Goal: Task Accomplishment & Management: Manage account settings

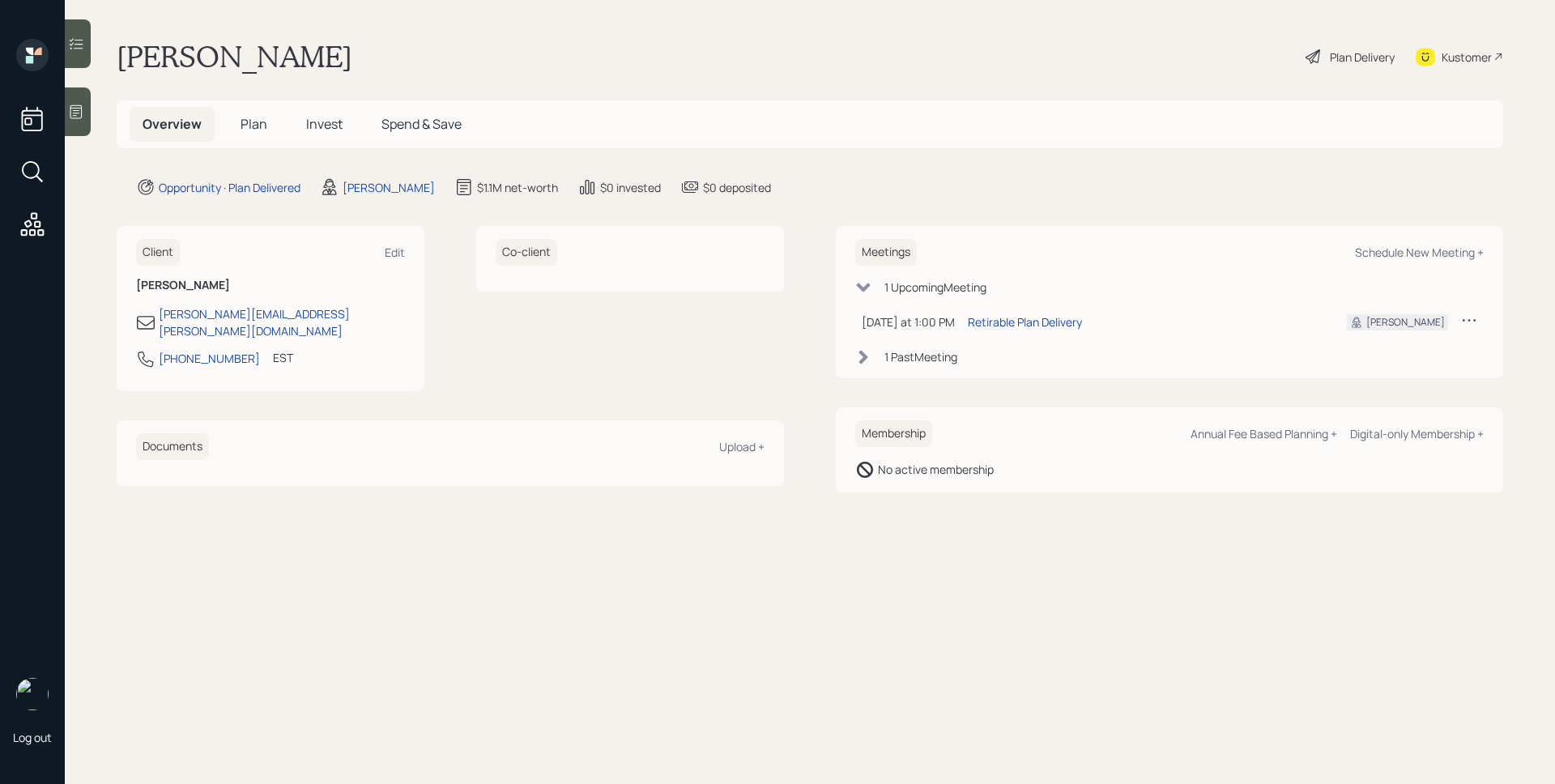
click at [261, 121] on span "Plan" at bounding box center [254, 124] width 27 height 18
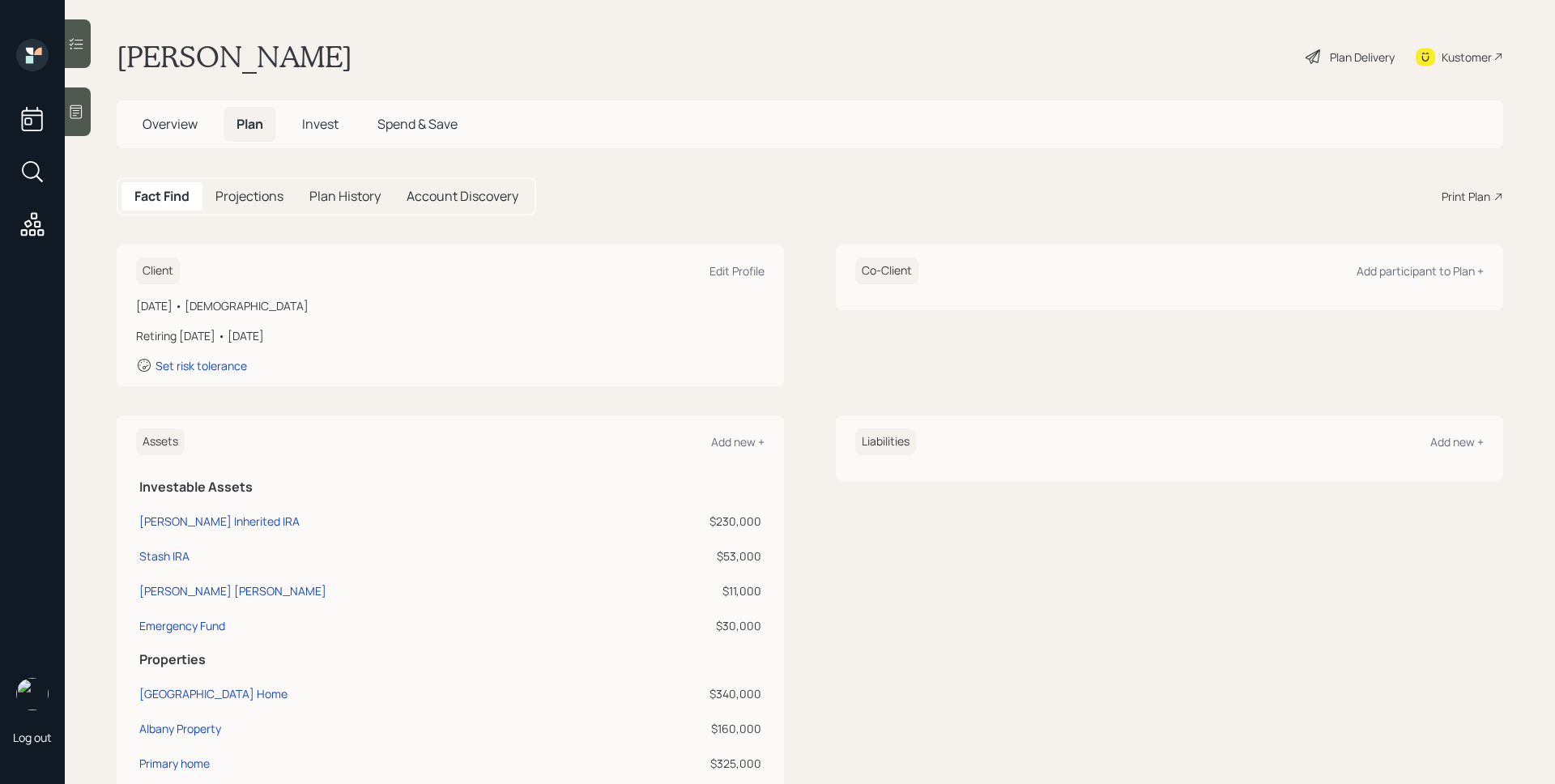
click at [319, 124] on span "Invest" at bounding box center [321, 124] width 37 height 18
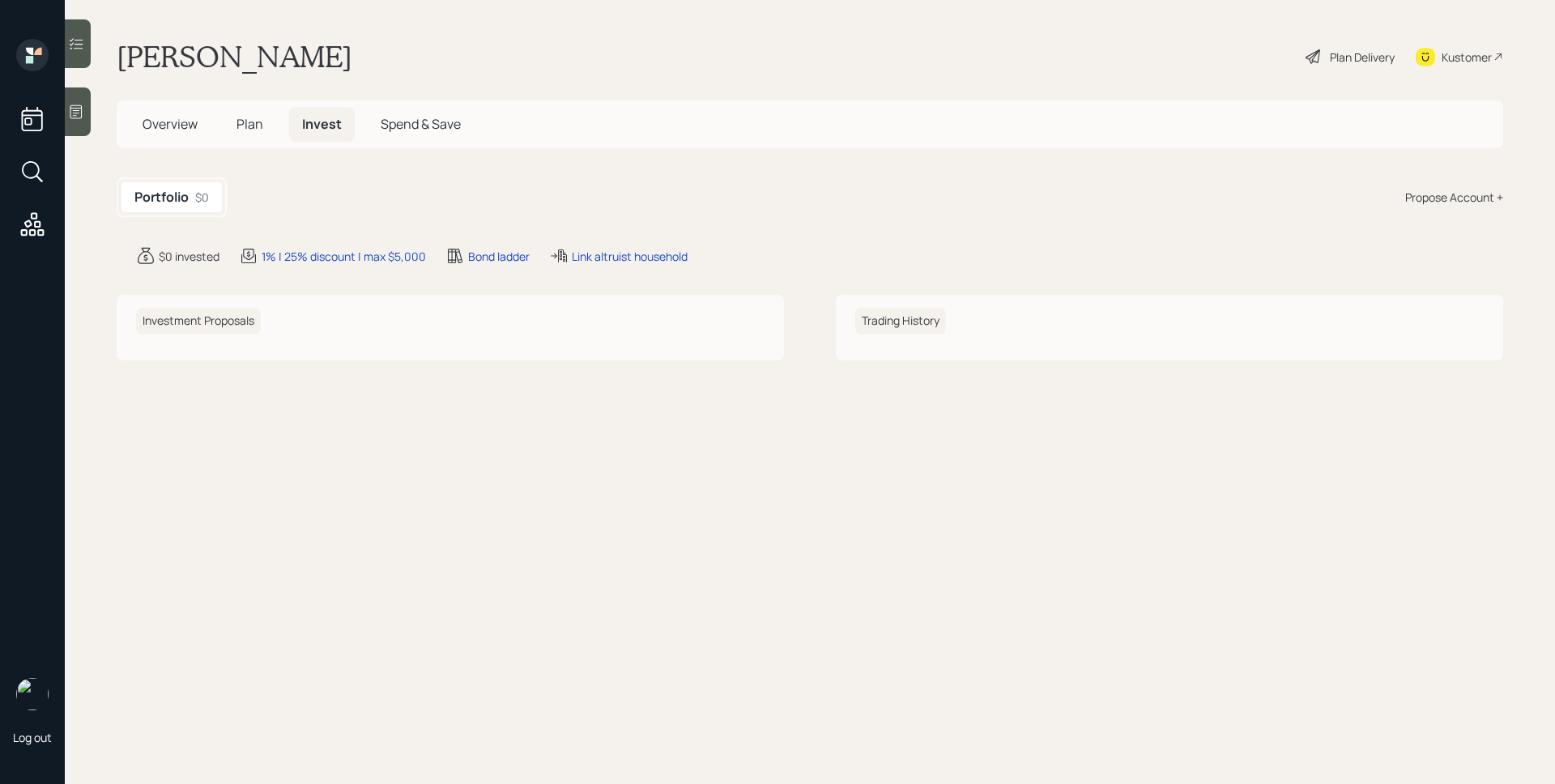
click at [243, 136] on h5 "Plan" at bounding box center [250, 124] width 53 height 35
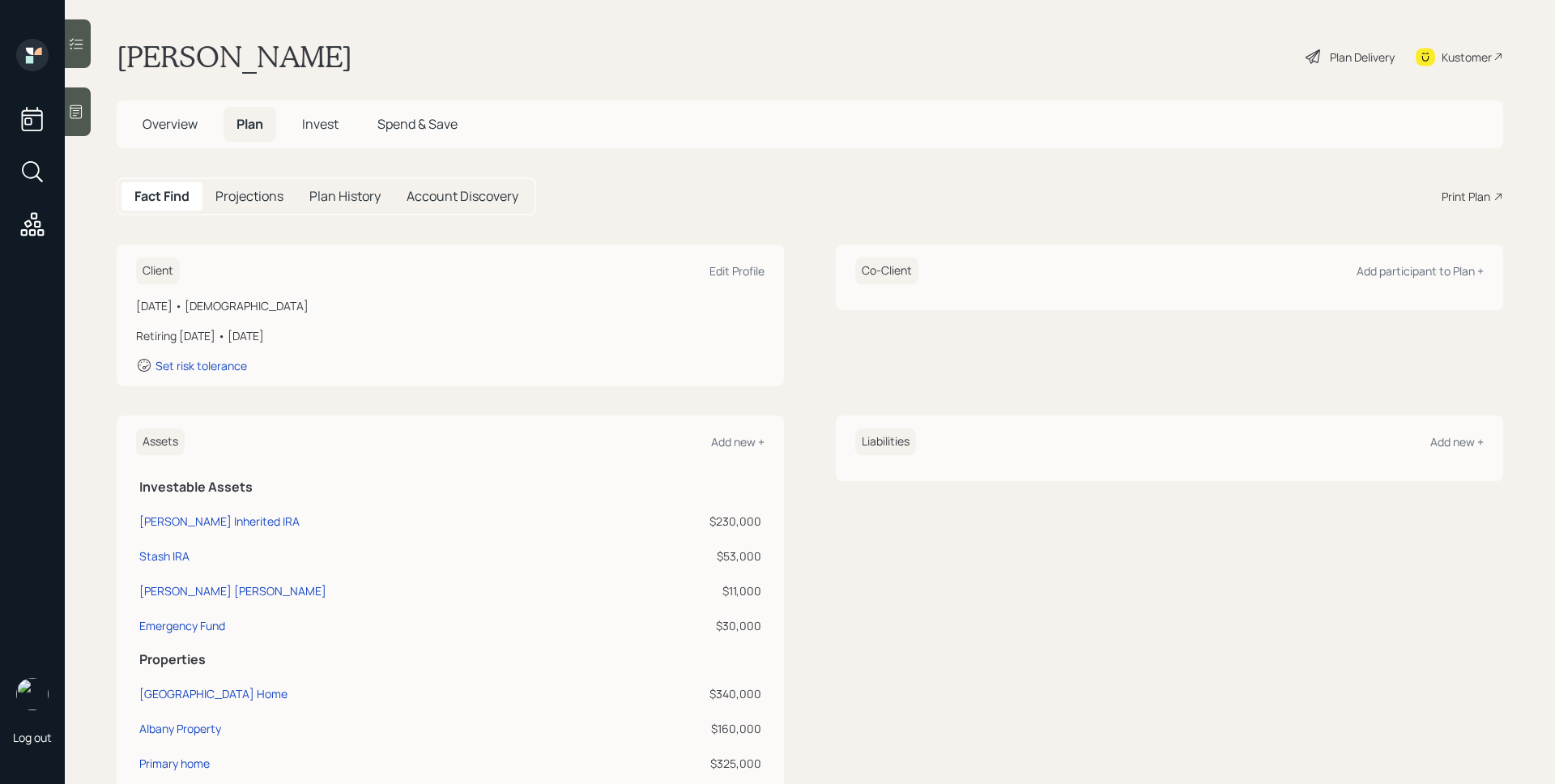
click at [1337, 56] on div "Plan Delivery" at bounding box center [1363, 57] width 65 height 17
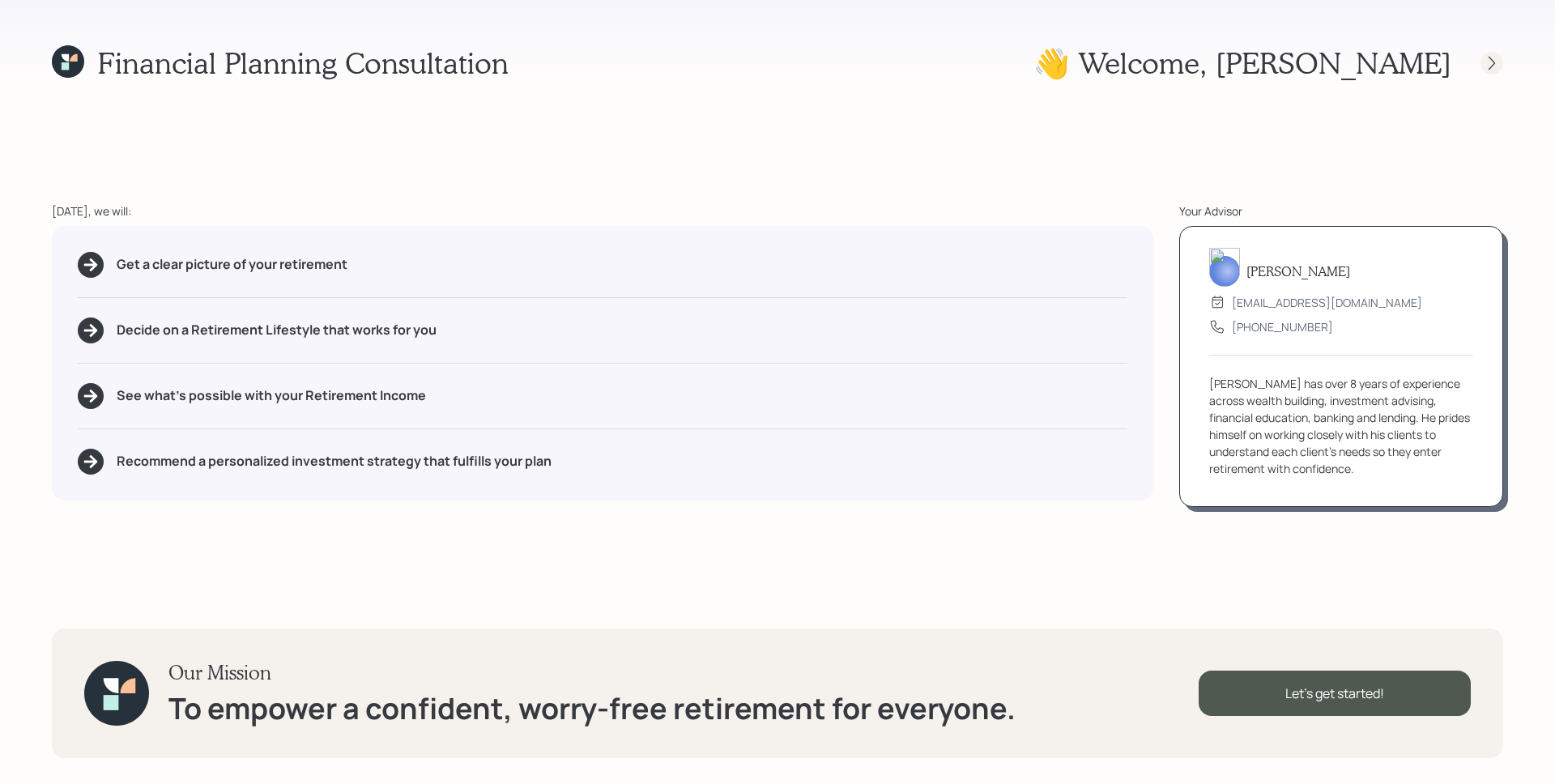
click at [1487, 56] on icon at bounding box center [1492, 63] width 16 height 16
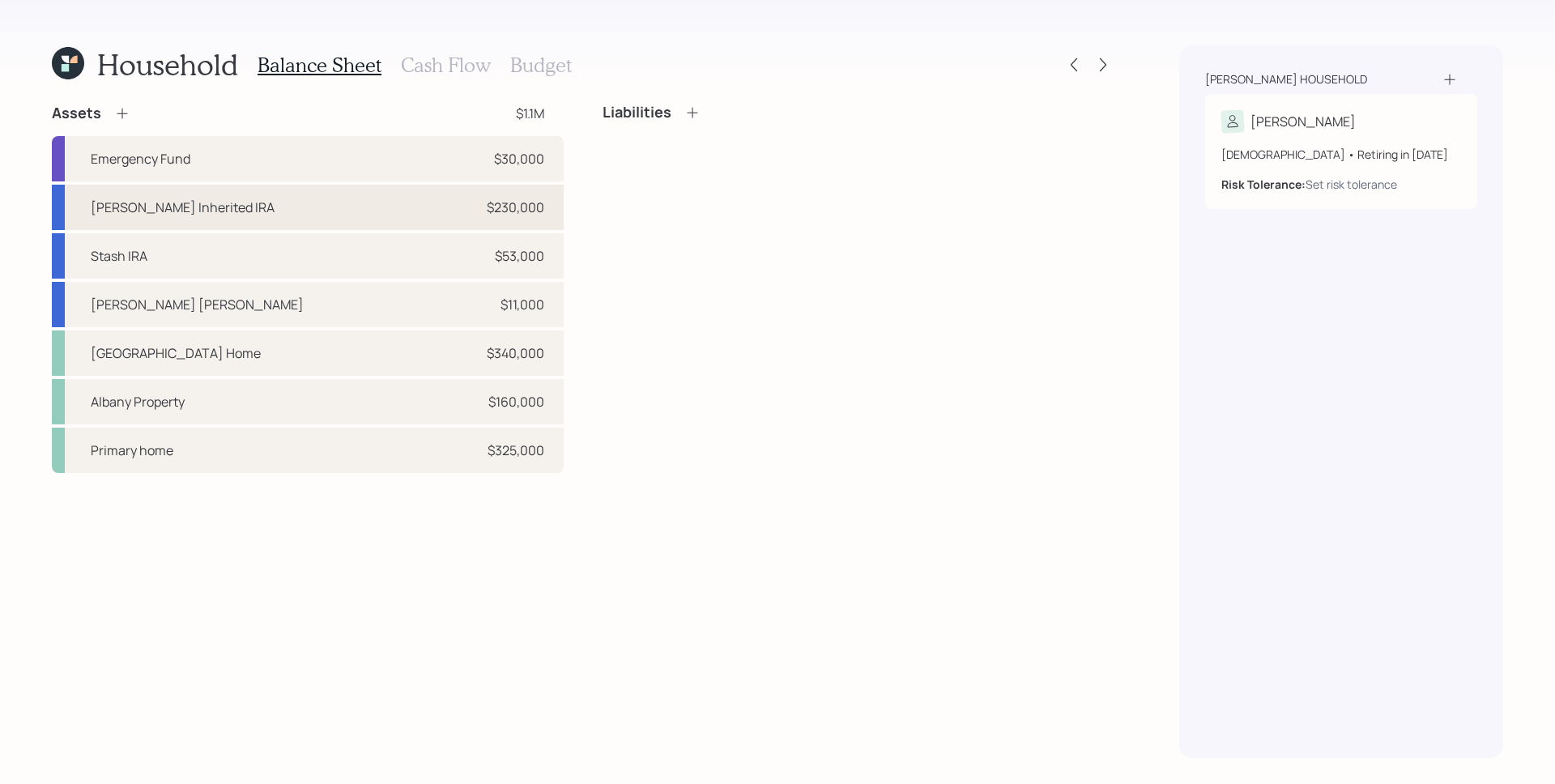
click at [376, 219] on div "[PERSON_NAME] Inherited IRA $230,000" at bounding box center [307, 207] width 512 height 45
select select "ira"
select select "balanced"
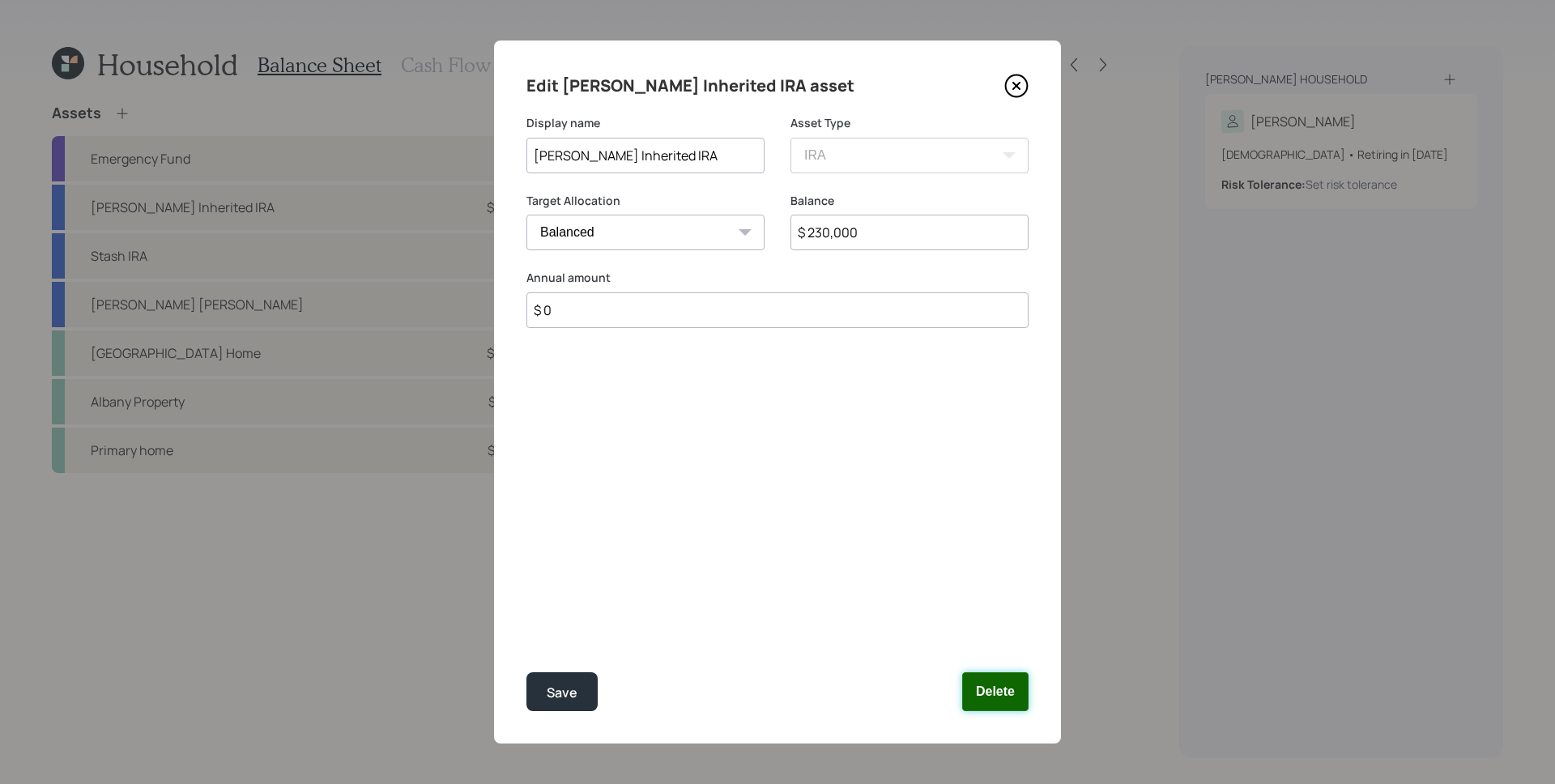
click at [1018, 701] on button "Delete" at bounding box center [995, 691] width 67 height 39
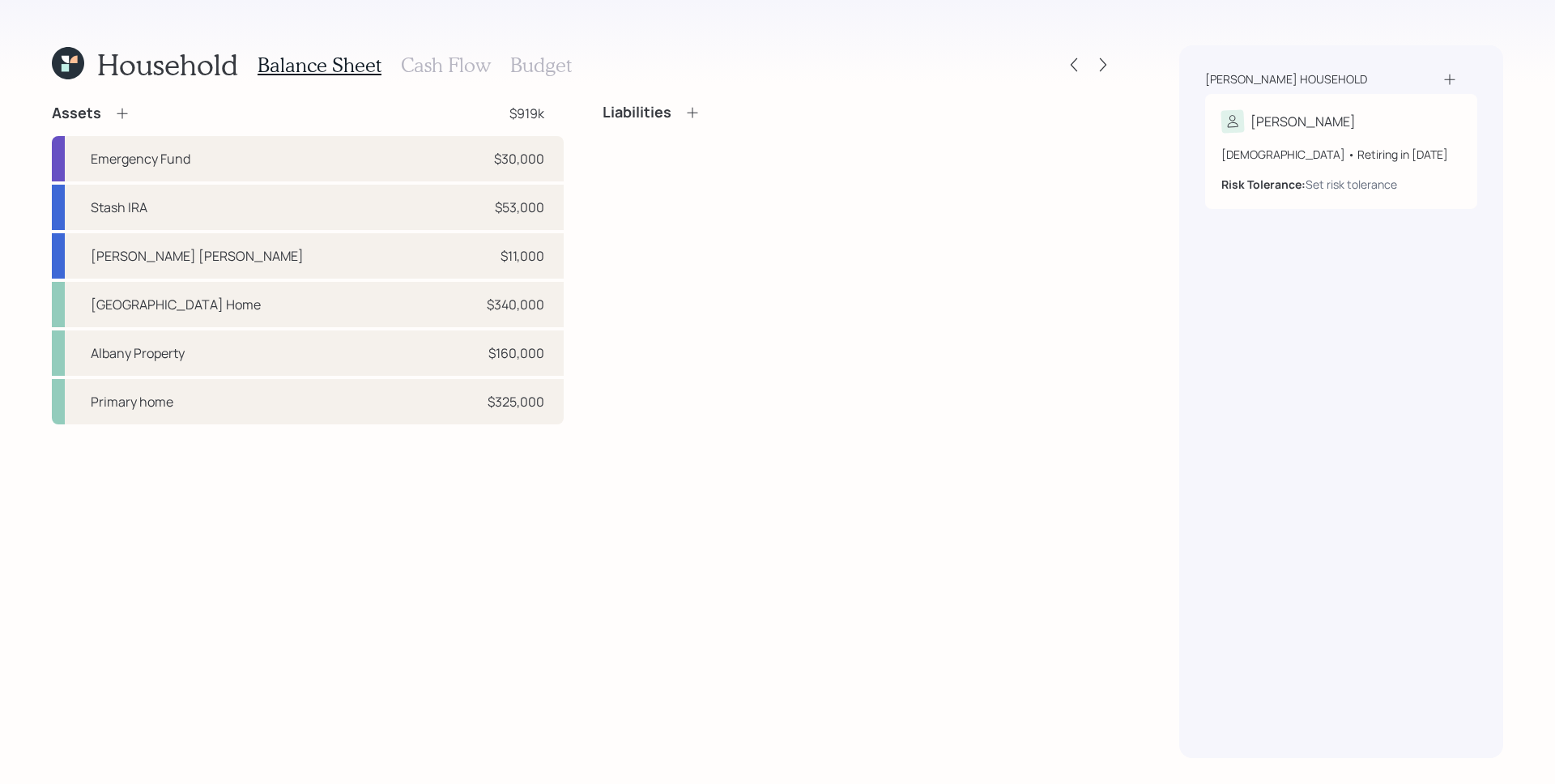
click at [453, 61] on h3 "Cash Flow" at bounding box center [446, 65] width 90 height 23
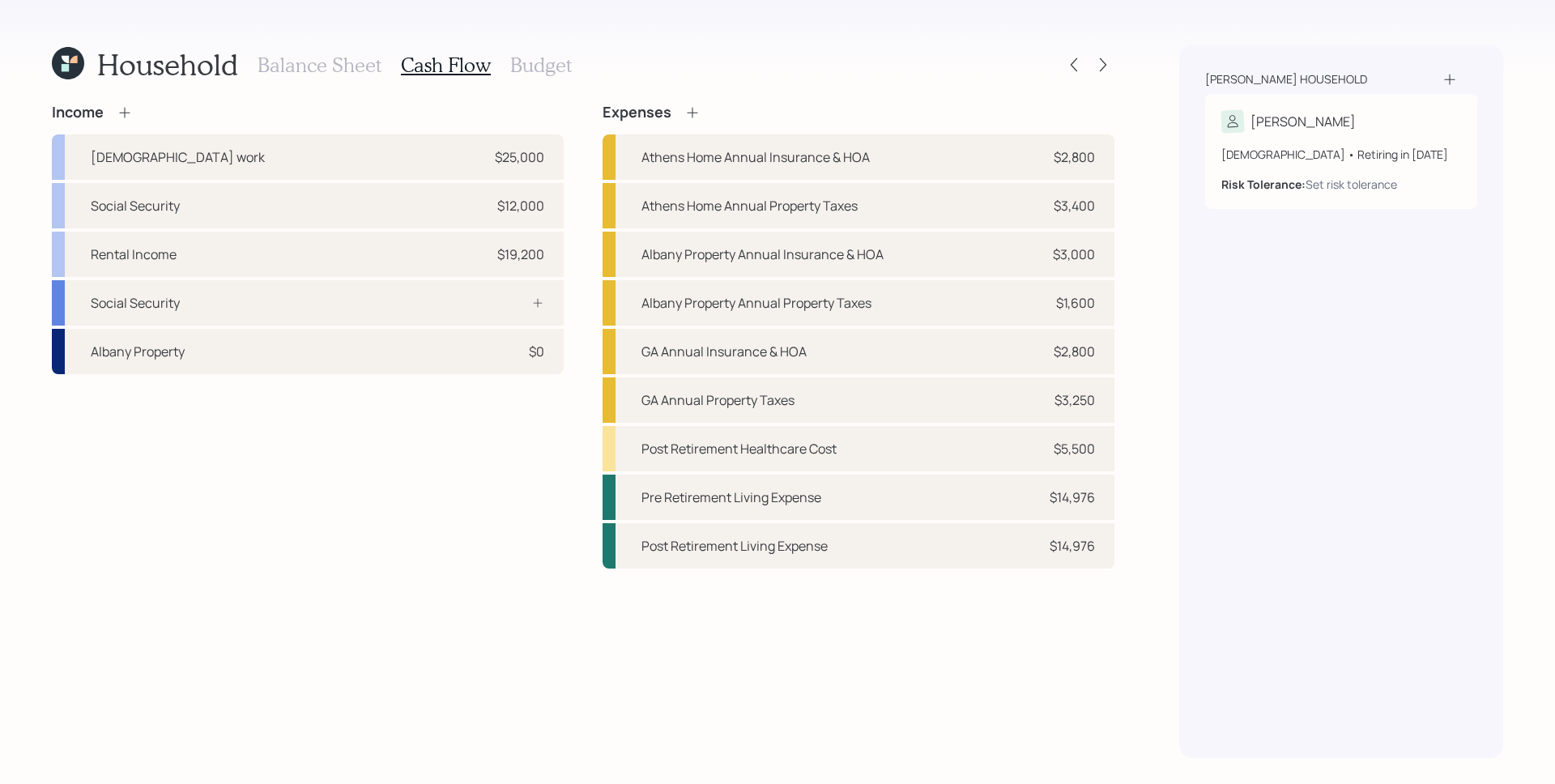
click at [123, 109] on icon at bounding box center [124, 112] width 16 height 16
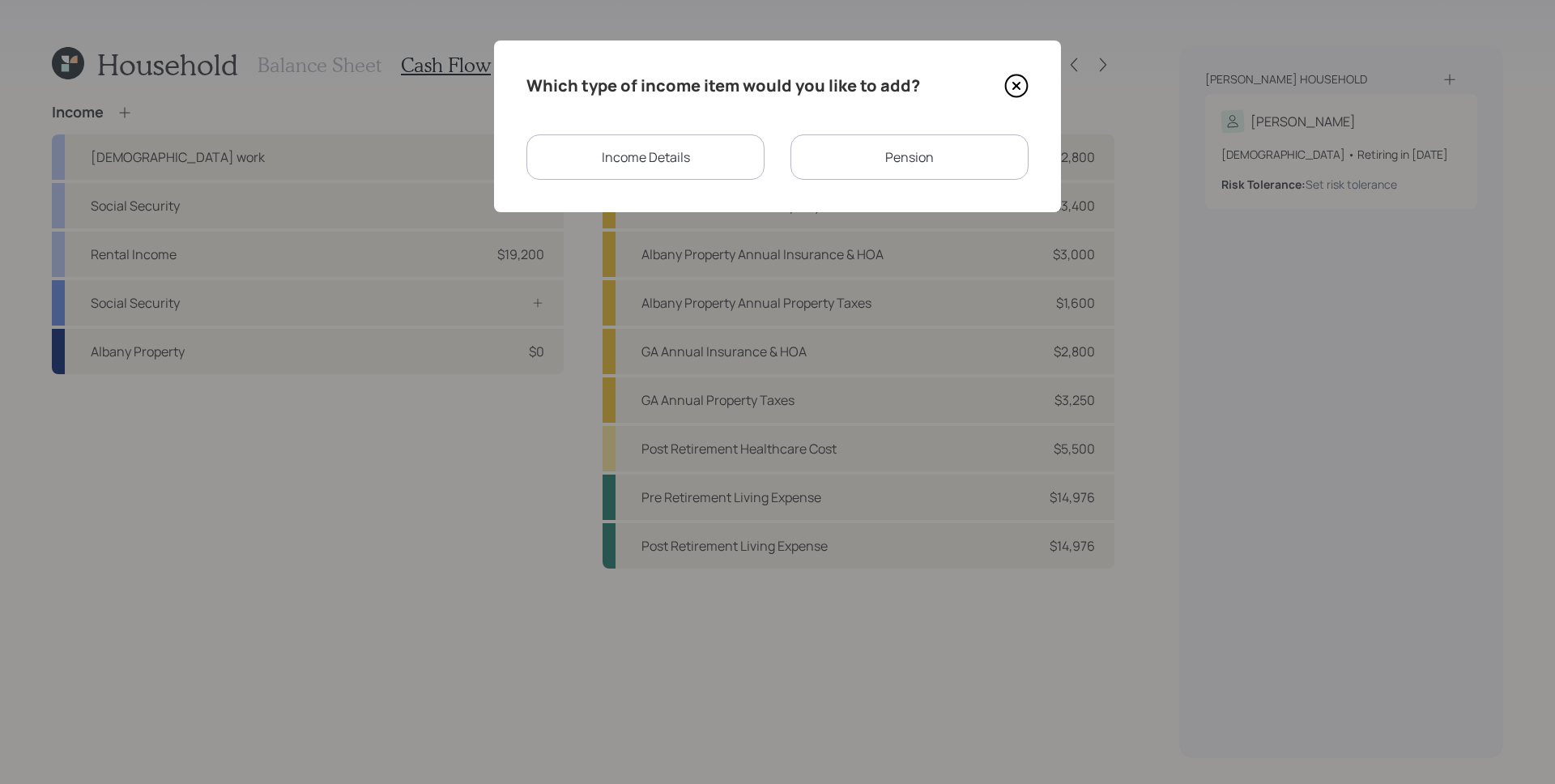
click at [653, 158] on div "Income Details" at bounding box center [645, 157] width 238 height 45
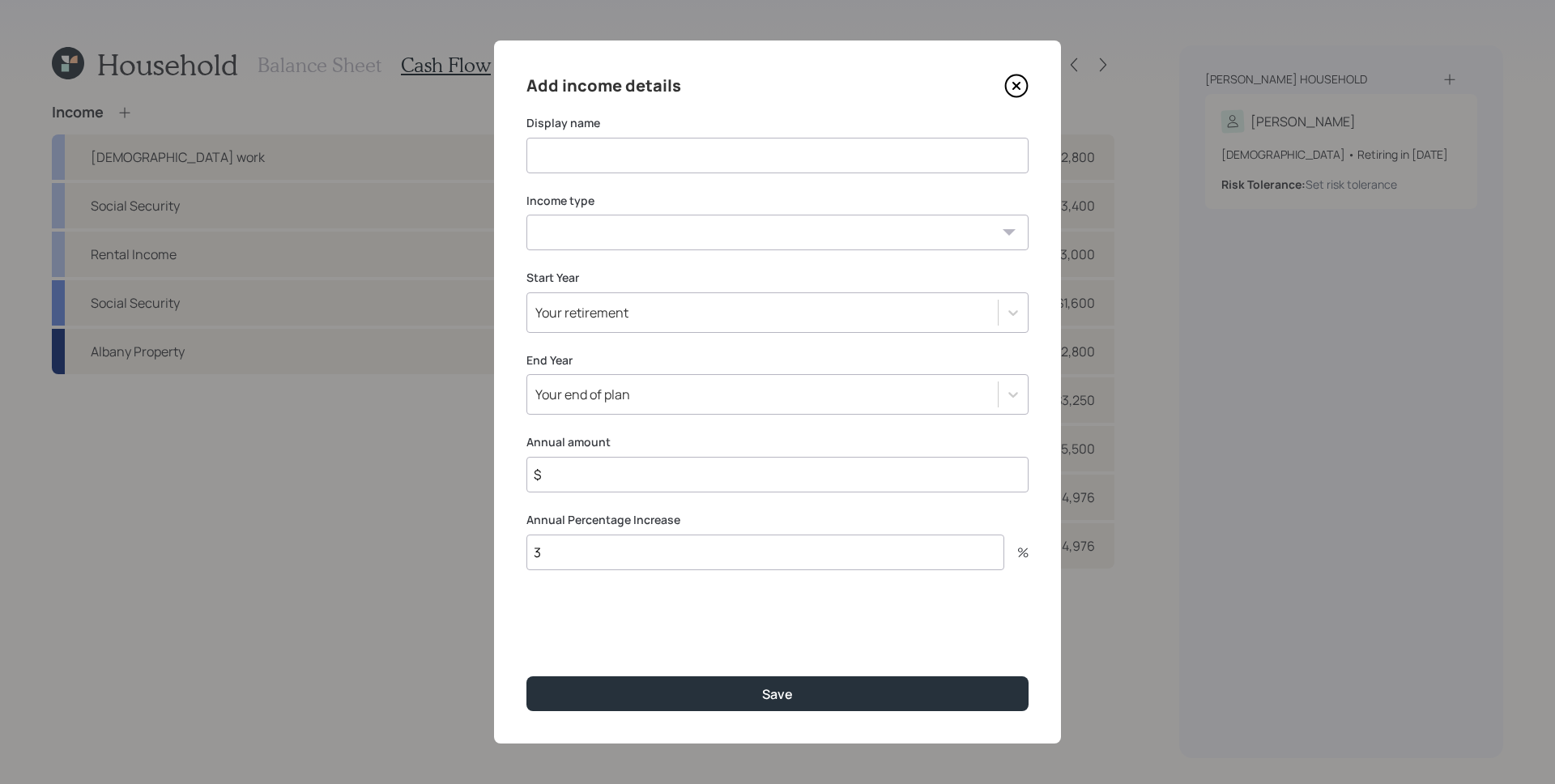
click at [653, 158] on input at bounding box center [777, 155] width 502 height 36
type input "E"
type input "[PERSON_NAME] Inherited IRA"
click at [561, 229] on select "[DEMOGRAPHIC_DATA] work [DEMOGRAPHIC_DATA] work Self employment Other" at bounding box center [777, 232] width 502 height 36
select select "other"
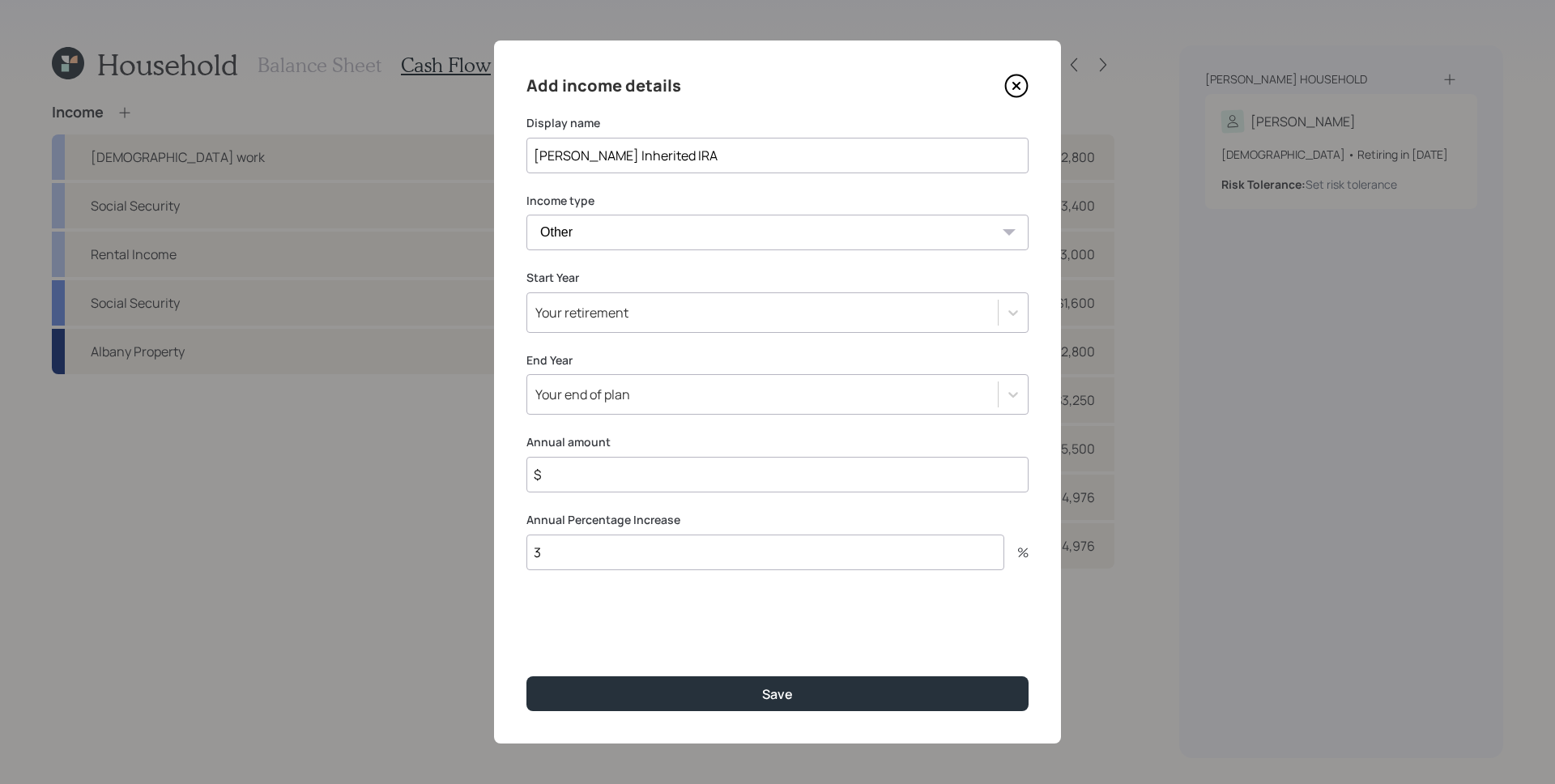
click at [526, 215] on select "[DEMOGRAPHIC_DATA] work [DEMOGRAPHIC_DATA] work Self employment Other" at bounding box center [777, 232] width 502 height 36
click at [606, 310] on select "Tax-free Earned Self Employment Alimony Royalties Pension / Annuity Interest Di…" at bounding box center [777, 310] width 502 height 36
select select "earned"
click at [526, 292] on select "Tax-free Earned Self Employment Alimony Royalties Pension / Annuity Interest Di…" at bounding box center [777, 310] width 502 height 36
click at [605, 384] on div "Your retirement" at bounding box center [582, 389] width 94 height 18
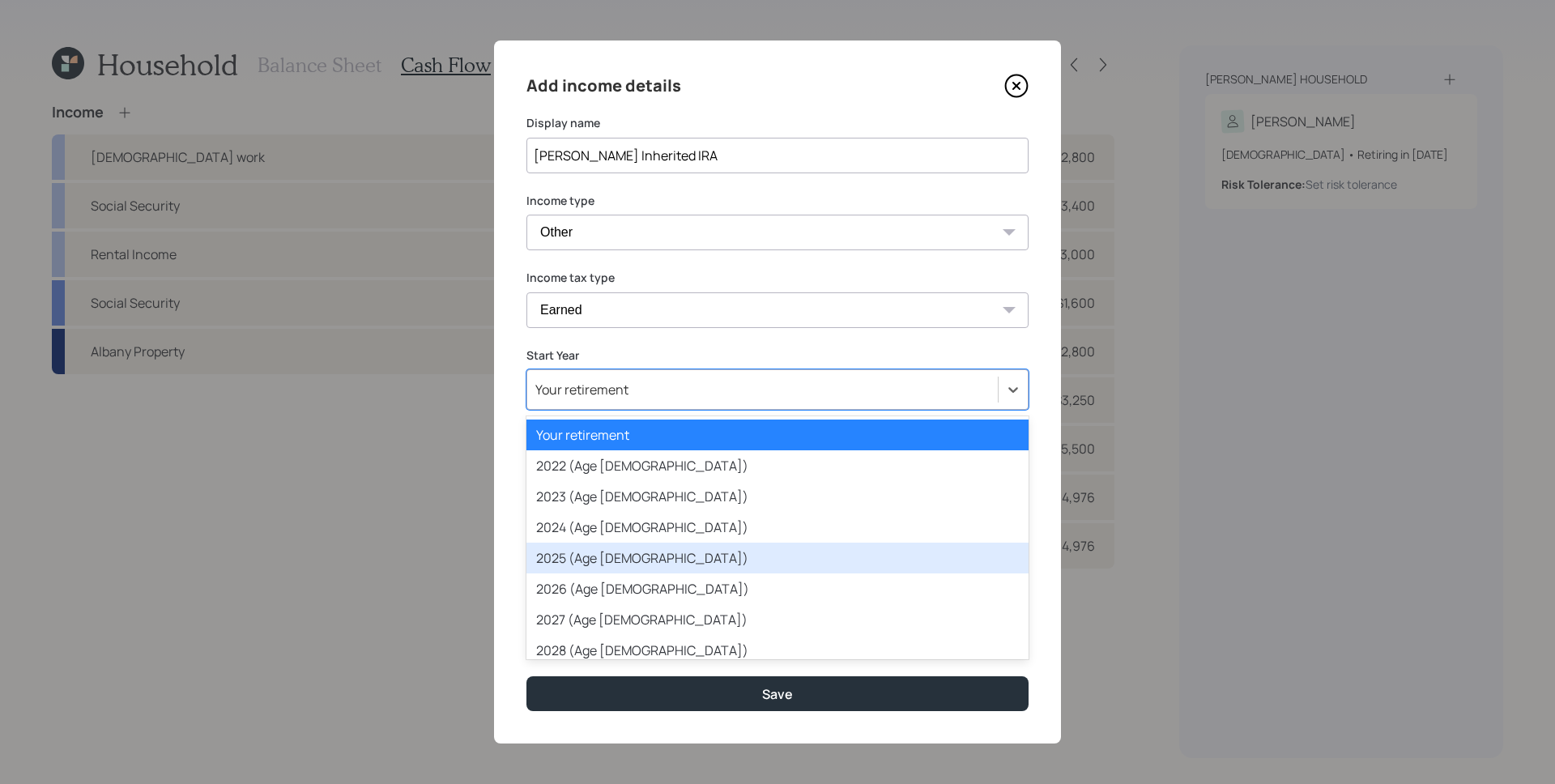
click at [603, 557] on div "2025 (Age [DEMOGRAPHIC_DATA])" at bounding box center [777, 558] width 502 height 31
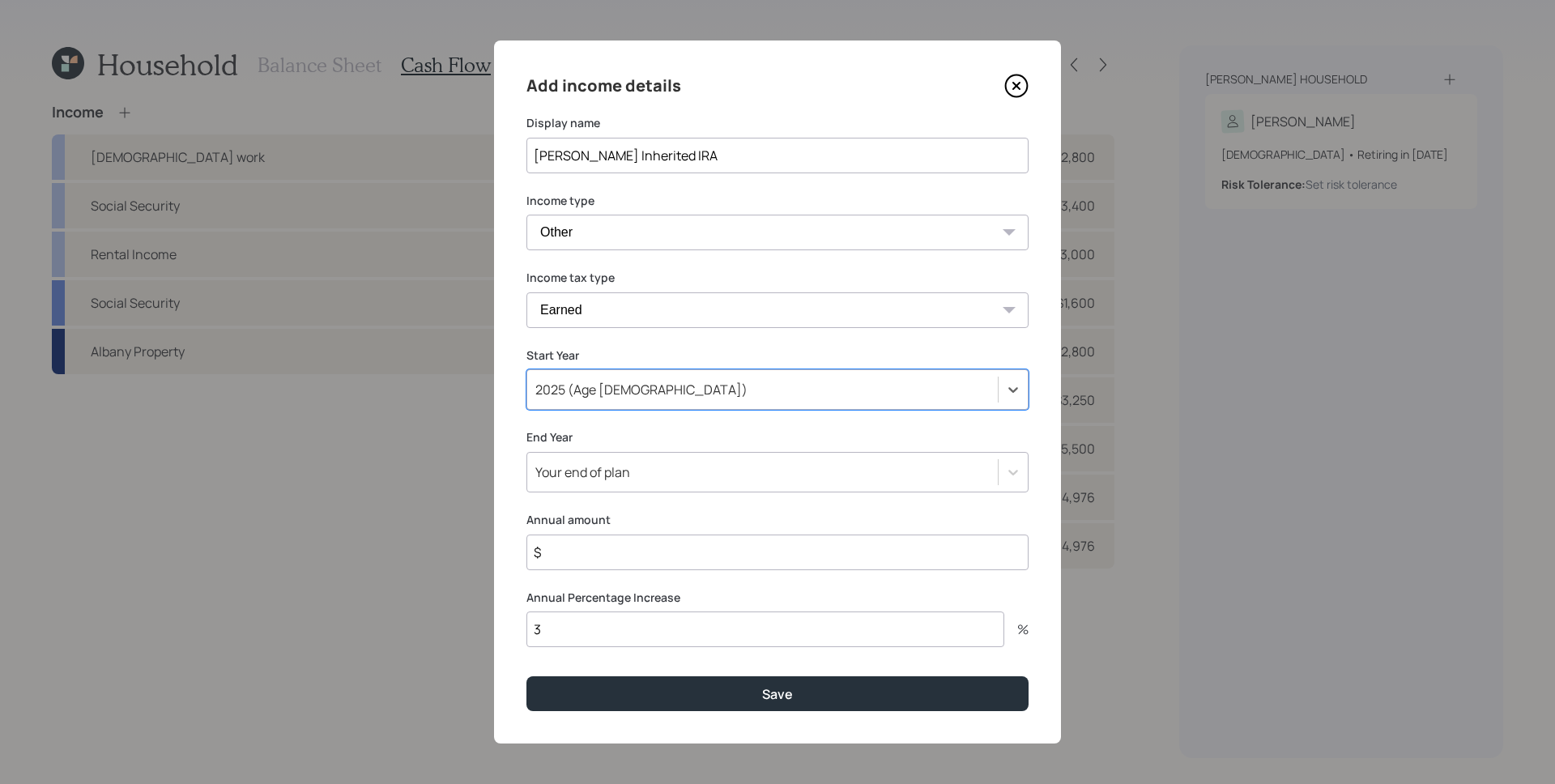
click at [603, 479] on div "Your end of plan" at bounding box center [582, 472] width 94 height 18
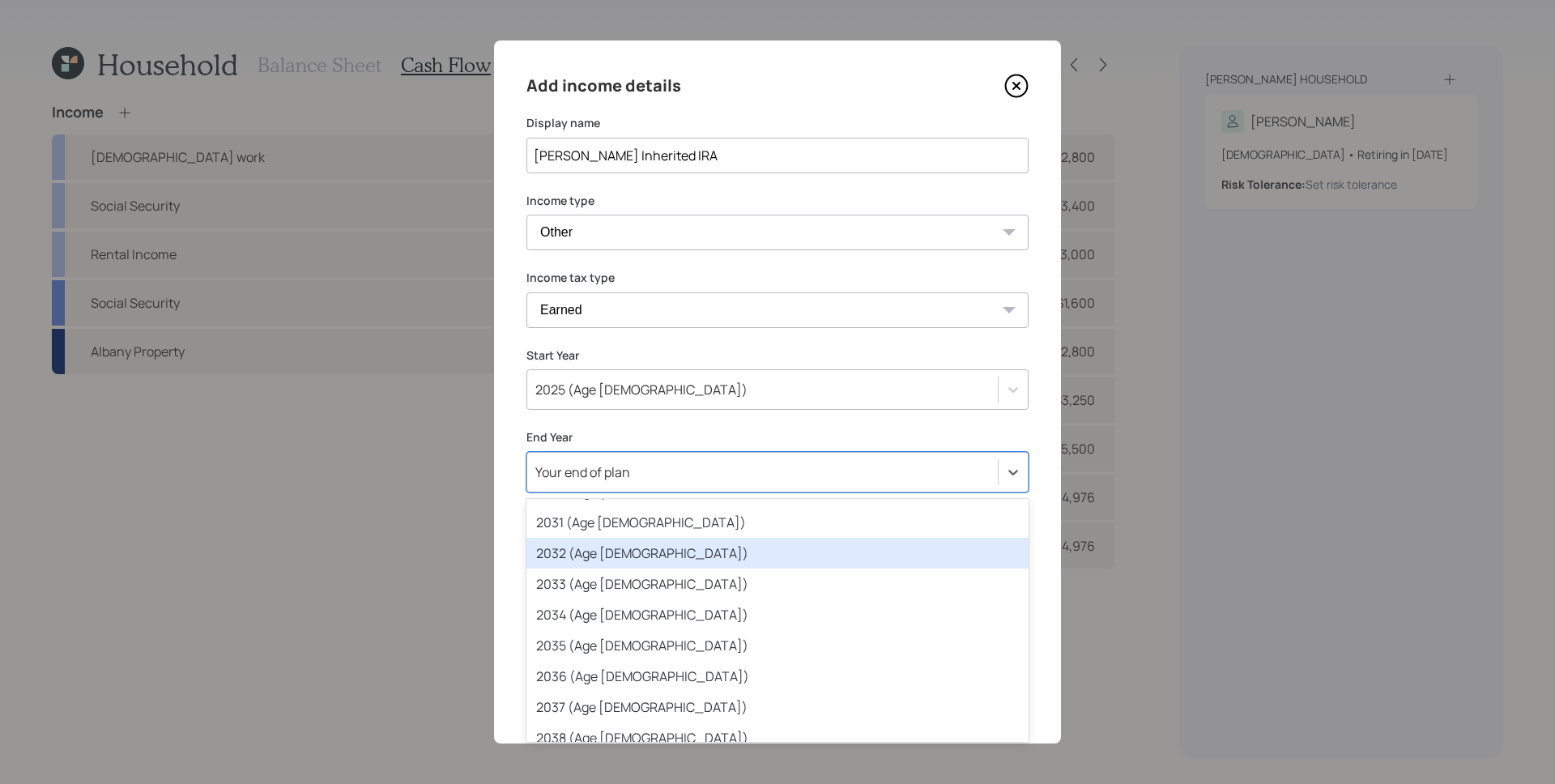
scroll to position [335, 0]
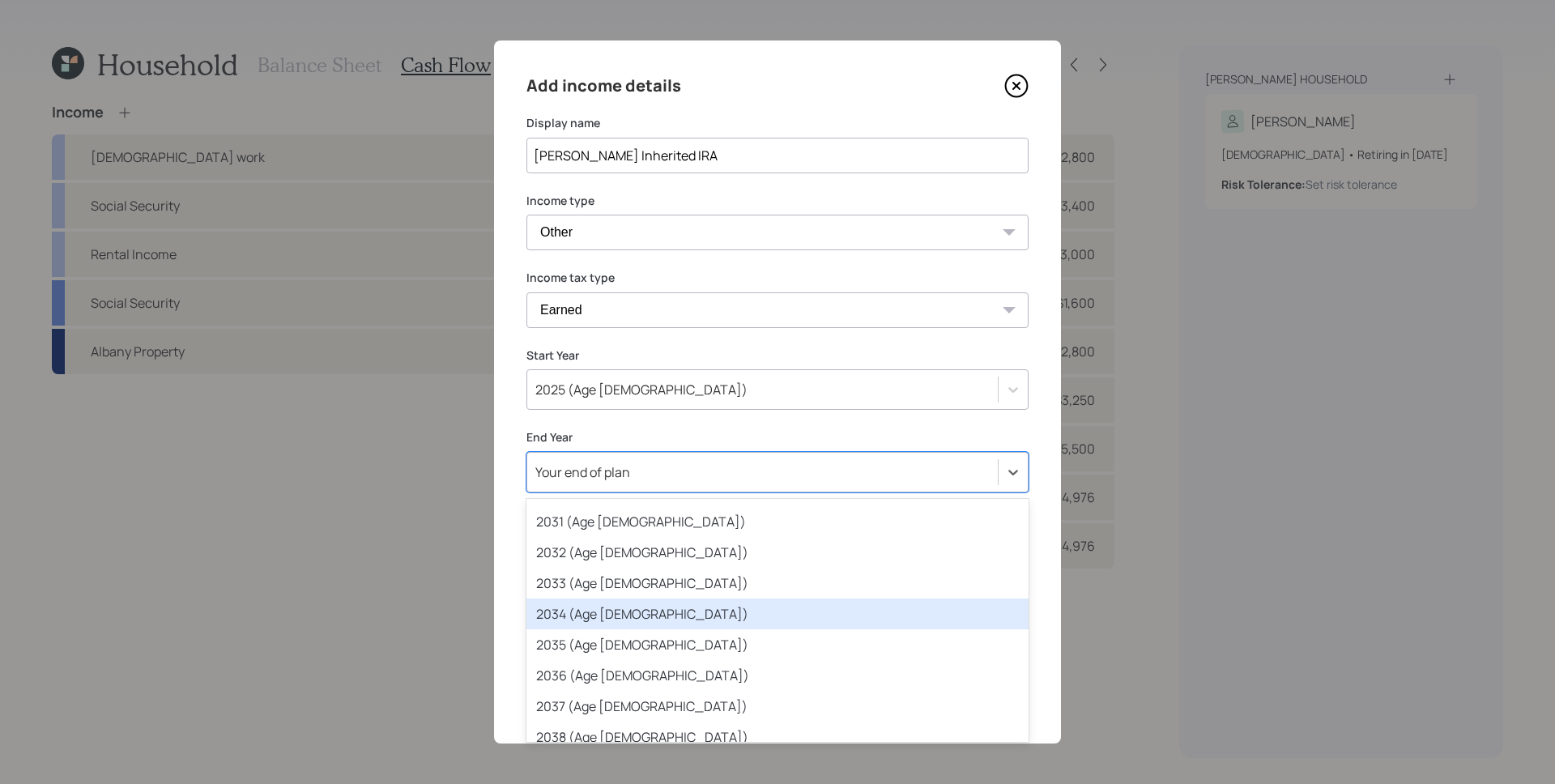
click at [631, 616] on div "2034 (Age [DEMOGRAPHIC_DATA])" at bounding box center [777, 614] width 502 height 31
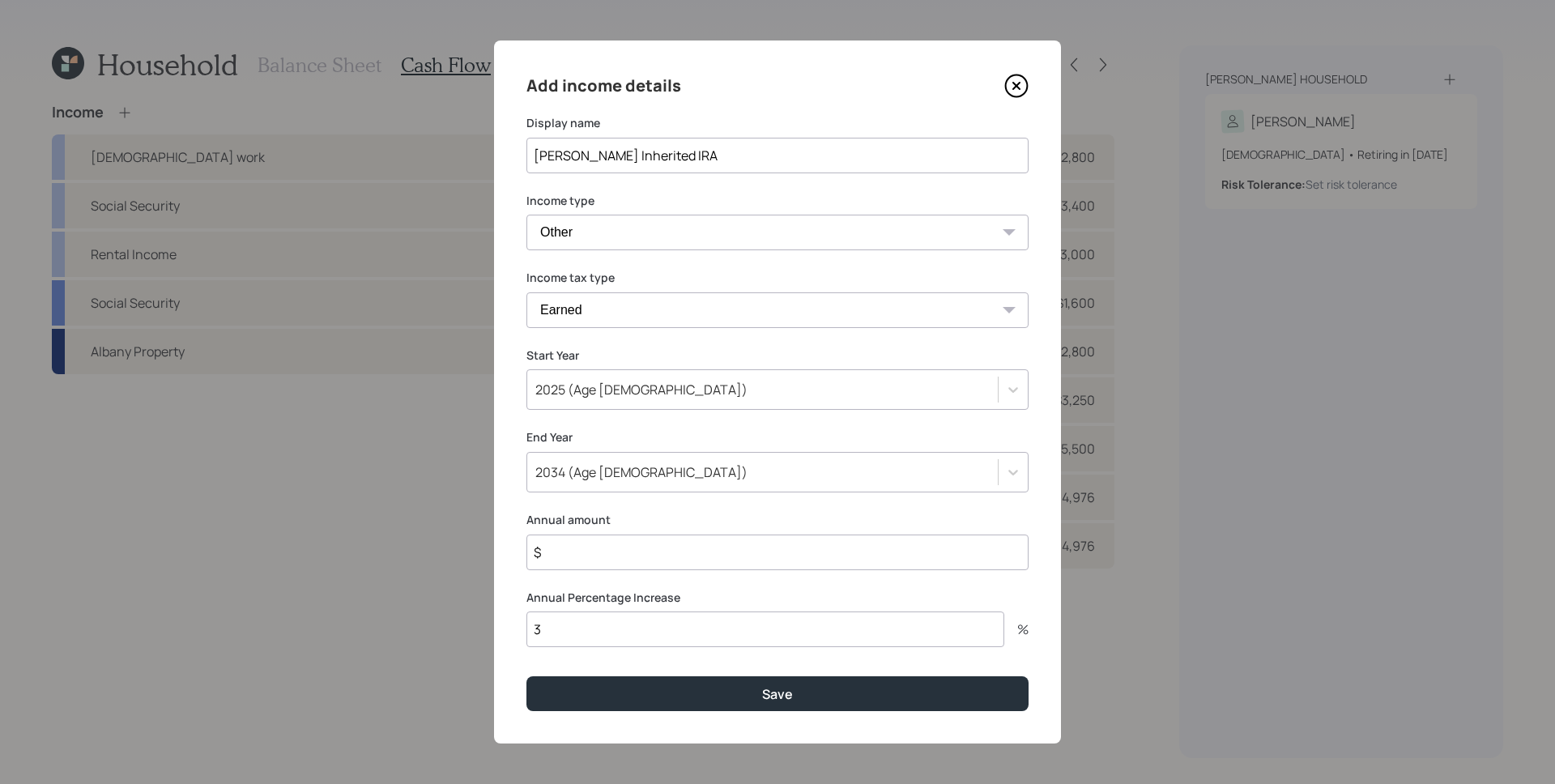
click at [616, 562] on input "$" at bounding box center [777, 552] width 502 height 36
type input "$ 25,555"
click at [526, 676] on button "Save" at bounding box center [777, 694] width 502 height 35
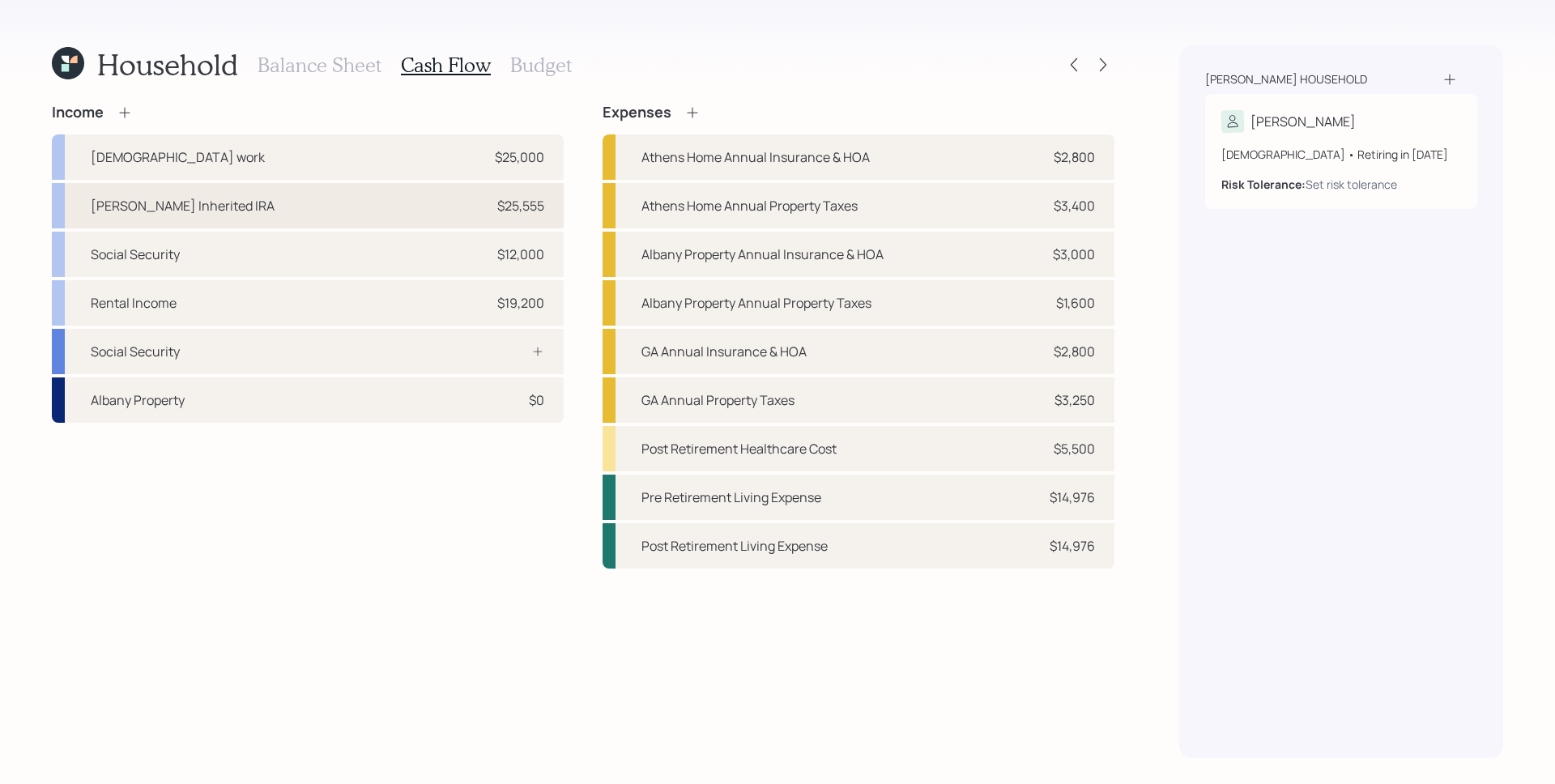
click at [304, 208] on div "[PERSON_NAME] Inherited IRA $25,555" at bounding box center [307, 205] width 512 height 45
select select "other"
select select "earned"
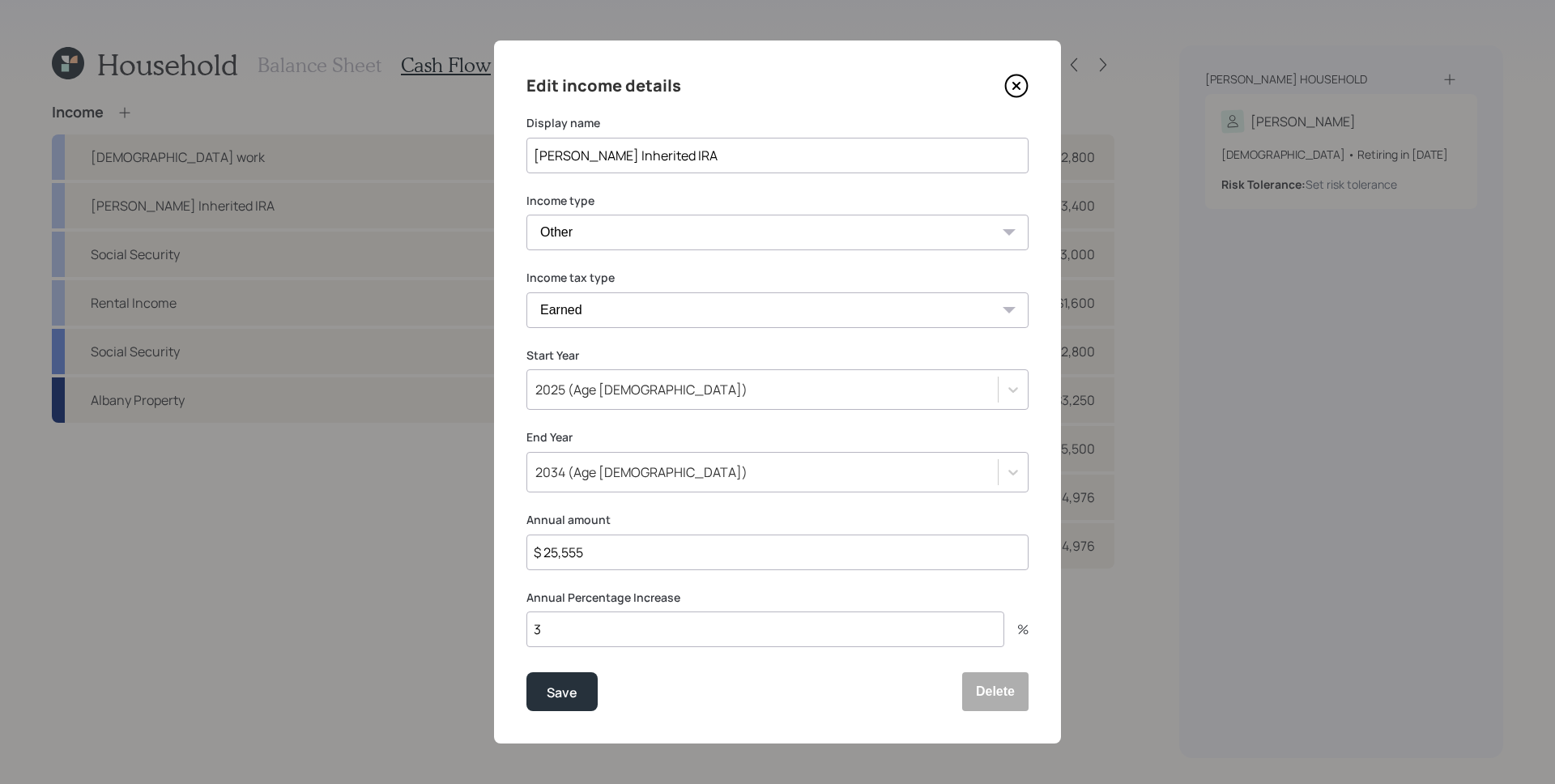
click at [684, 635] on input "3" at bounding box center [765, 629] width 478 height 36
type input "6"
click at [567, 702] on div "Save" at bounding box center [562, 693] width 31 height 22
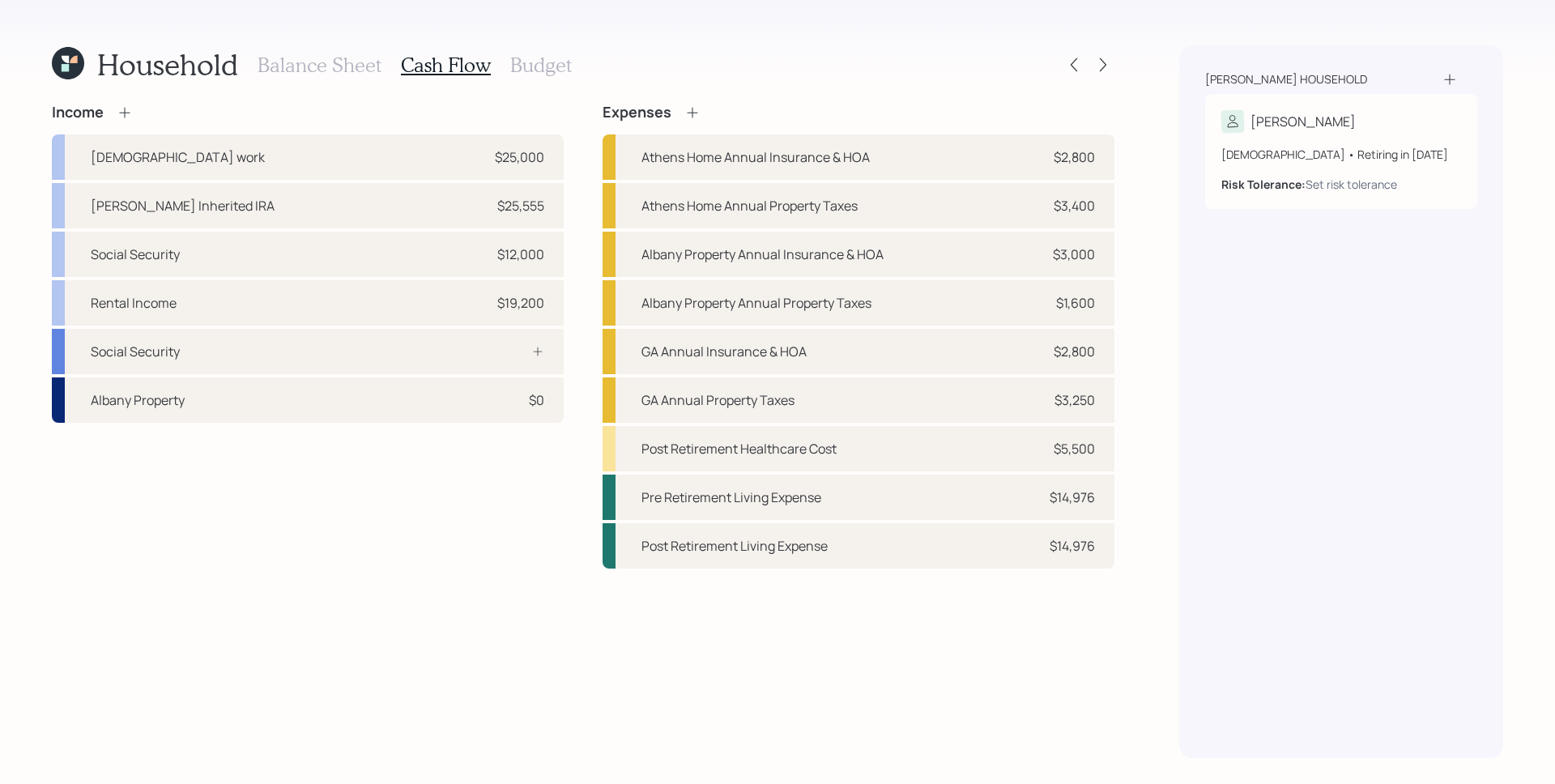
click at [301, 67] on h3 "Balance Sheet" at bounding box center [319, 65] width 124 height 23
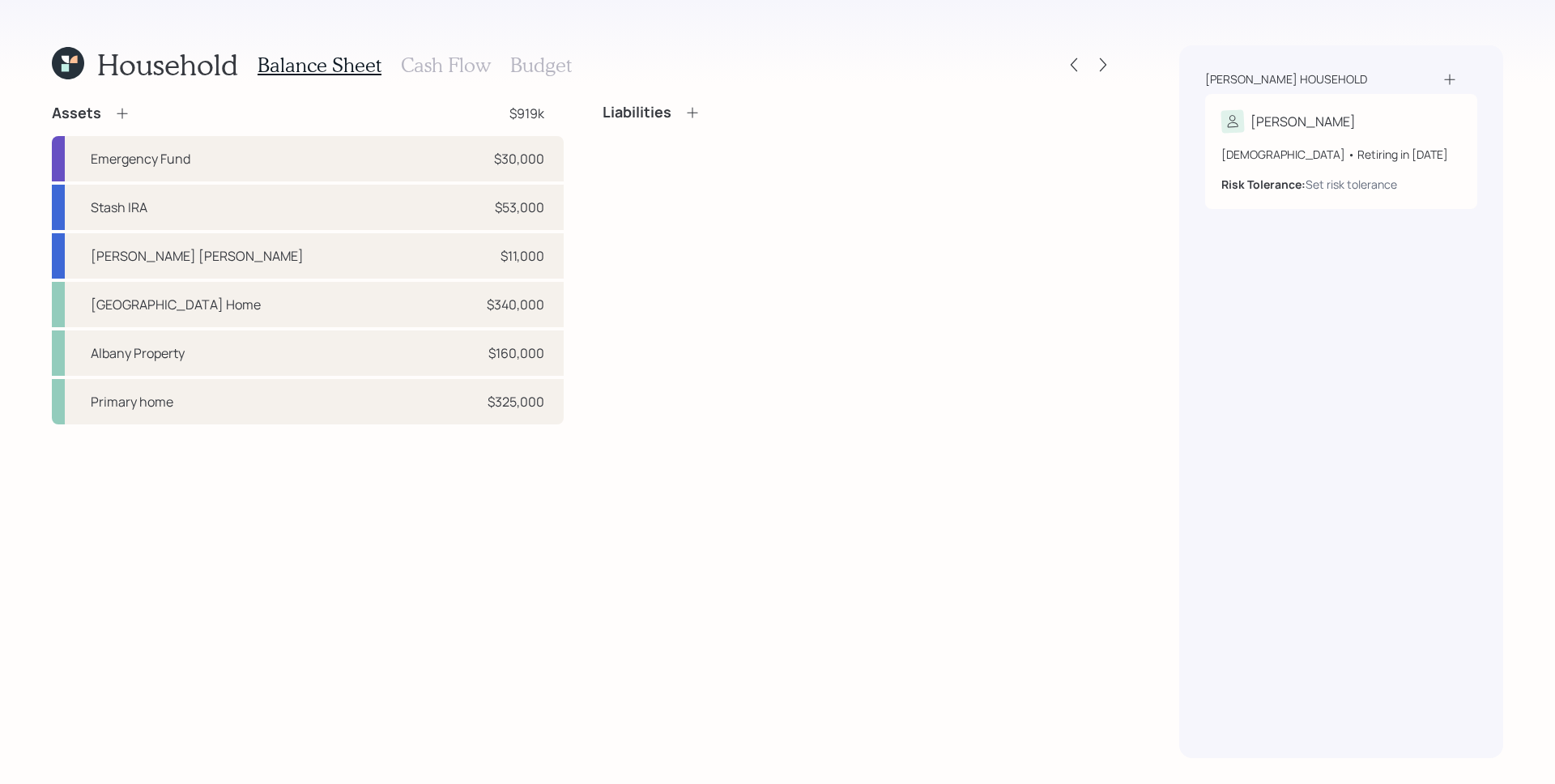
click at [121, 111] on icon at bounding box center [122, 113] width 16 height 16
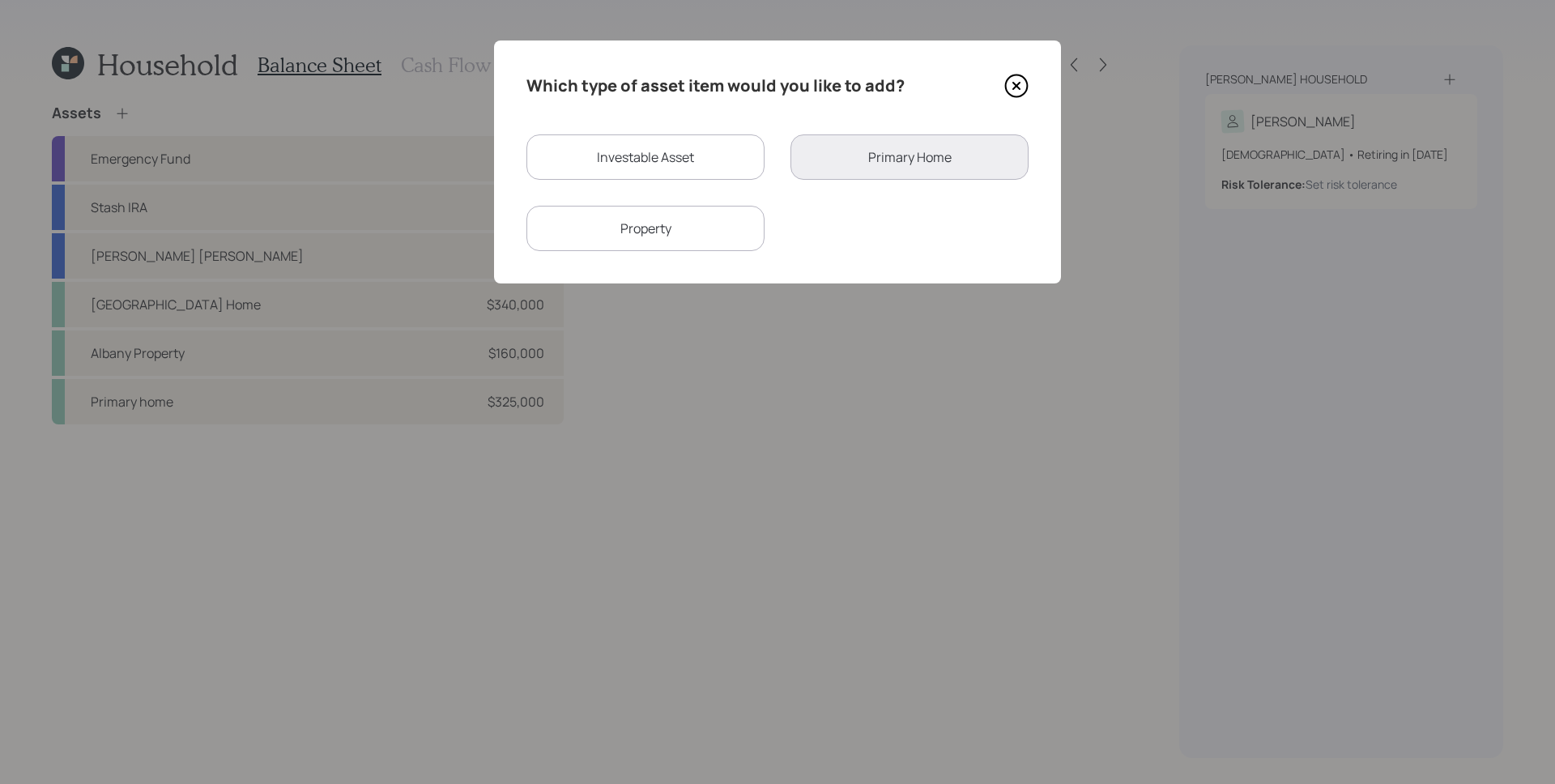
click at [627, 165] on div "Investable Asset" at bounding box center [645, 157] width 238 height 45
select select "taxable"
select select "balanced"
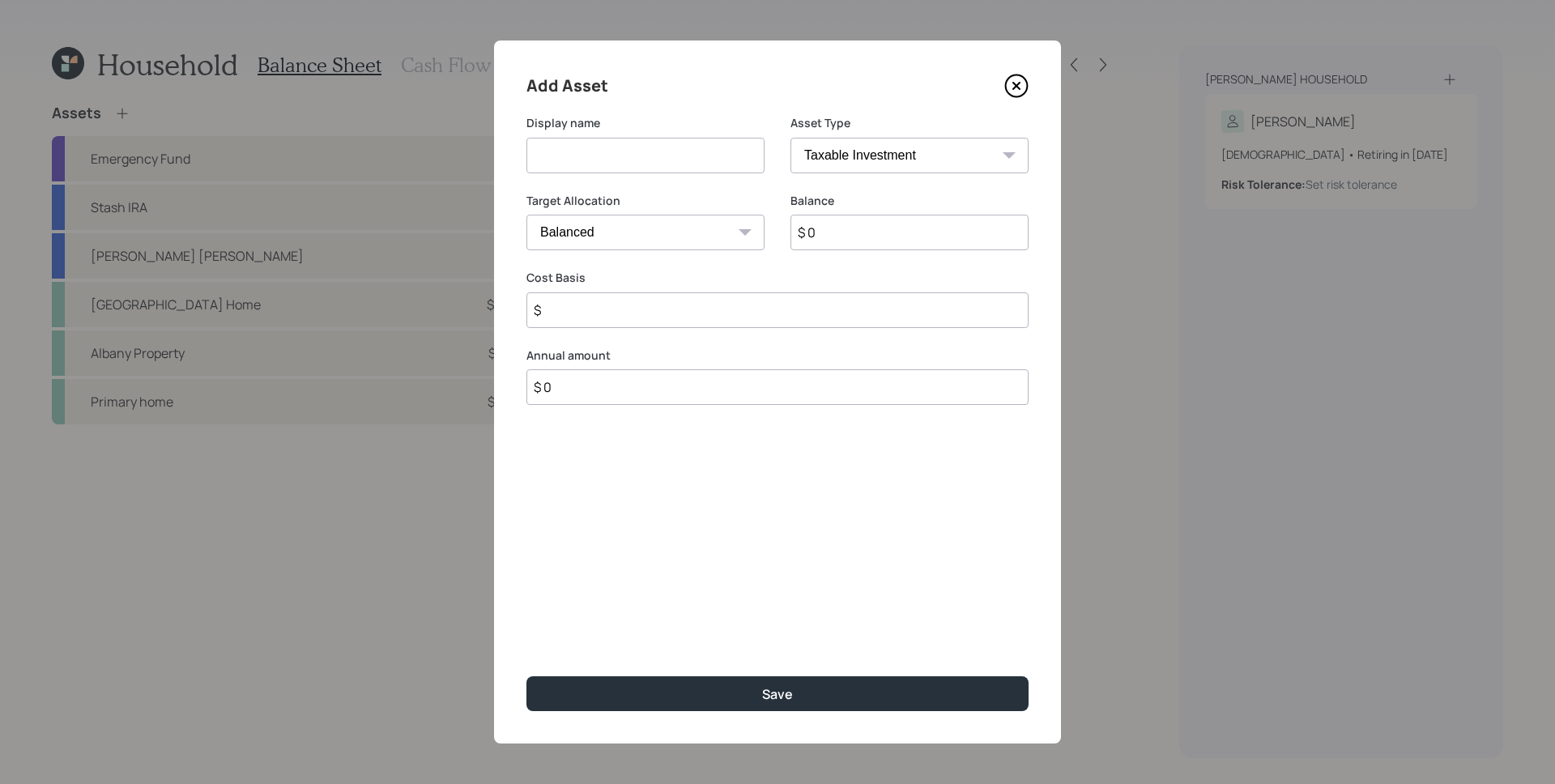
click at [620, 138] on input at bounding box center [645, 155] width 238 height 36
type input "Re-investment of Inherited IRA"
click at [821, 245] on input "$ 0" at bounding box center [909, 232] width 238 height 36
type input "$ 25,555"
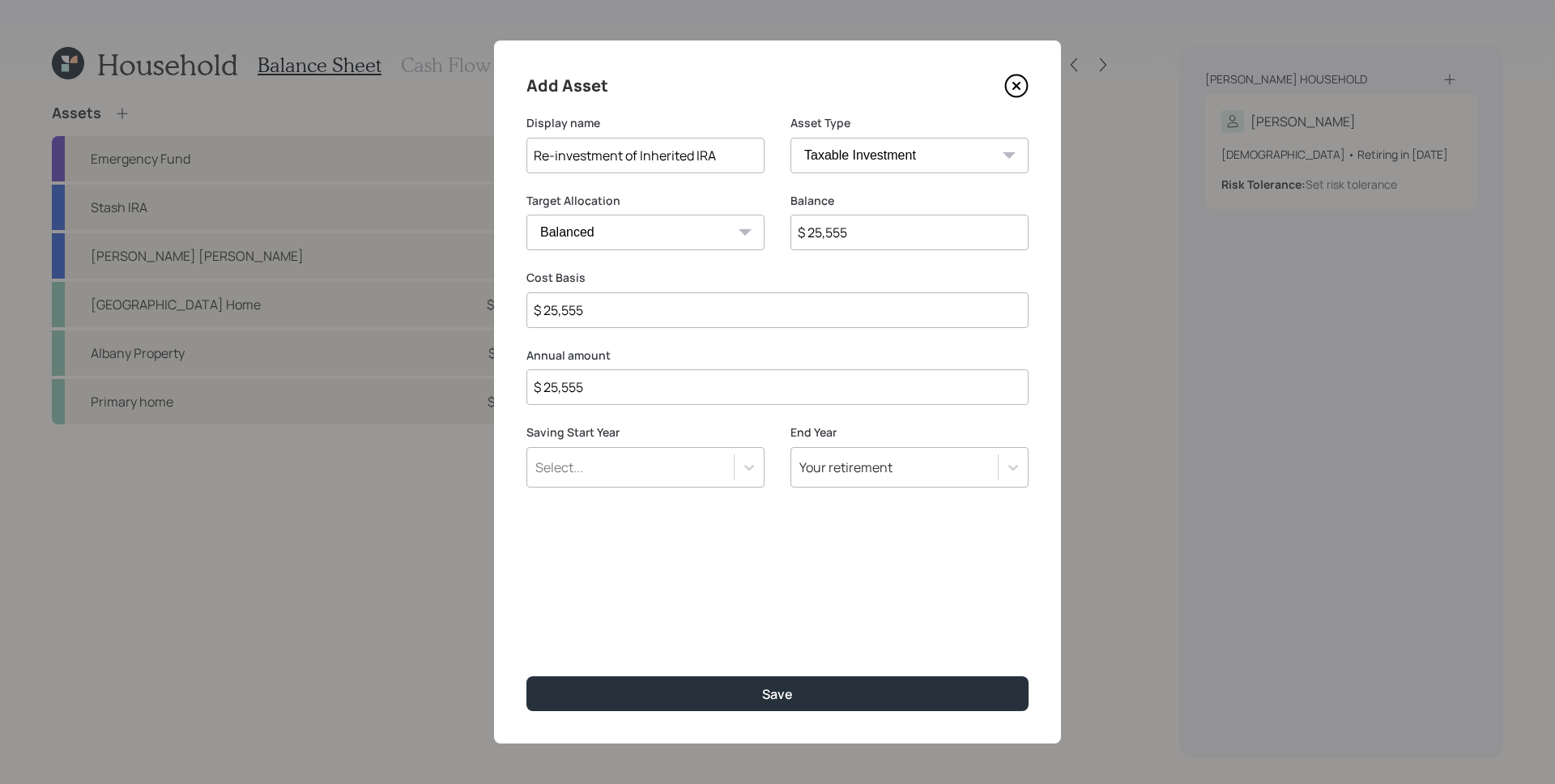
type input "$ 25,555"
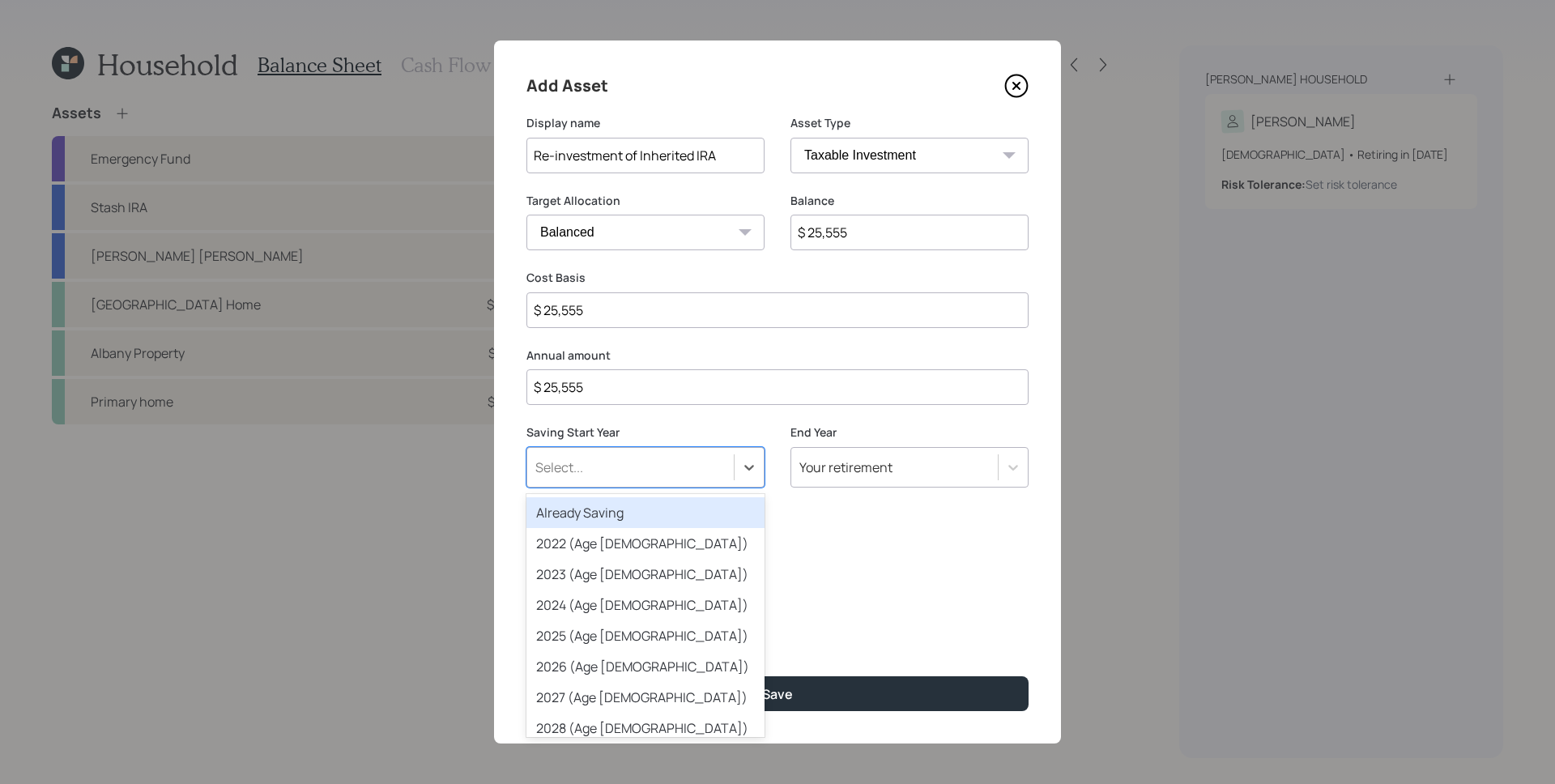
click at [683, 465] on div "Select..." at bounding box center [630, 467] width 206 height 28
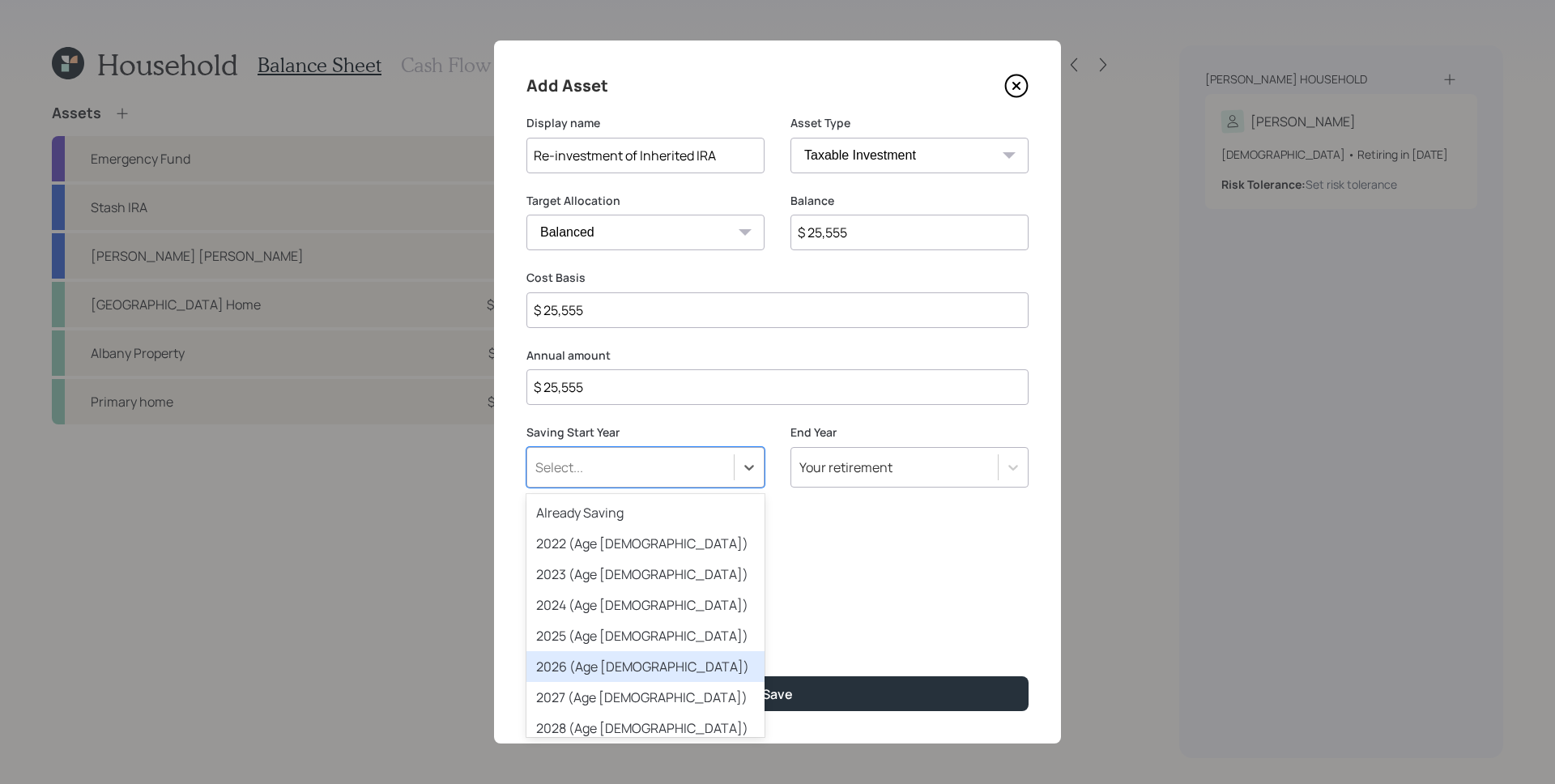
click at [622, 658] on div "2026 (Age [DEMOGRAPHIC_DATA])" at bounding box center [645, 666] width 238 height 31
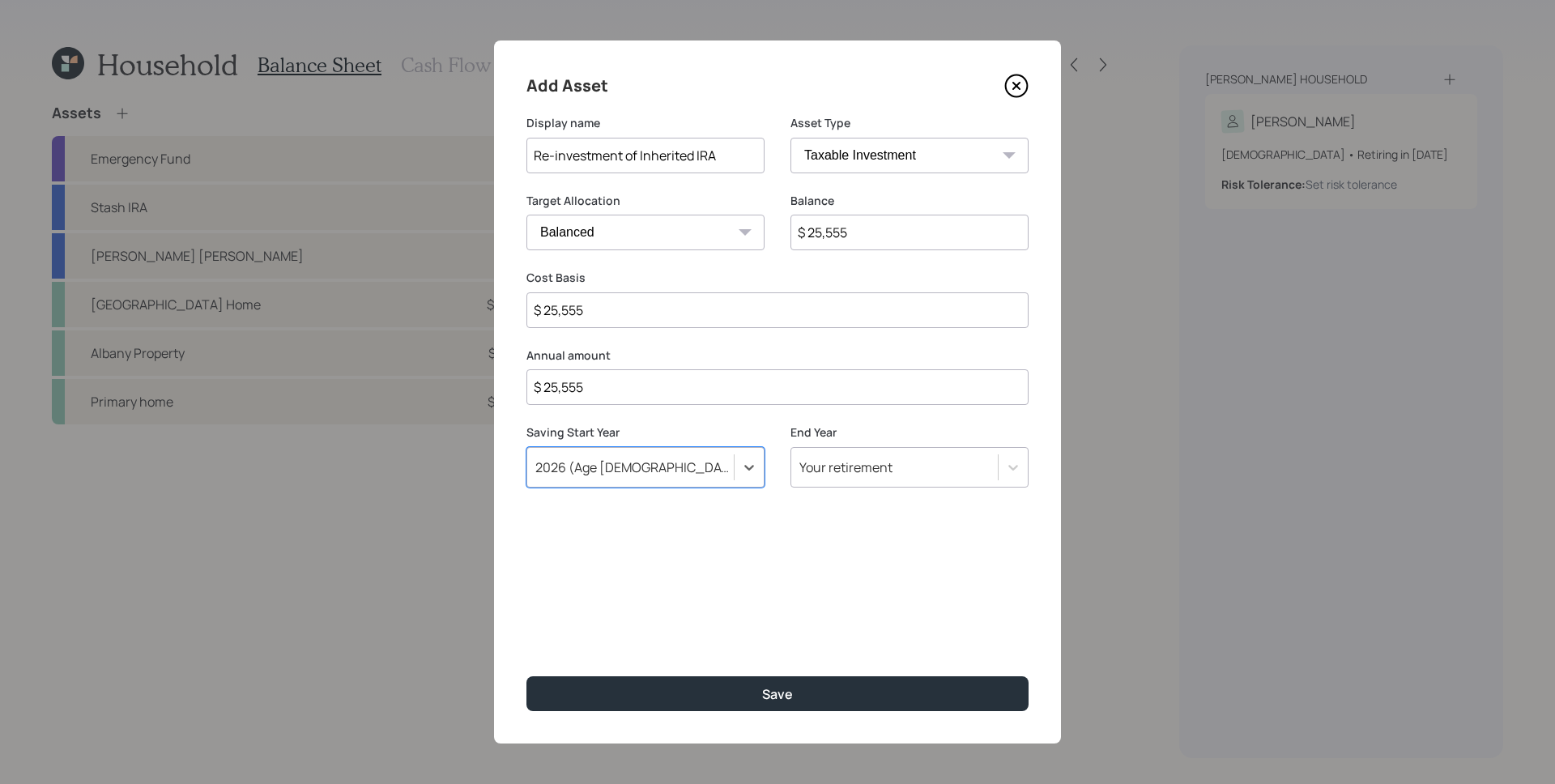
click at [831, 475] on div "Your retirement" at bounding box center [846, 467] width 94 height 18
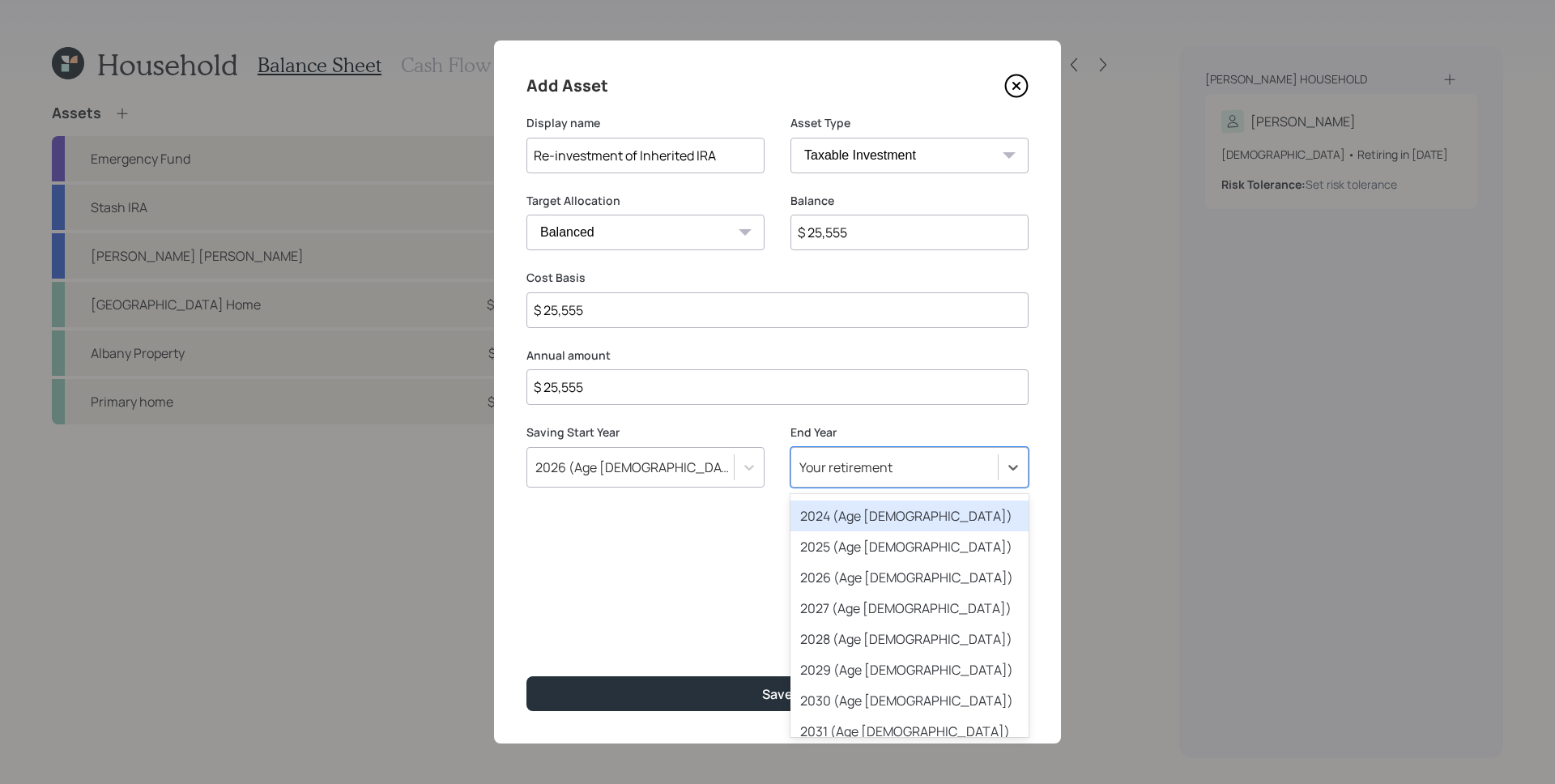
scroll to position [248, 0]
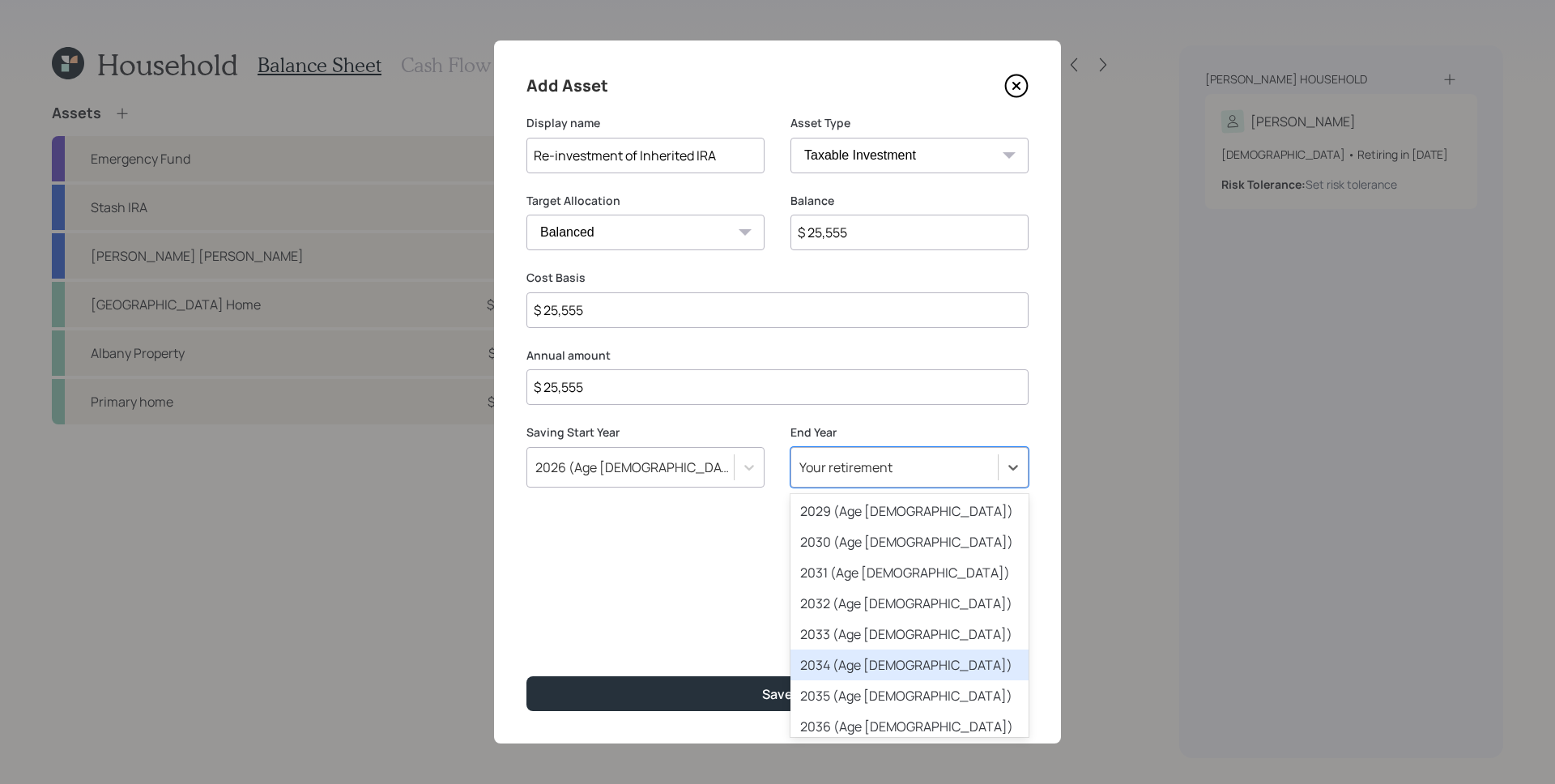
click at [909, 660] on div "2034 (Age [DEMOGRAPHIC_DATA])" at bounding box center [909, 665] width 238 height 31
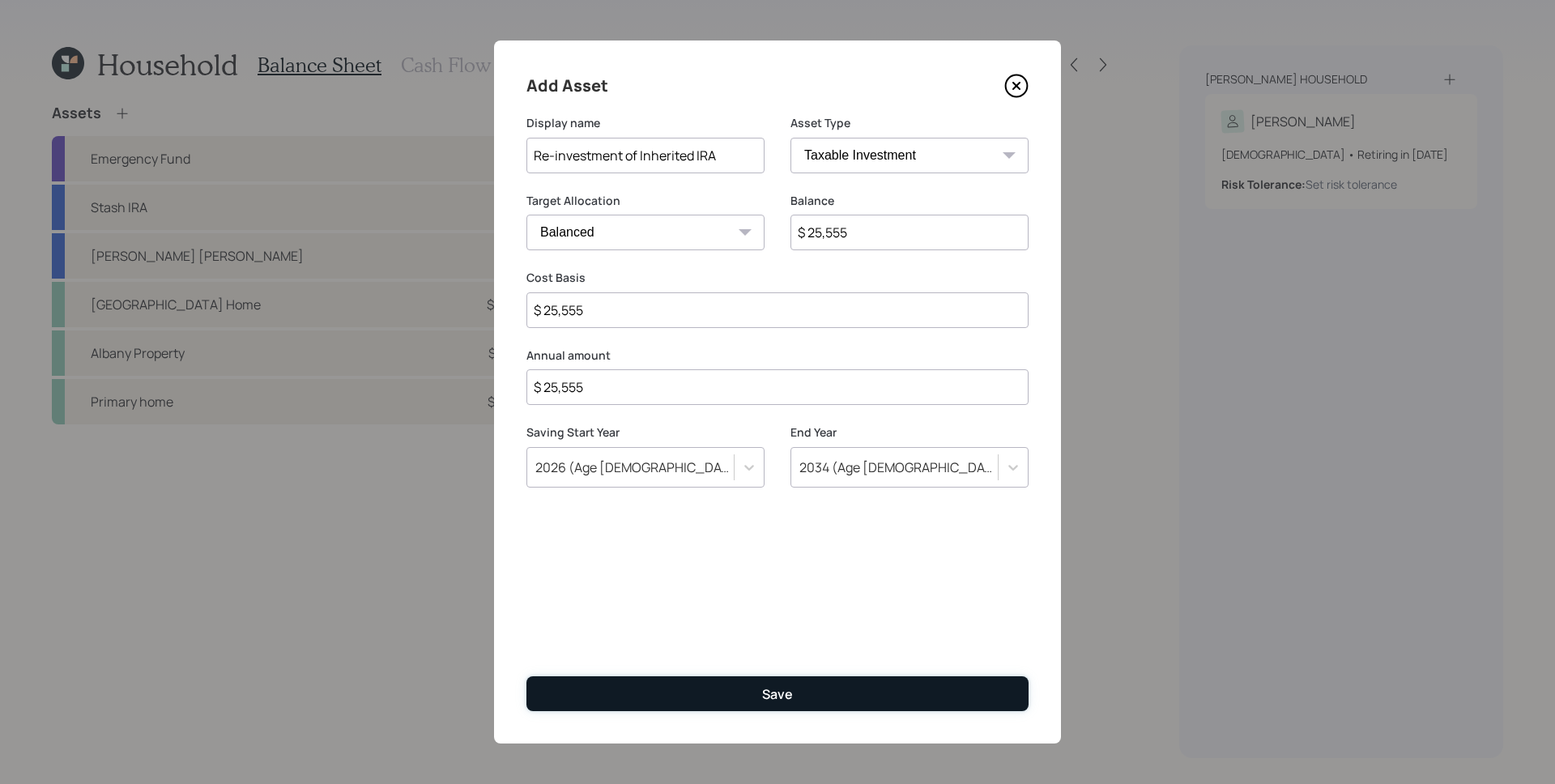
click at [793, 680] on button "Save" at bounding box center [777, 694] width 502 height 35
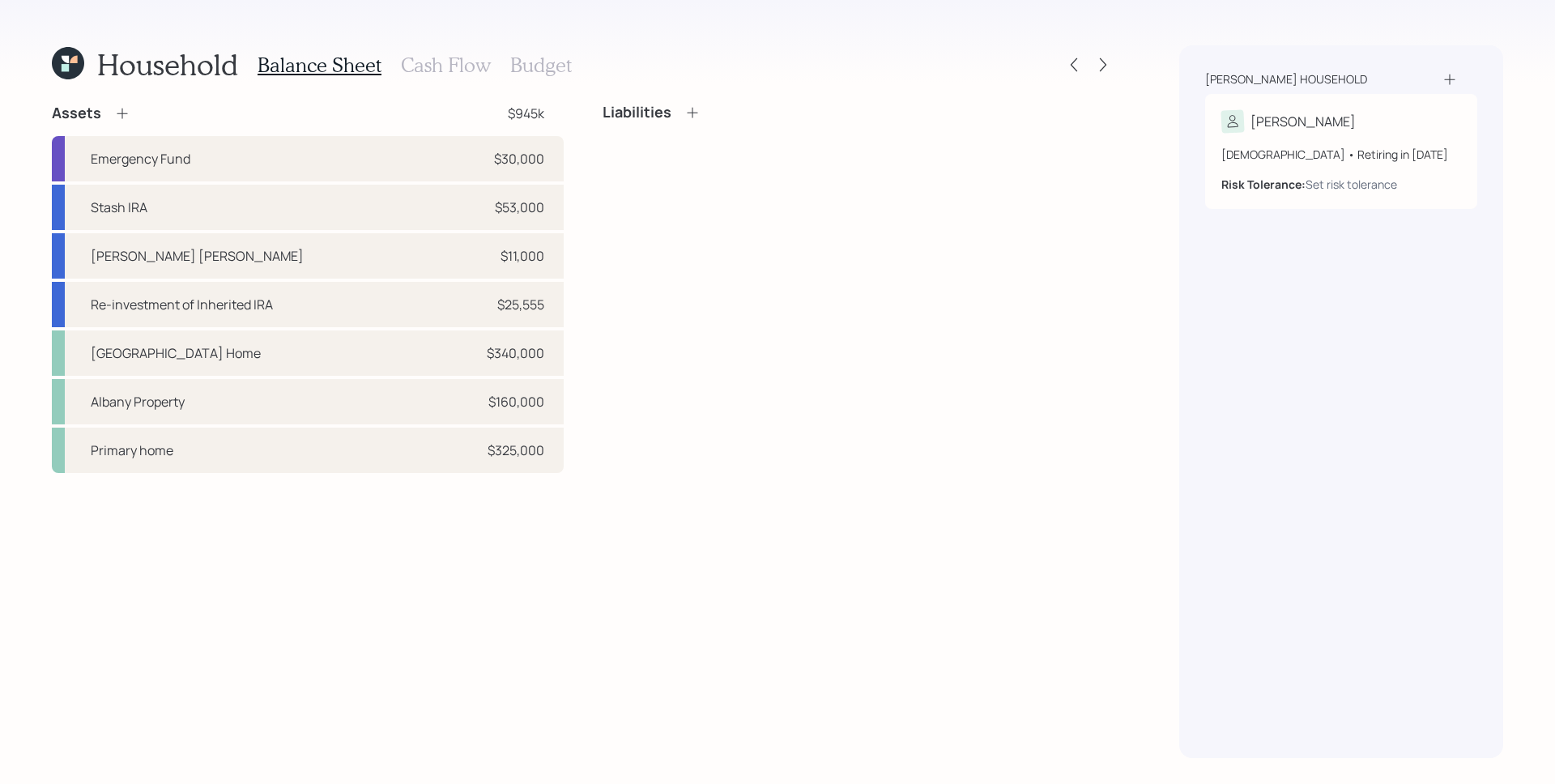
click at [476, 68] on h3 "Cash Flow" at bounding box center [446, 65] width 90 height 23
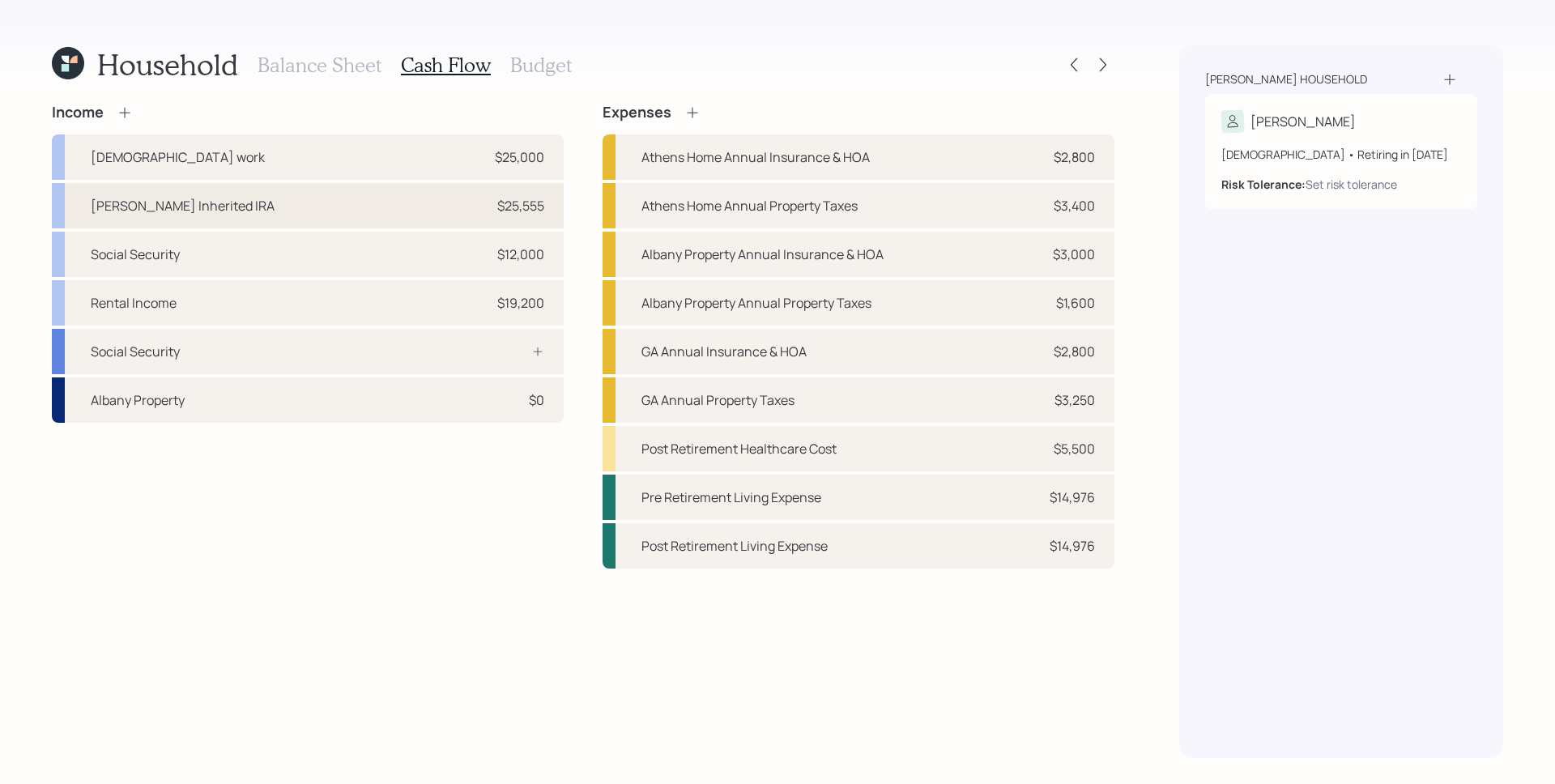
click at [484, 202] on div "[PERSON_NAME] Inherited IRA $25,555" at bounding box center [307, 205] width 512 height 45
select select "other"
select select "earned"
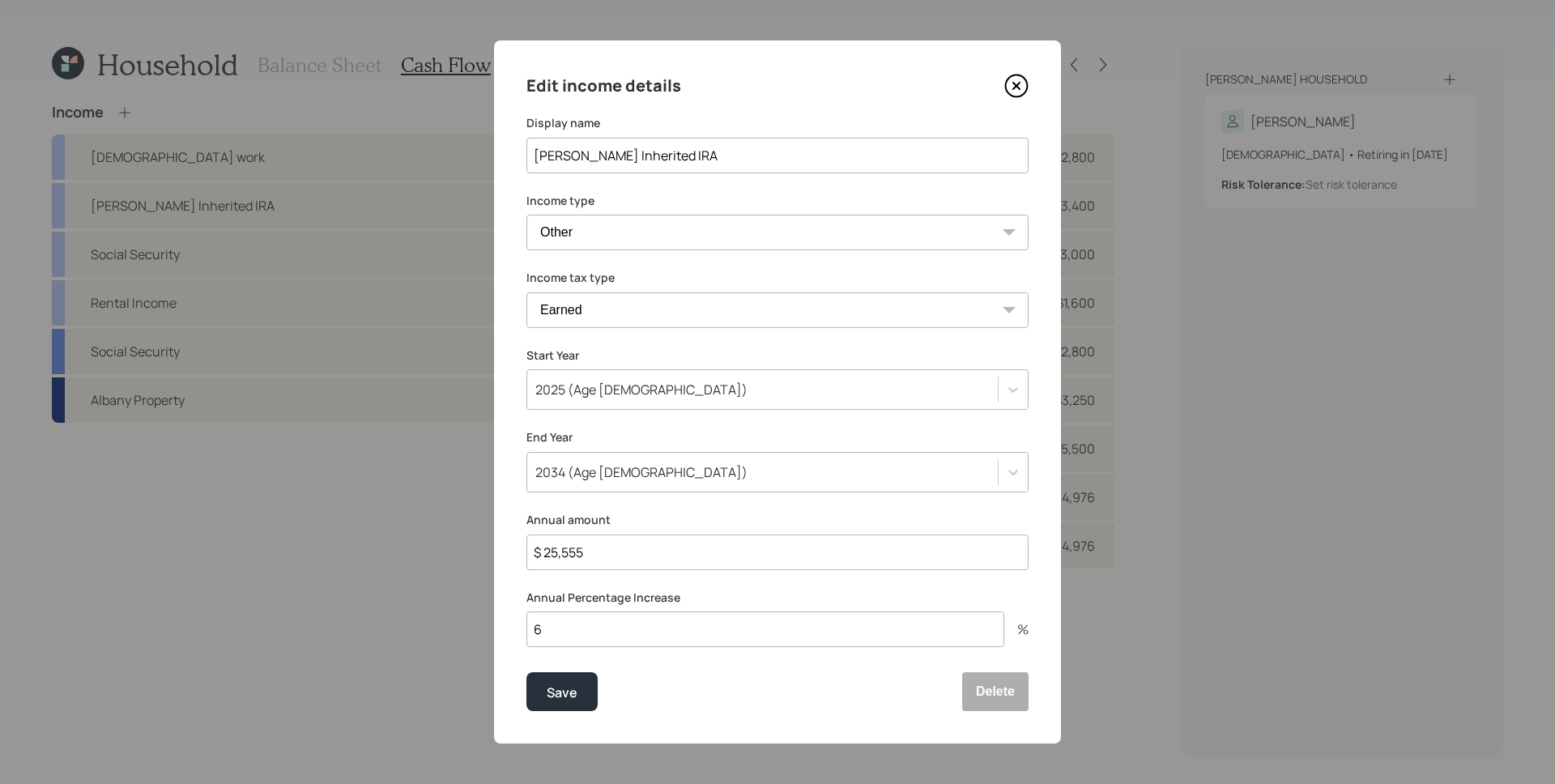
click at [642, 398] on div "2025 (Age [DEMOGRAPHIC_DATA])" at bounding box center [762, 389] width 471 height 28
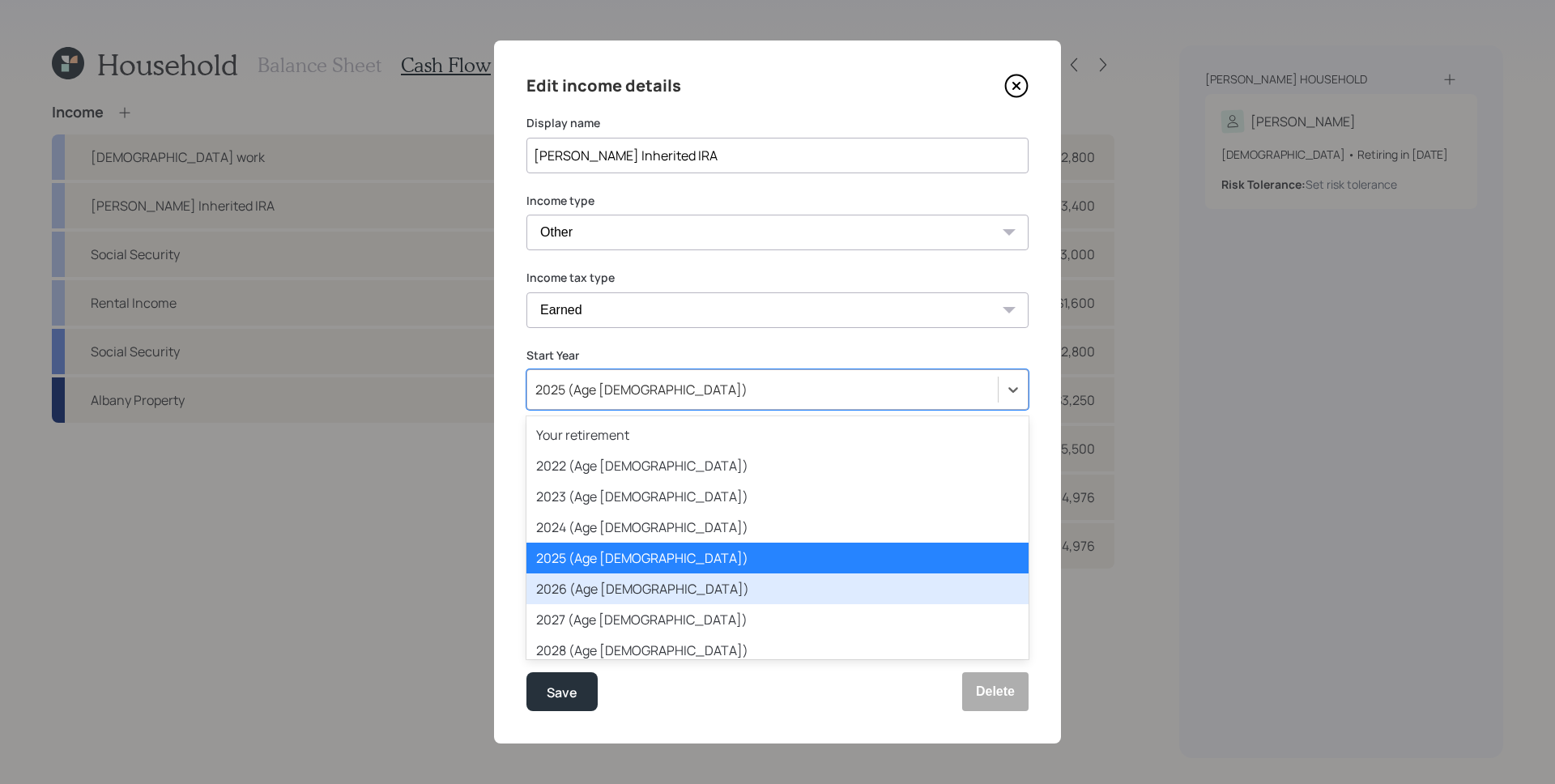
click at [631, 581] on div "2026 (Age [DEMOGRAPHIC_DATA])" at bounding box center [777, 589] width 502 height 31
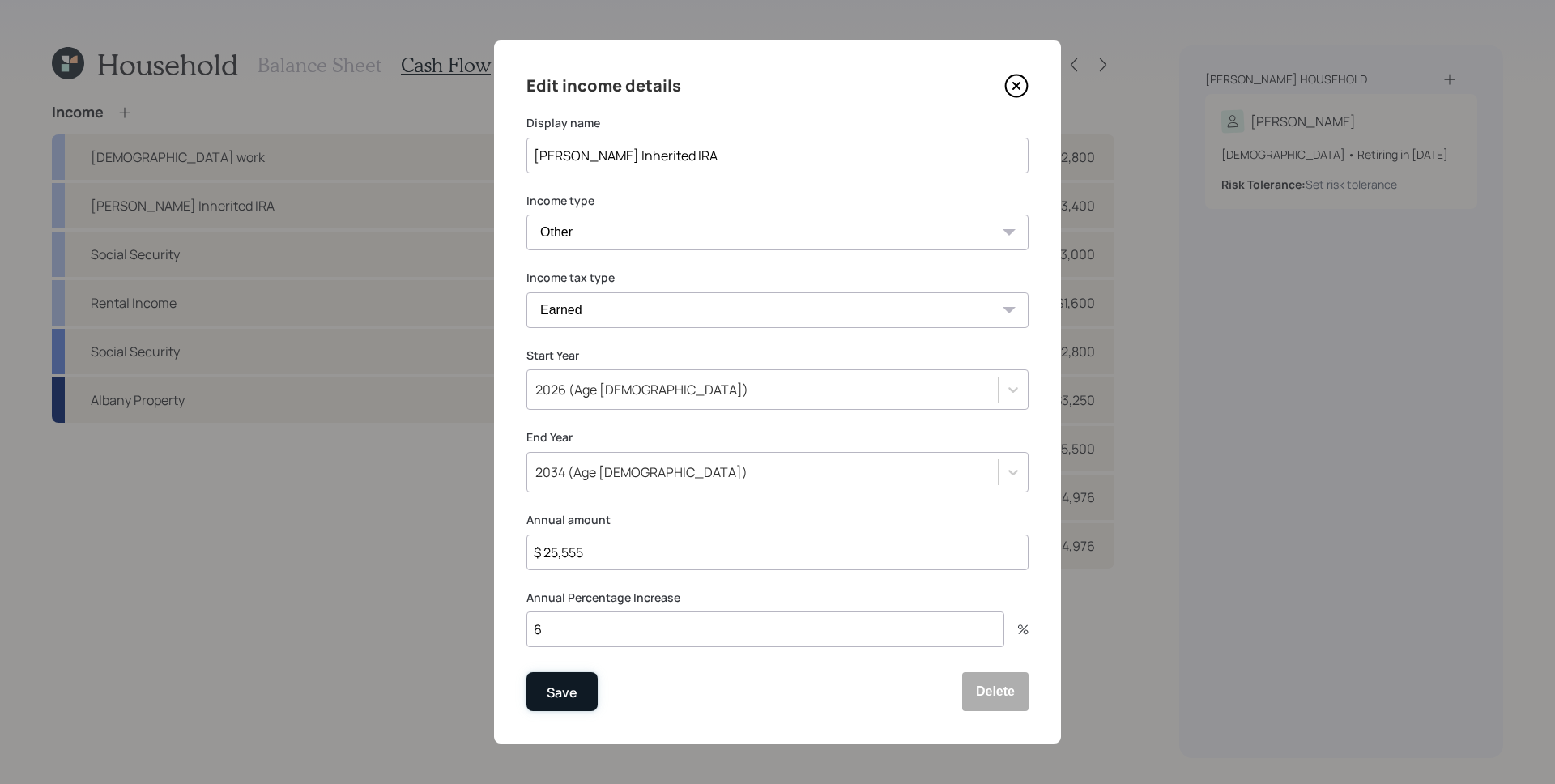
click at [564, 707] on button "Save" at bounding box center [561, 691] width 71 height 39
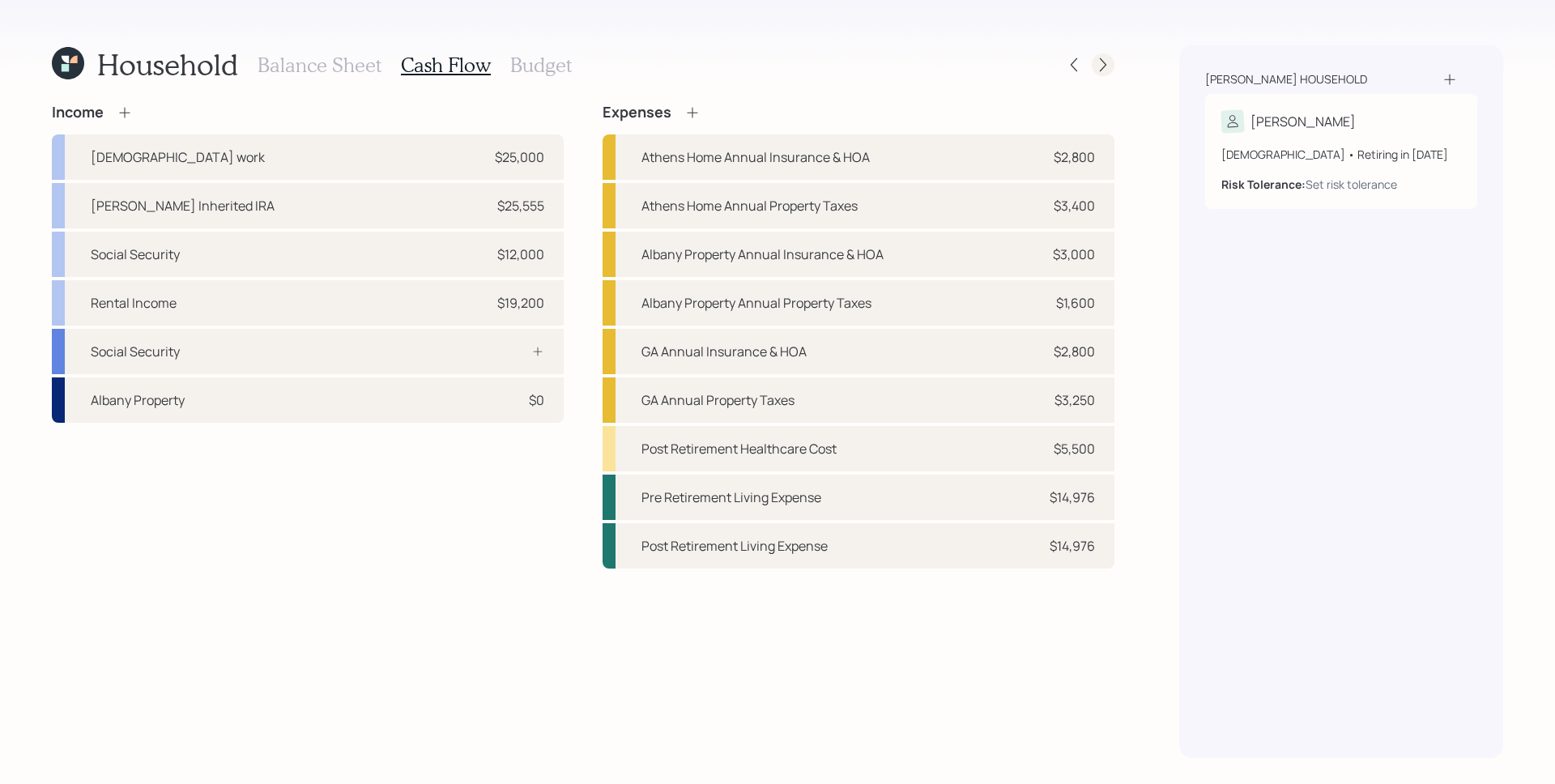
click at [1100, 62] on icon at bounding box center [1102, 64] width 16 height 16
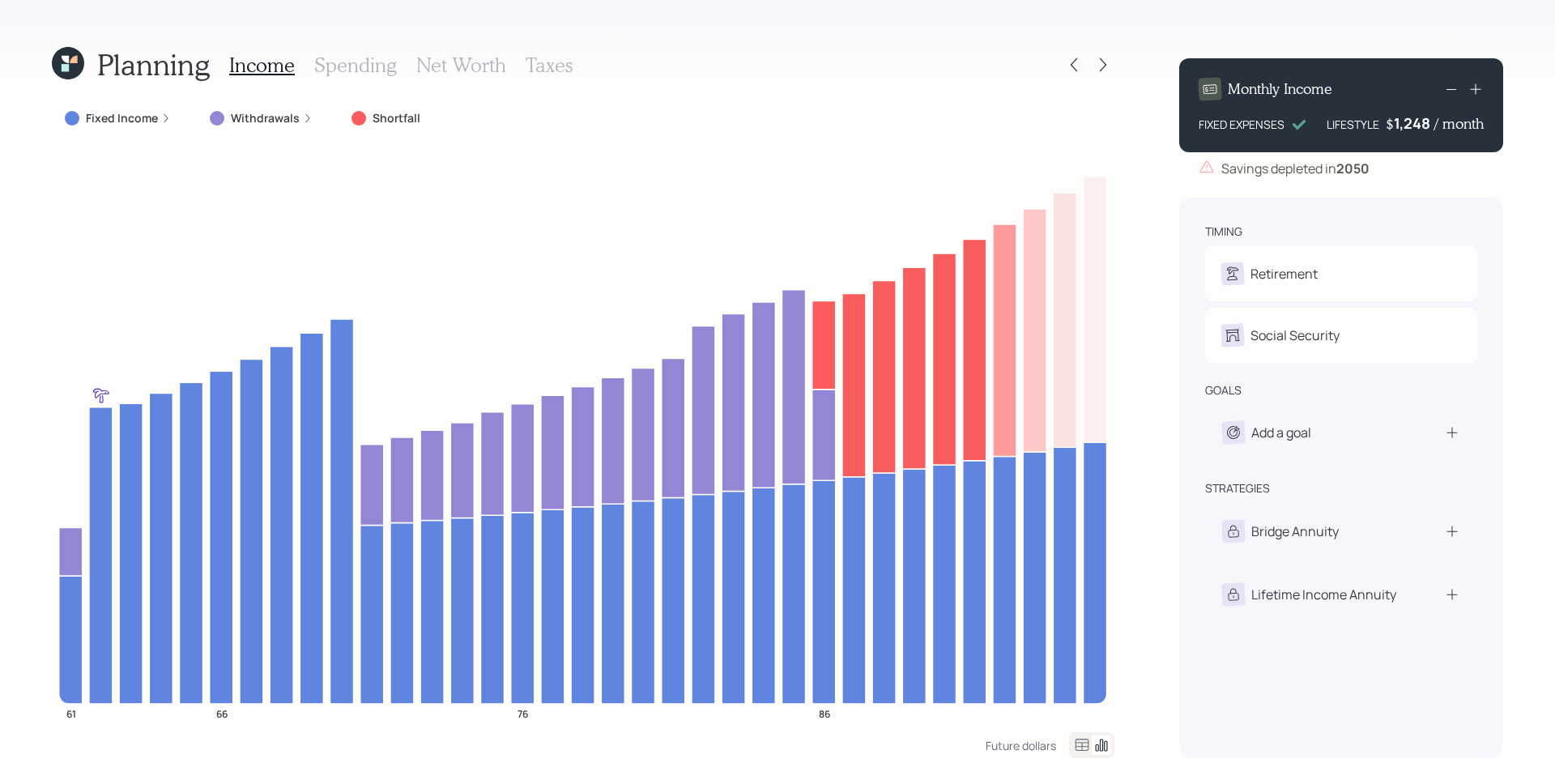
click at [144, 123] on label "Fixed Income" at bounding box center [122, 118] width 72 height 16
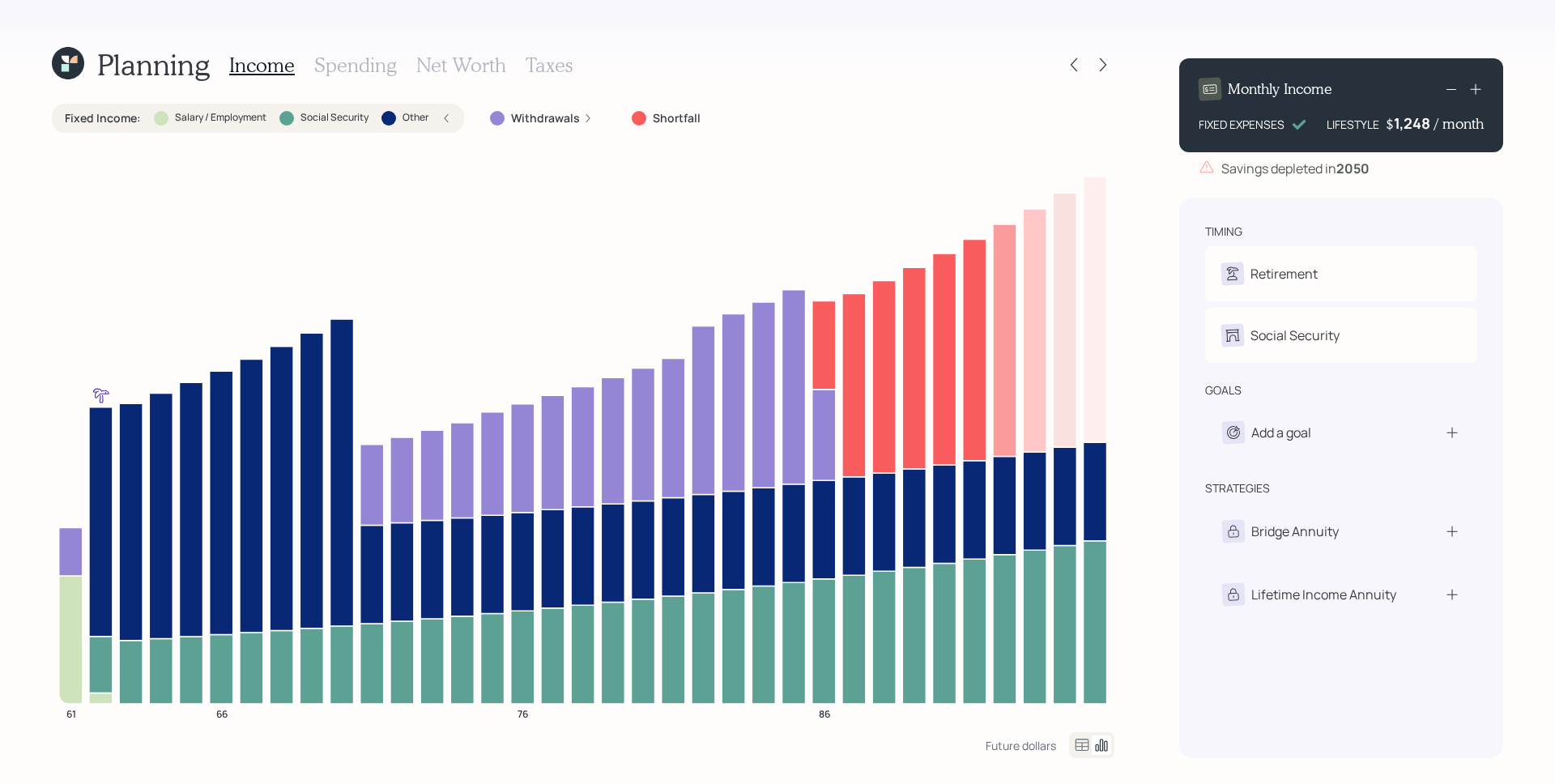
click at [357, 66] on h3 "Spending" at bounding box center [355, 65] width 83 height 23
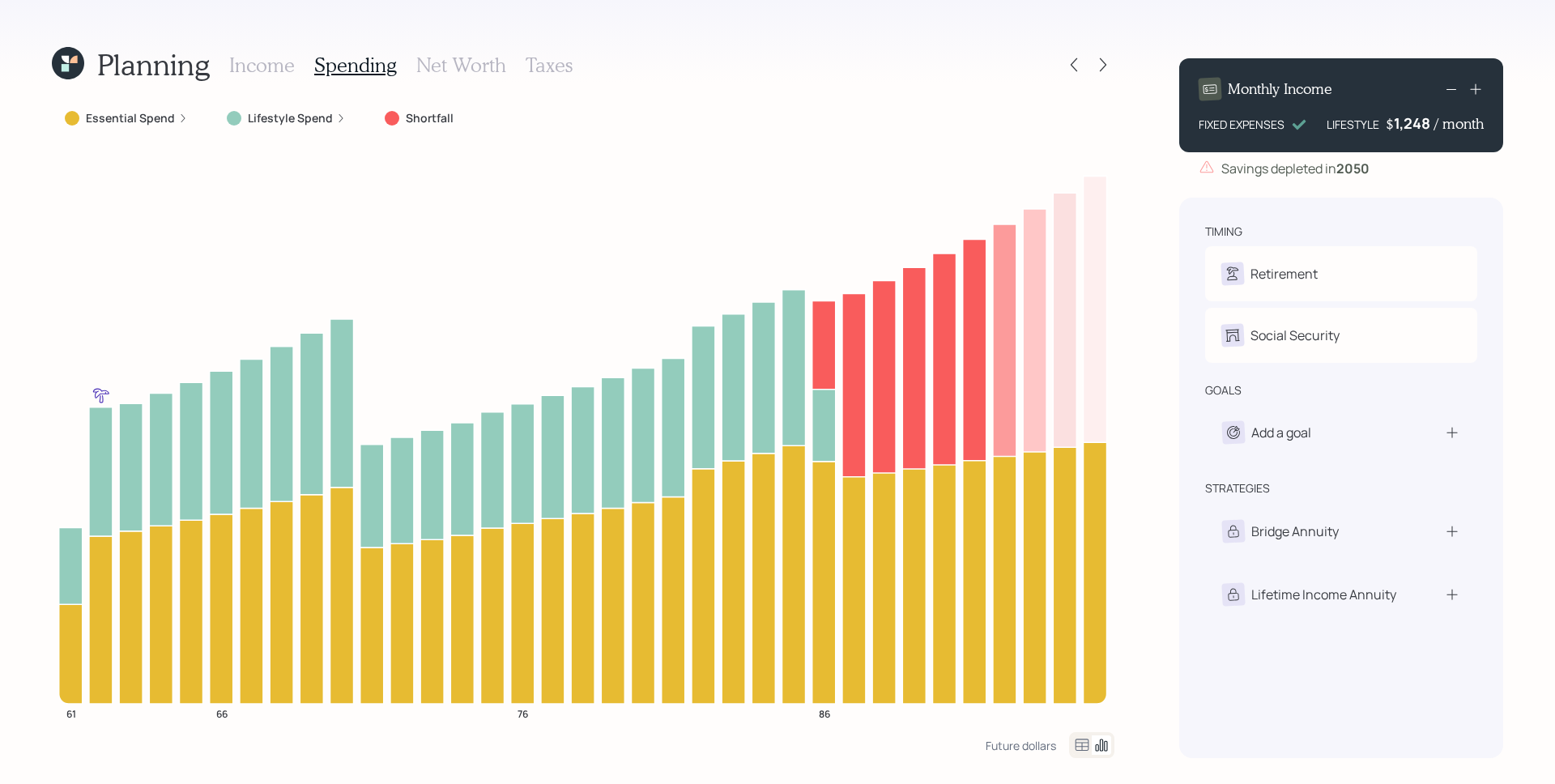
click at [310, 107] on div "Lifestyle Spend" at bounding box center [286, 118] width 145 height 29
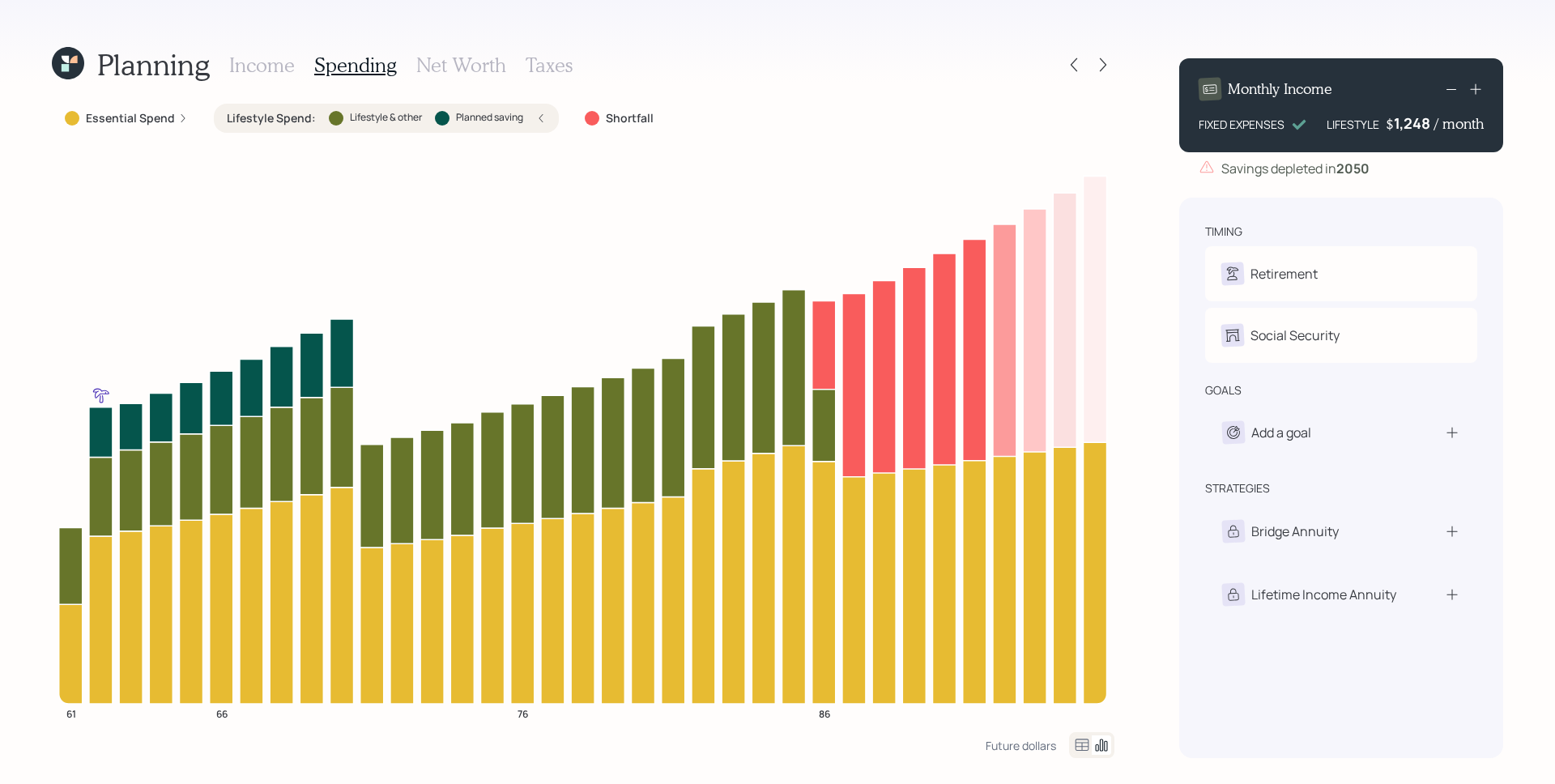
click at [178, 119] on icon at bounding box center [183, 119] width 10 height 10
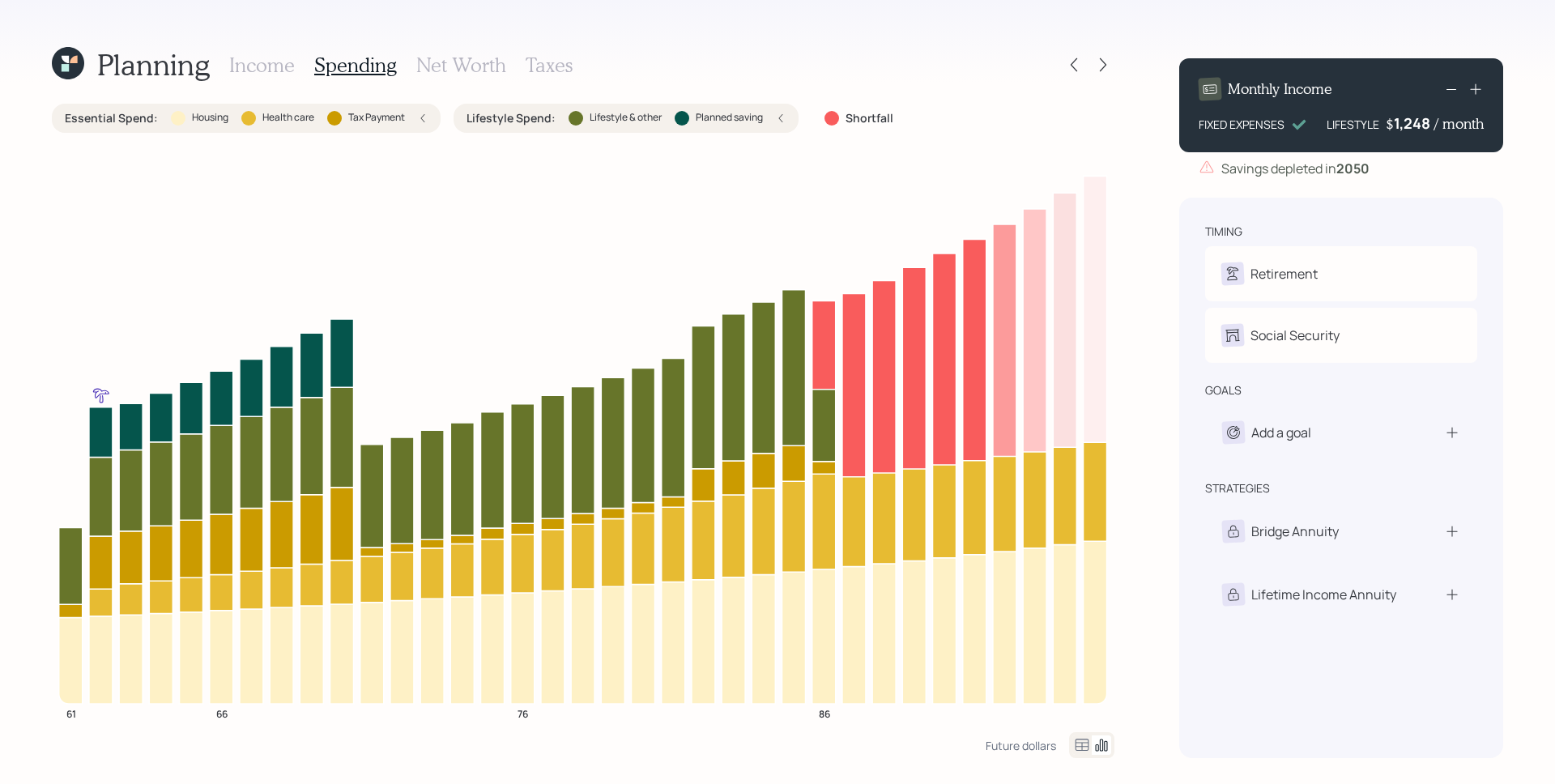
click at [261, 64] on h3 "Income" at bounding box center [261, 65] width 66 height 23
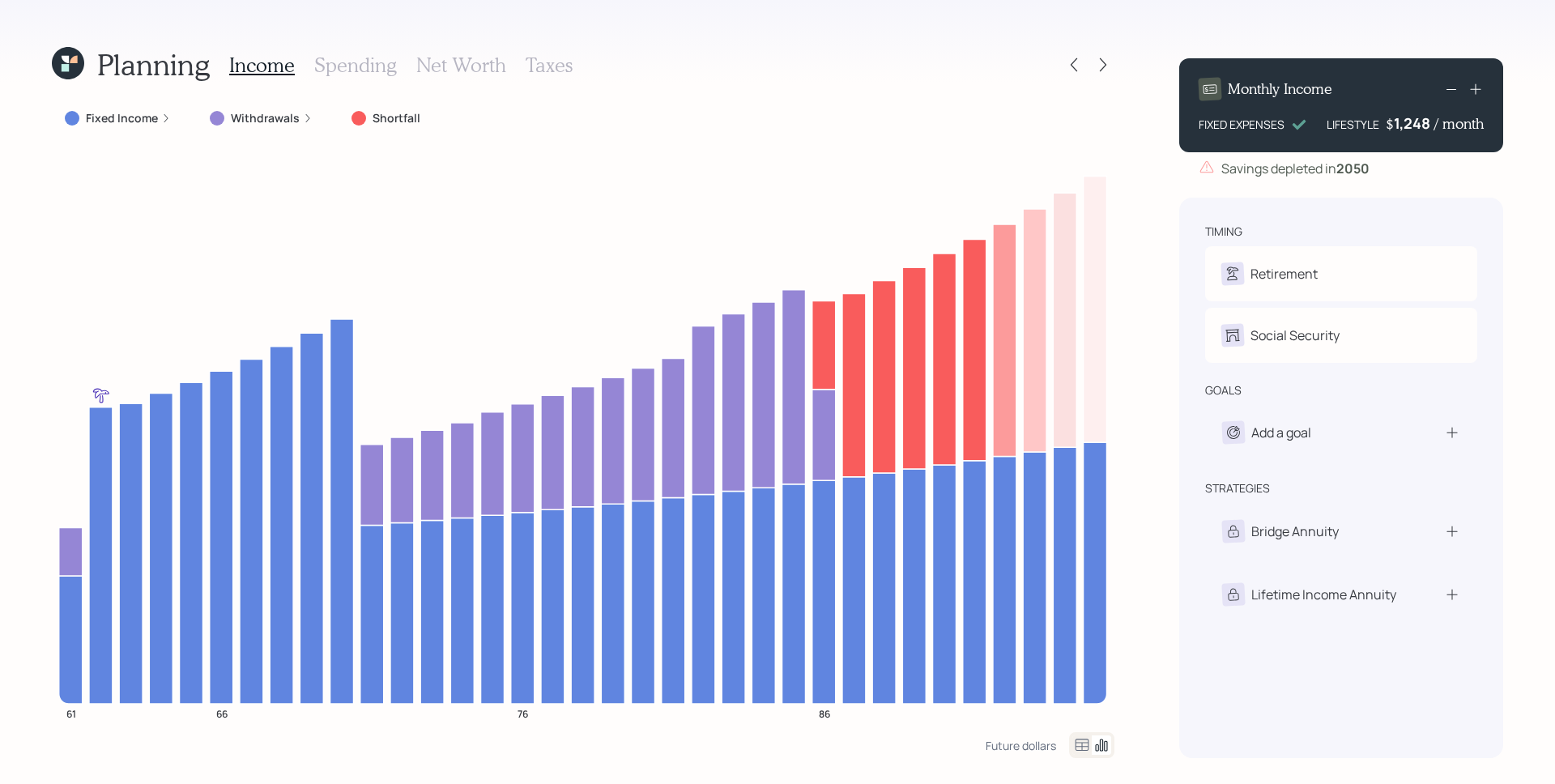
click at [159, 128] on div "Fixed Income" at bounding box center [118, 118] width 132 height 29
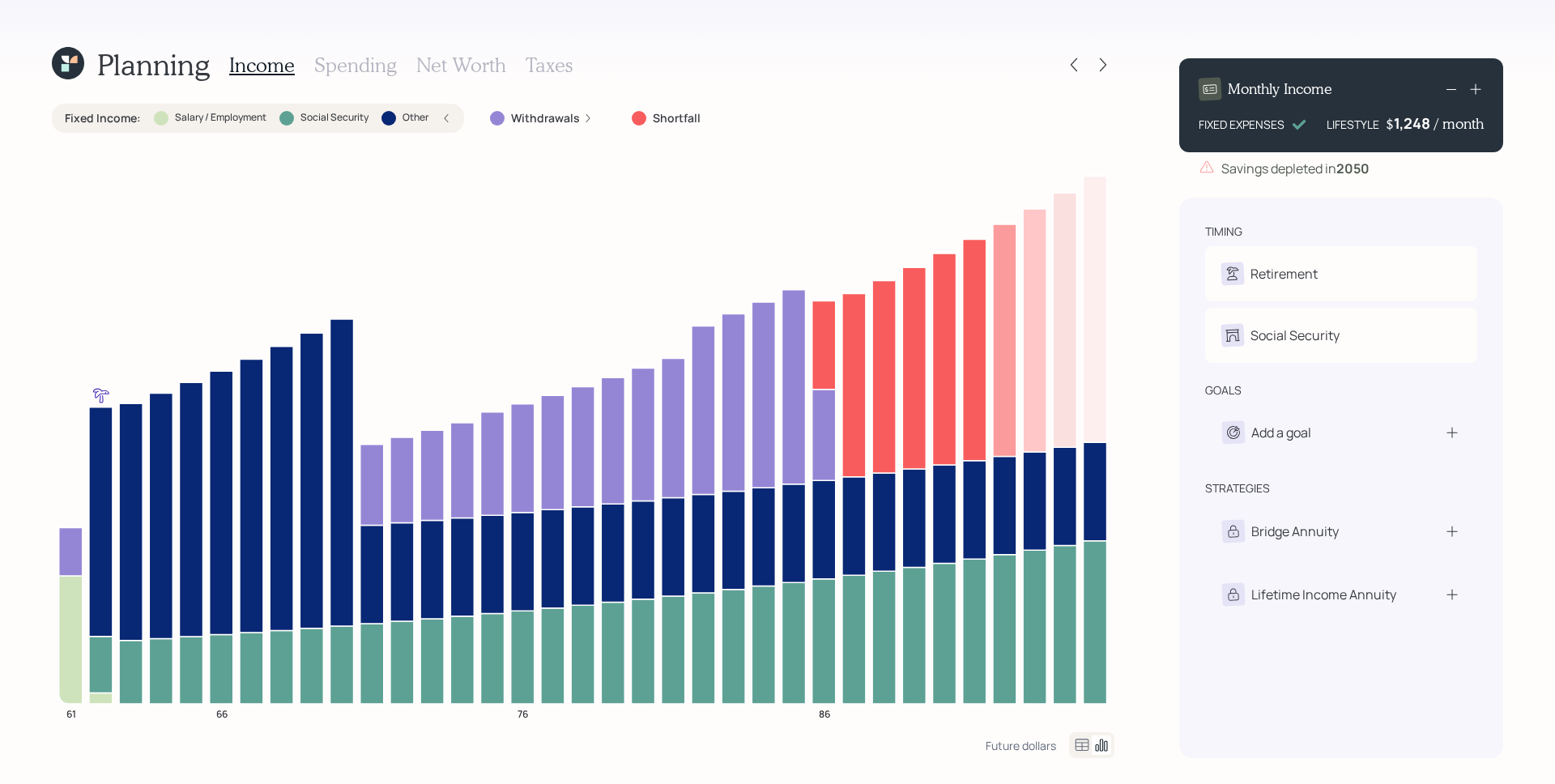
click at [371, 60] on h3 "Spending" at bounding box center [355, 65] width 83 height 23
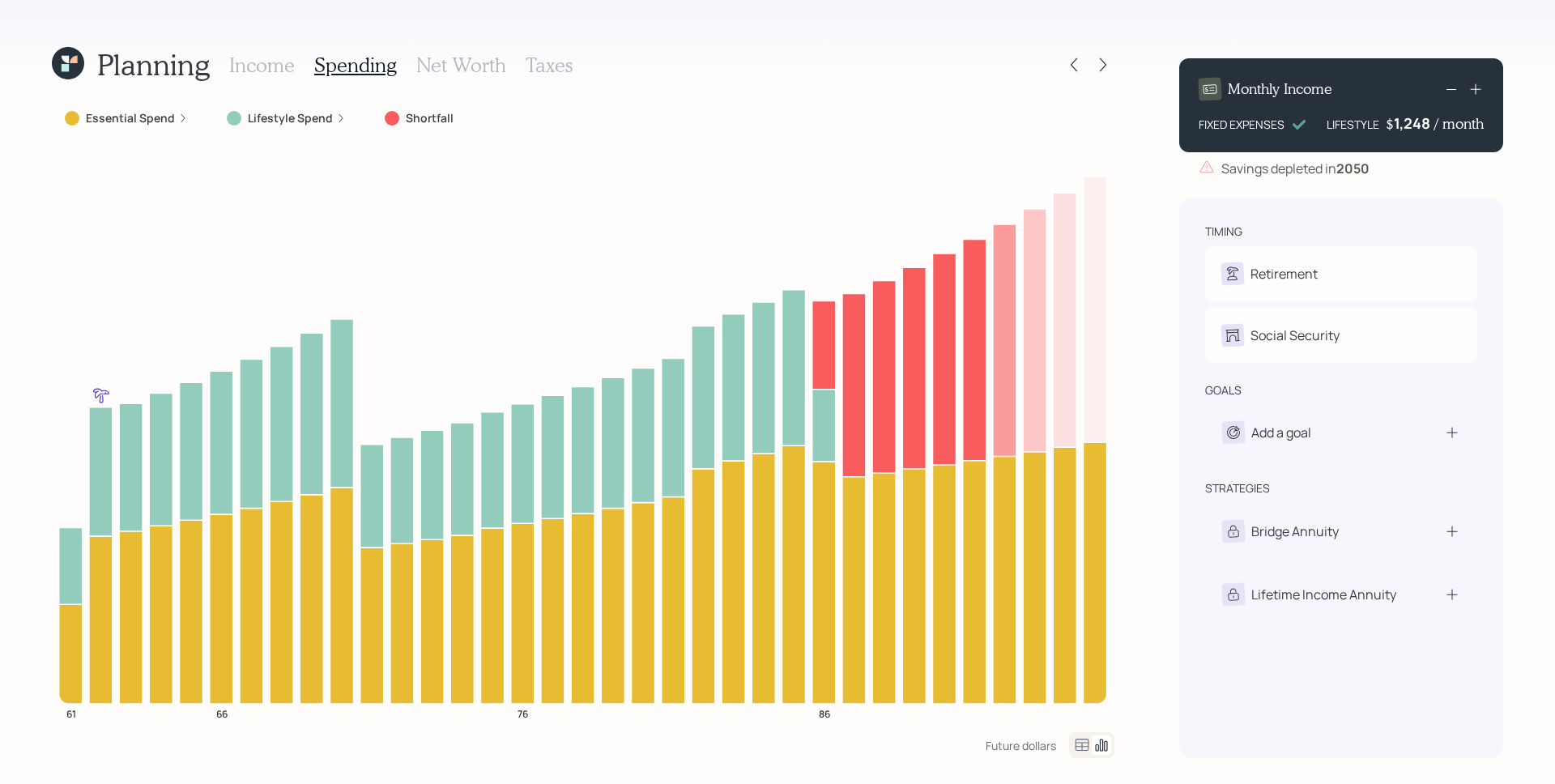
click at [158, 108] on div "Essential Spend" at bounding box center [126, 118] width 149 height 29
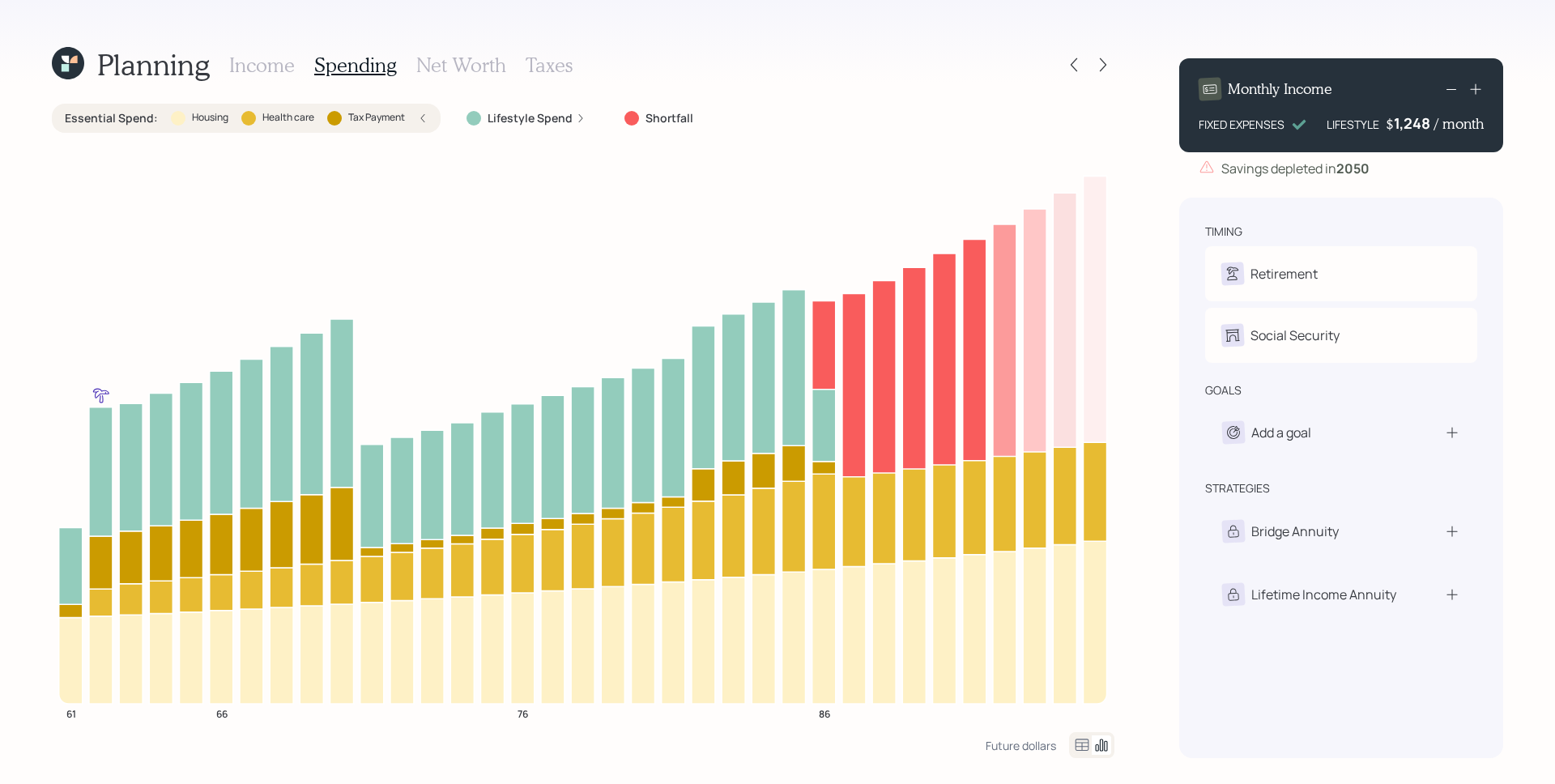
click at [158, 108] on div "Essential Spend : Housing Health care Tax Payment" at bounding box center [246, 118] width 389 height 29
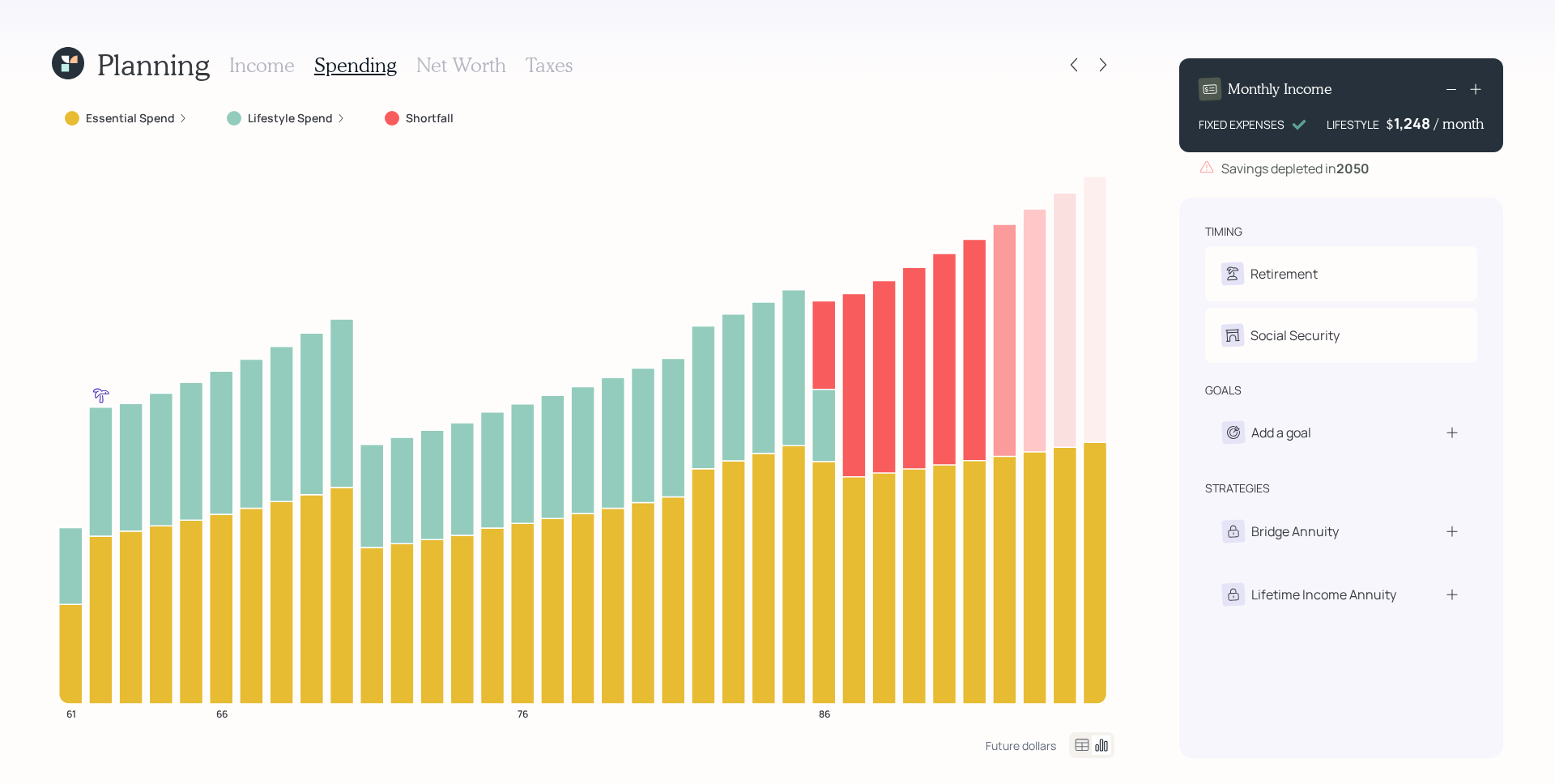
click at [271, 74] on h3 "Income" at bounding box center [261, 65] width 66 height 23
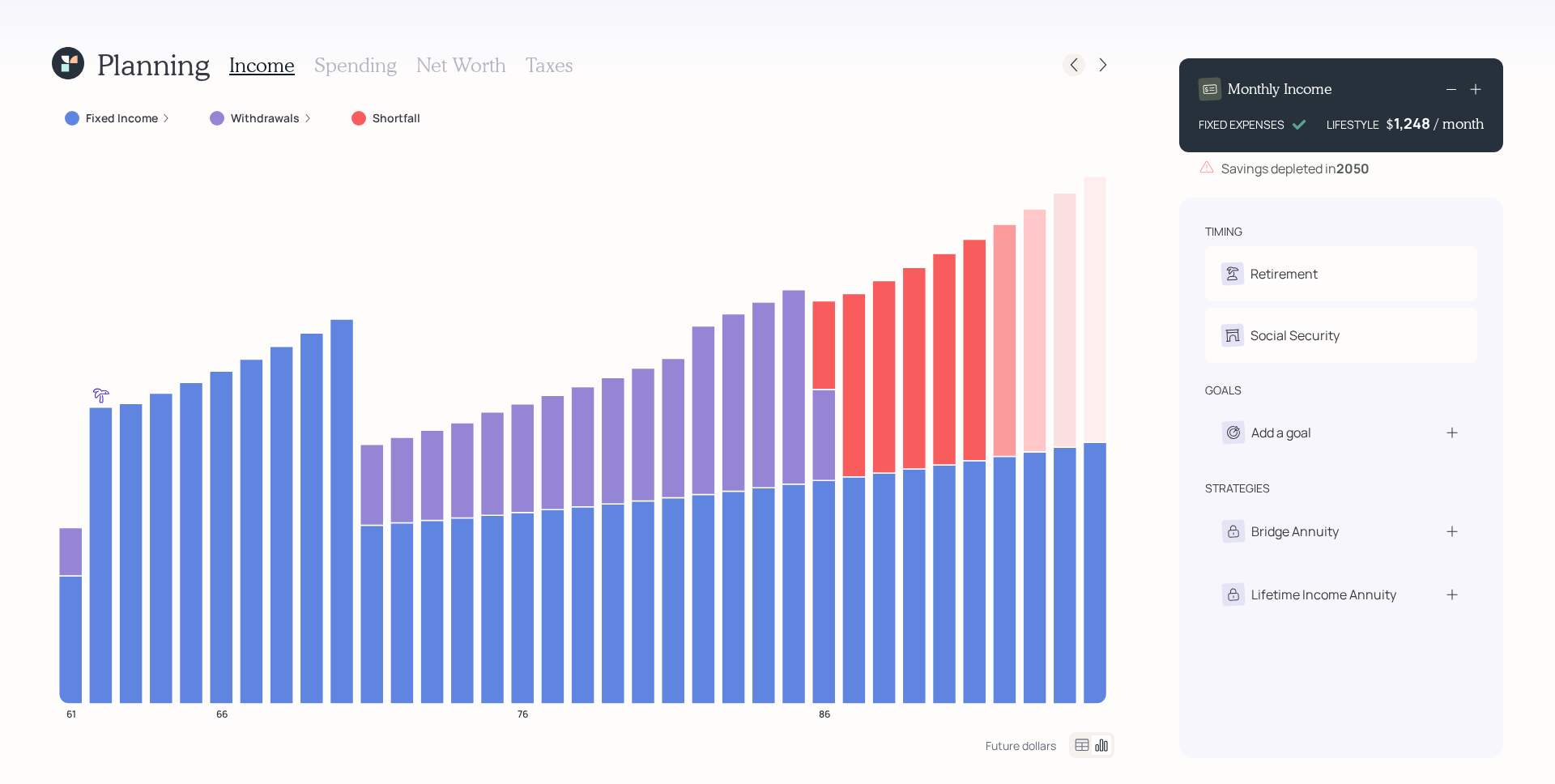
click at [1071, 67] on icon at bounding box center [1073, 64] width 16 height 16
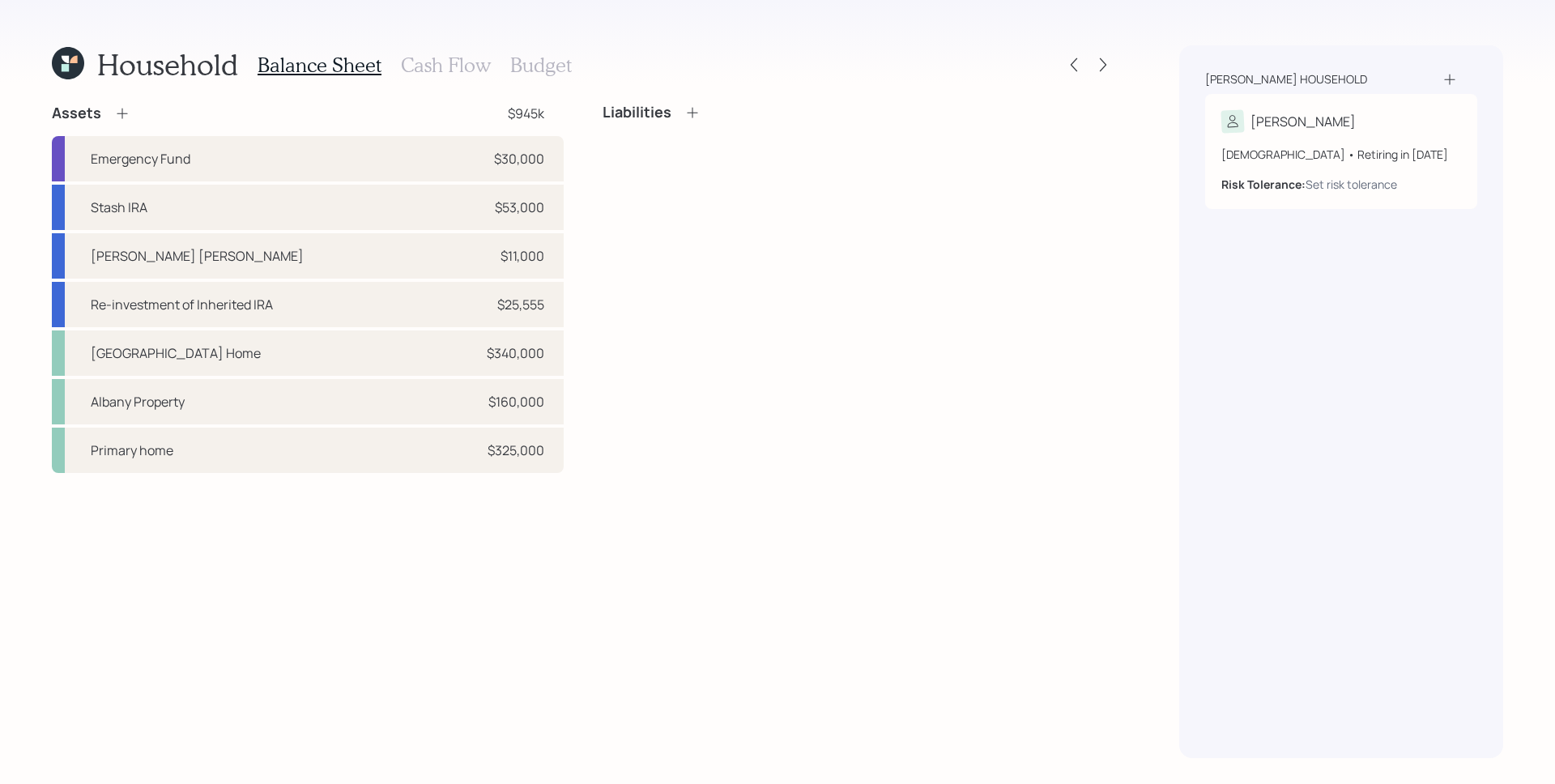
click at [439, 63] on h3 "Cash Flow" at bounding box center [446, 65] width 90 height 23
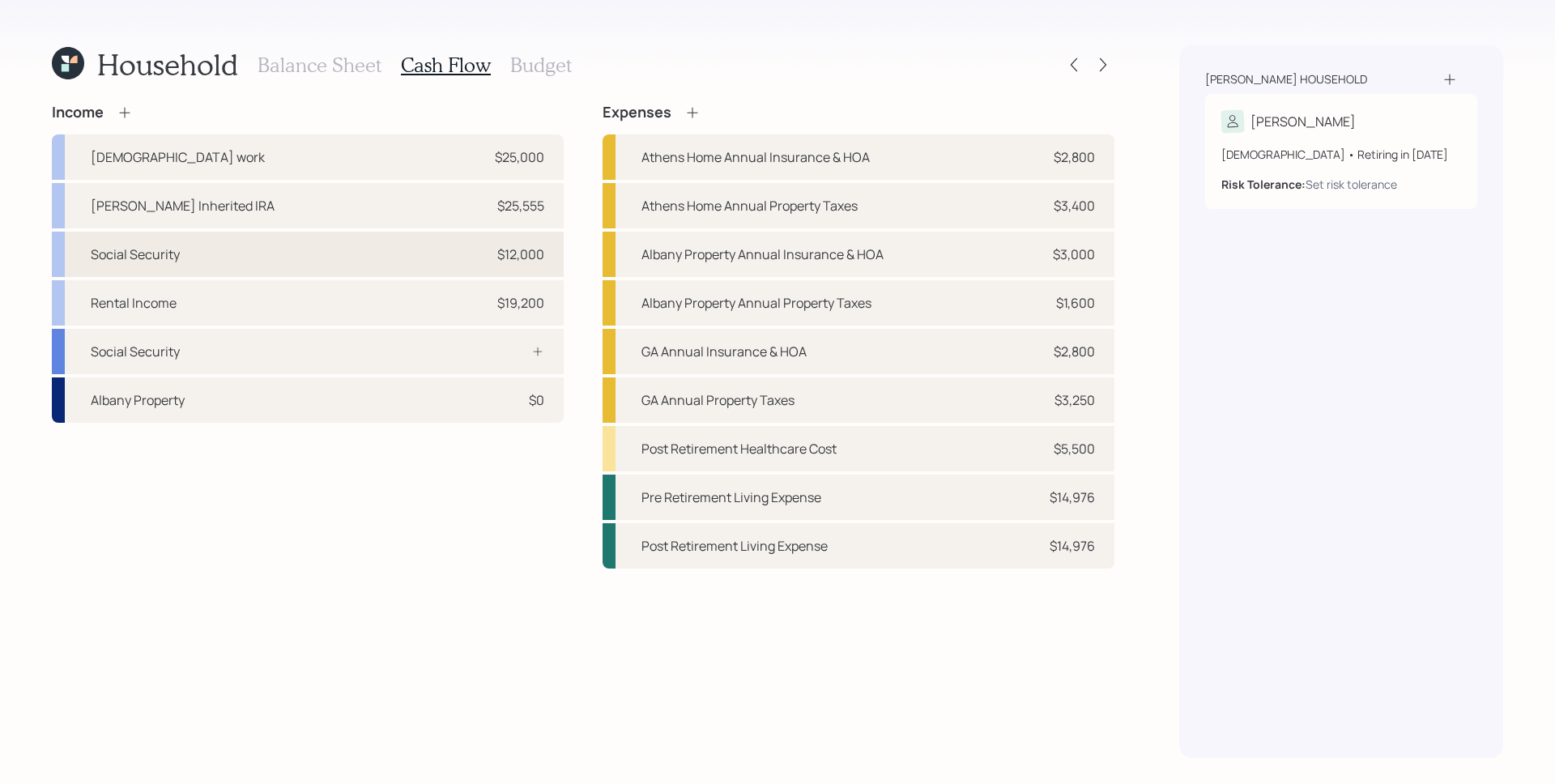
click at [322, 258] on div "Social Security $12,000" at bounding box center [307, 254] width 512 height 45
select select "other"
select select "social_security"
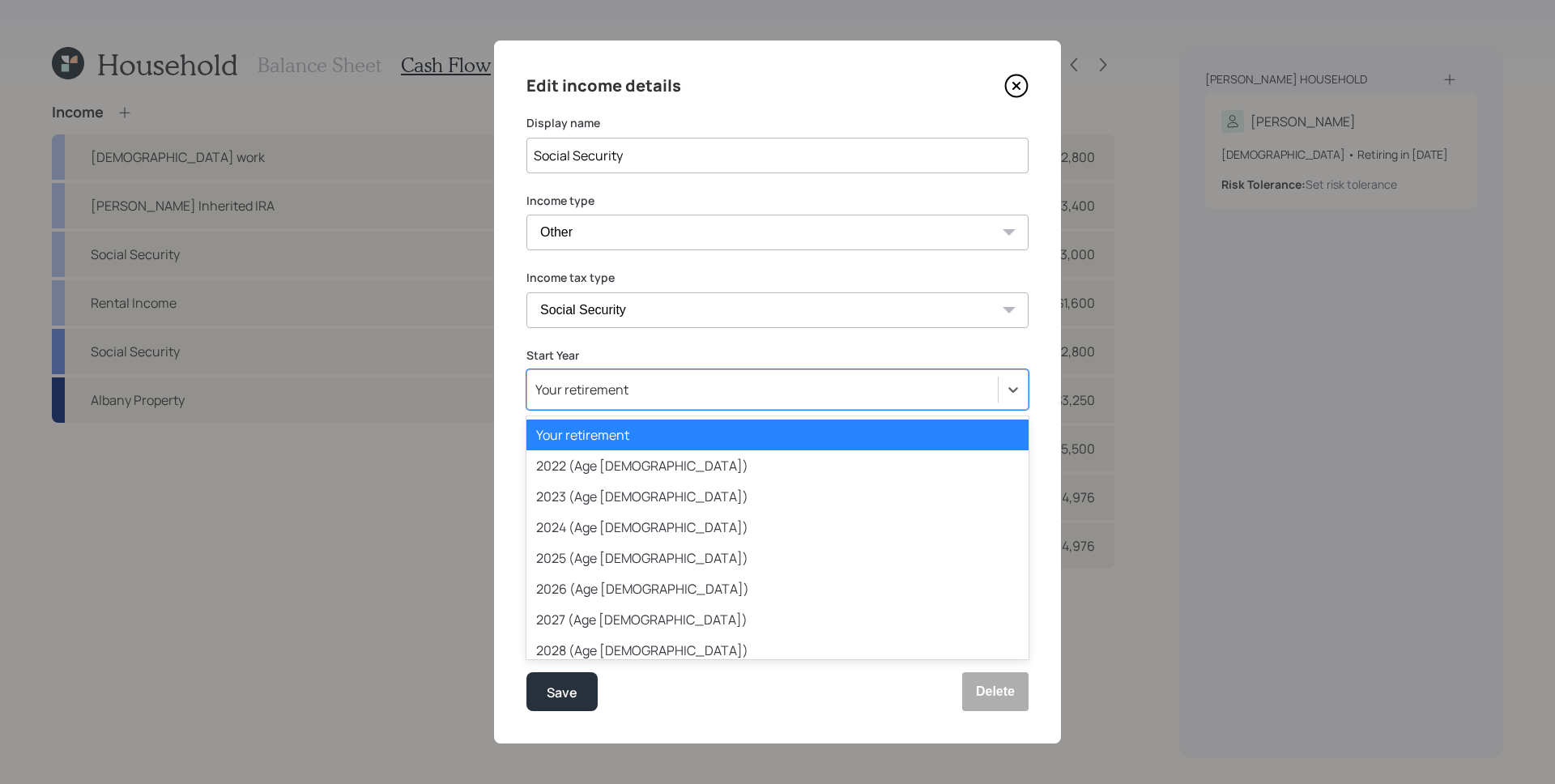
click at [651, 389] on div "Your retirement" at bounding box center [762, 389] width 471 height 28
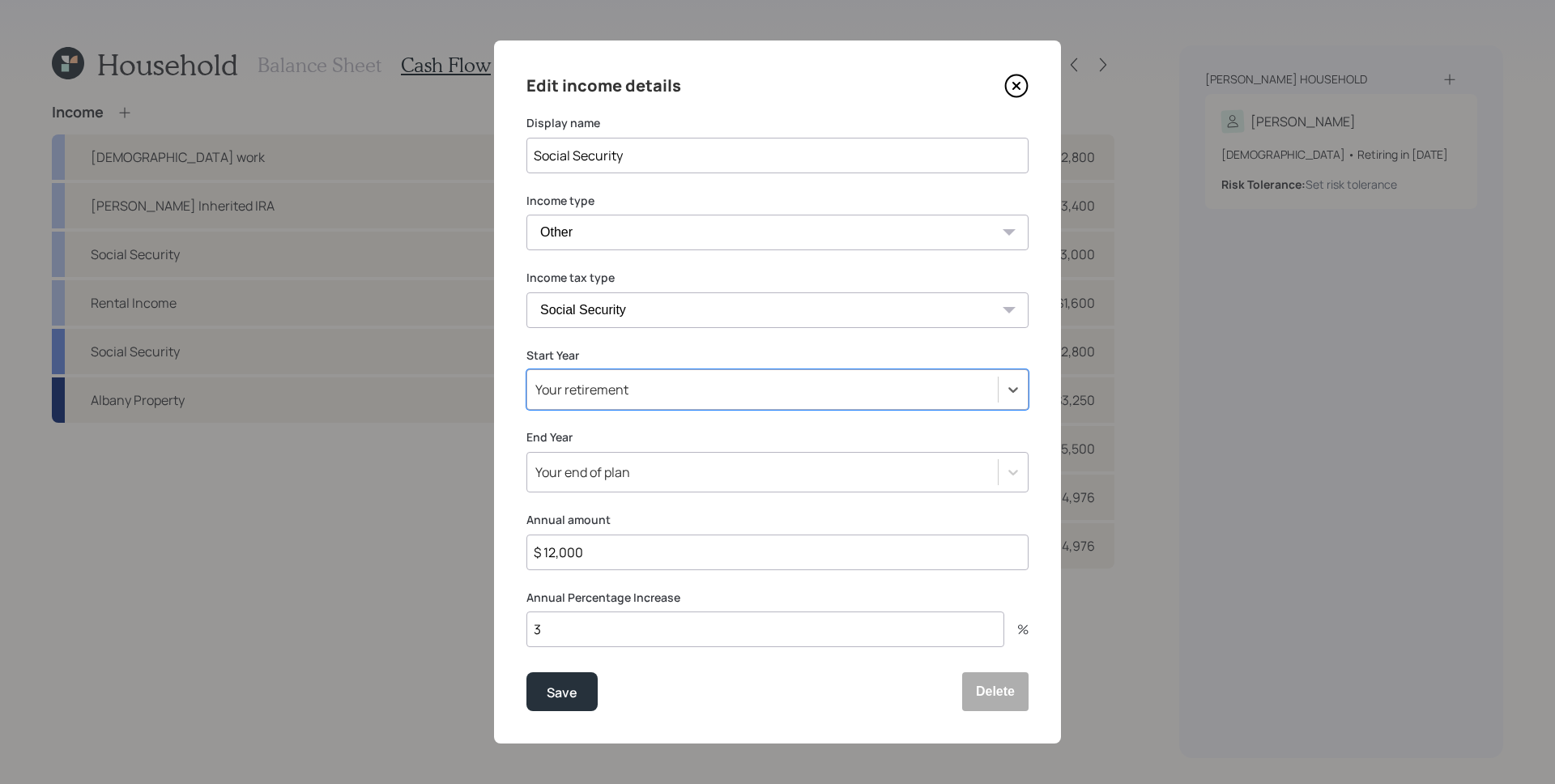
click at [1027, 92] on icon at bounding box center [1016, 85] width 24 height 24
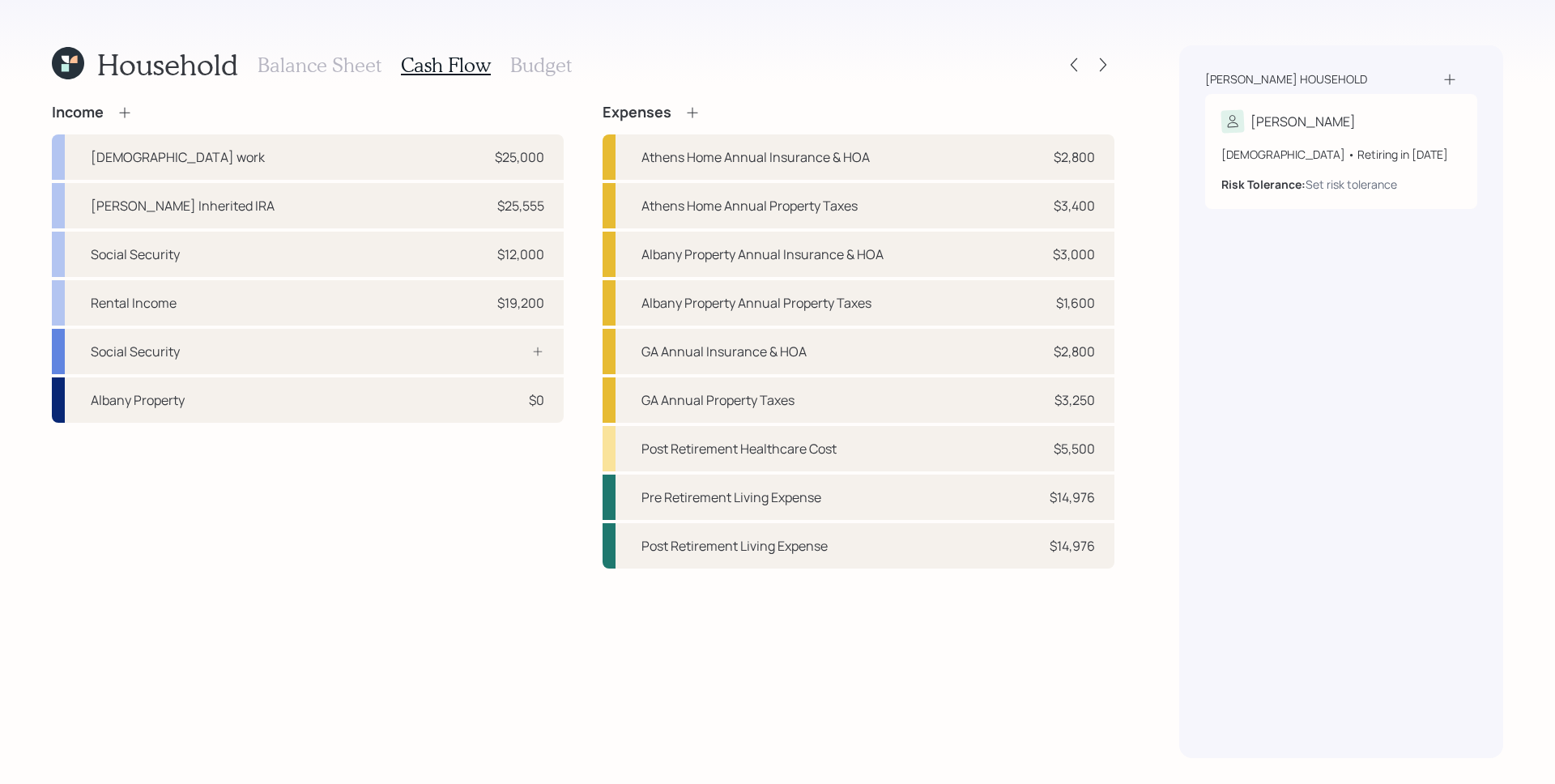
click at [310, 68] on h3 "Balance Sheet" at bounding box center [319, 65] width 124 height 23
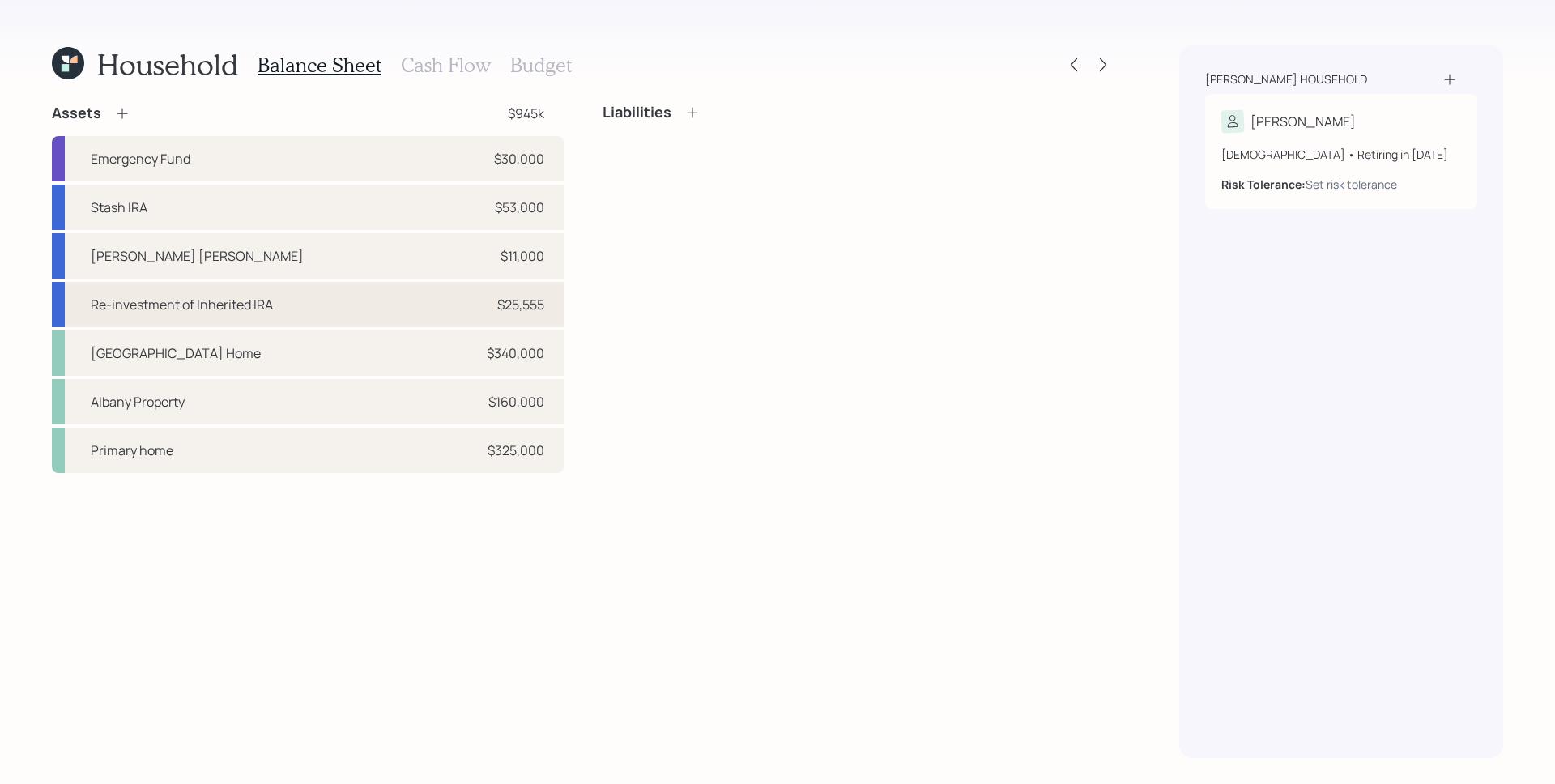
click at [372, 313] on div "Re-investment of Inherited IRA $25,555" at bounding box center [307, 305] width 512 height 45
select select "taxable"
select select "balanced"
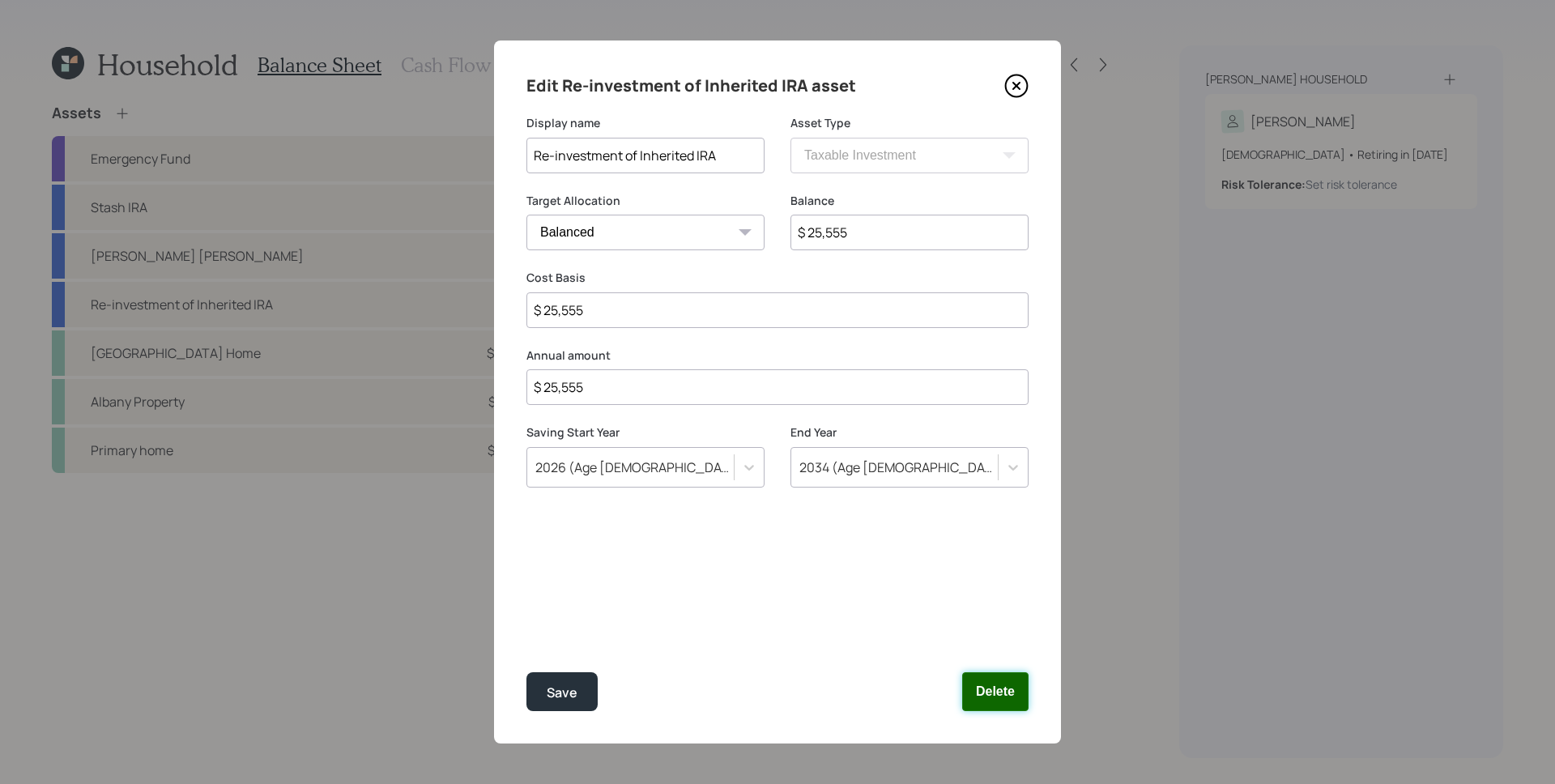
click at [1002, 702] on button "Delete" at bounding box center [995, 691] width 67 height 39
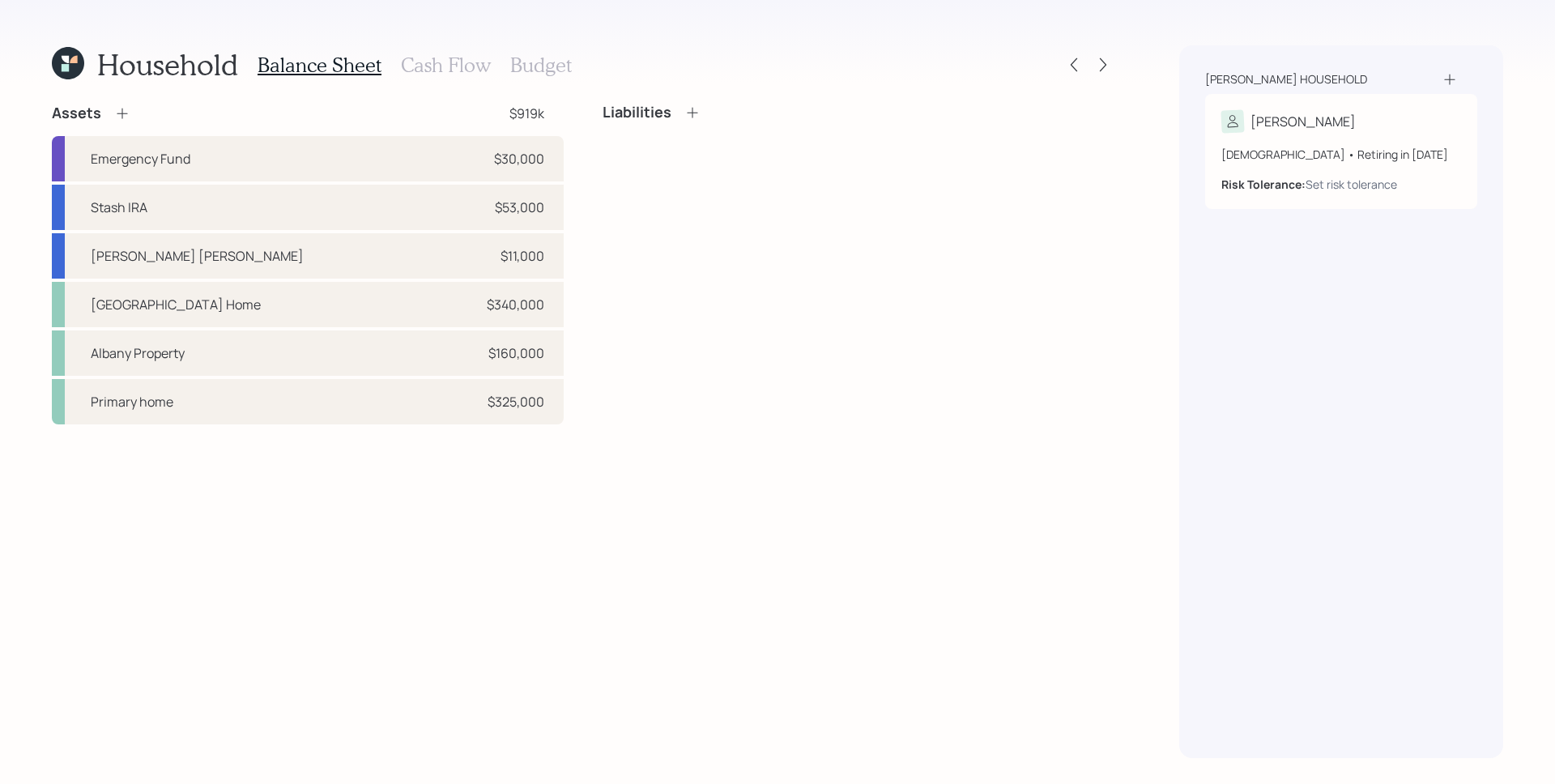
click at [109, 109] on div "Assets" at bounding box center [91, 113] width 79 height 19
click at [121, 113] on icon at bounding box center [122, 114] width 11 height 11
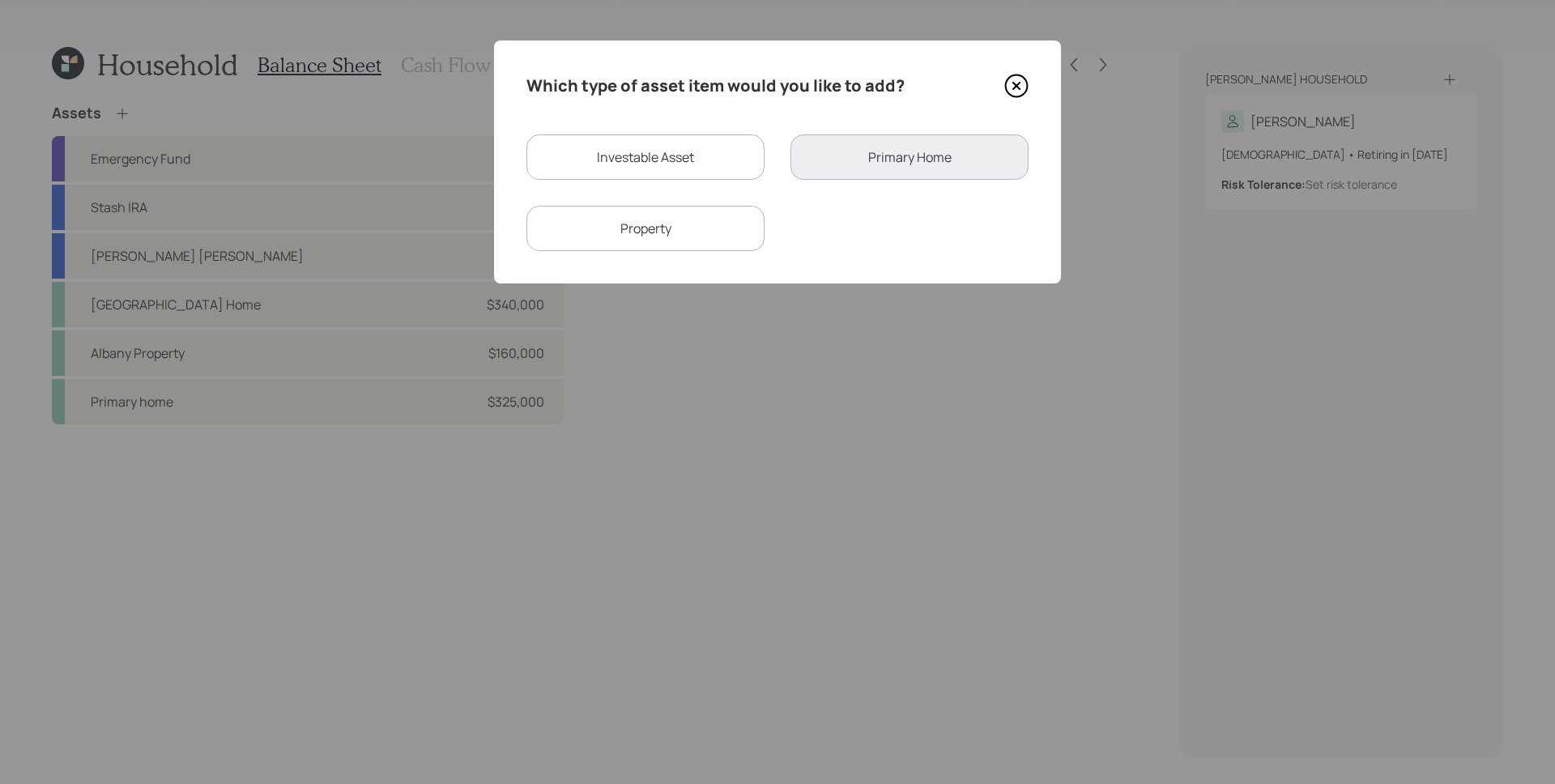
click at [662, 157] on div "Investable Asset" at bounding box center [645, 157] width 238 height 45
select select "taxable"
select select "balanced"
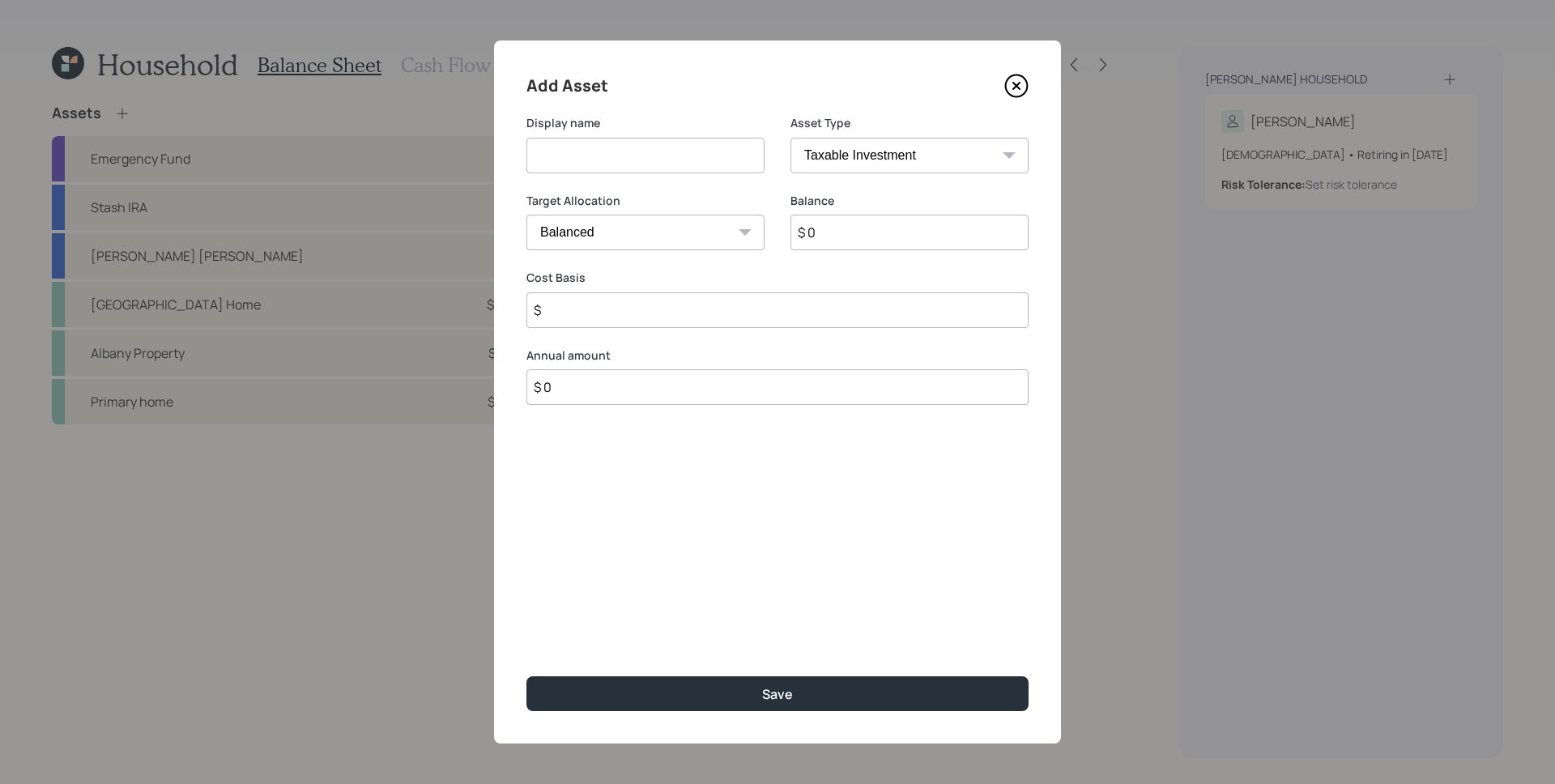
click at [660, 158] on input at bounding box center [645, 155] width 238 height 36
type input "[PERSON_NAME] Inherited IRA"
click at [881, 166] on select "SEP [PERSON_NAME] IRA 401(k) [PERSON_NAME] 401(k) 403(b) [PERSON_NAME] 403(b) 4…" at bounding box center [909, 155] width 238 height 36
select select "ira"
click at [791, 138] on select "SEP [PERSON_NAME] IRA 401(k) [PERSON_NAME] 401(k) 403(b) [PERSON_NAME] 403(b) 4…" at bounding box center [909, 155] width 238 height 36
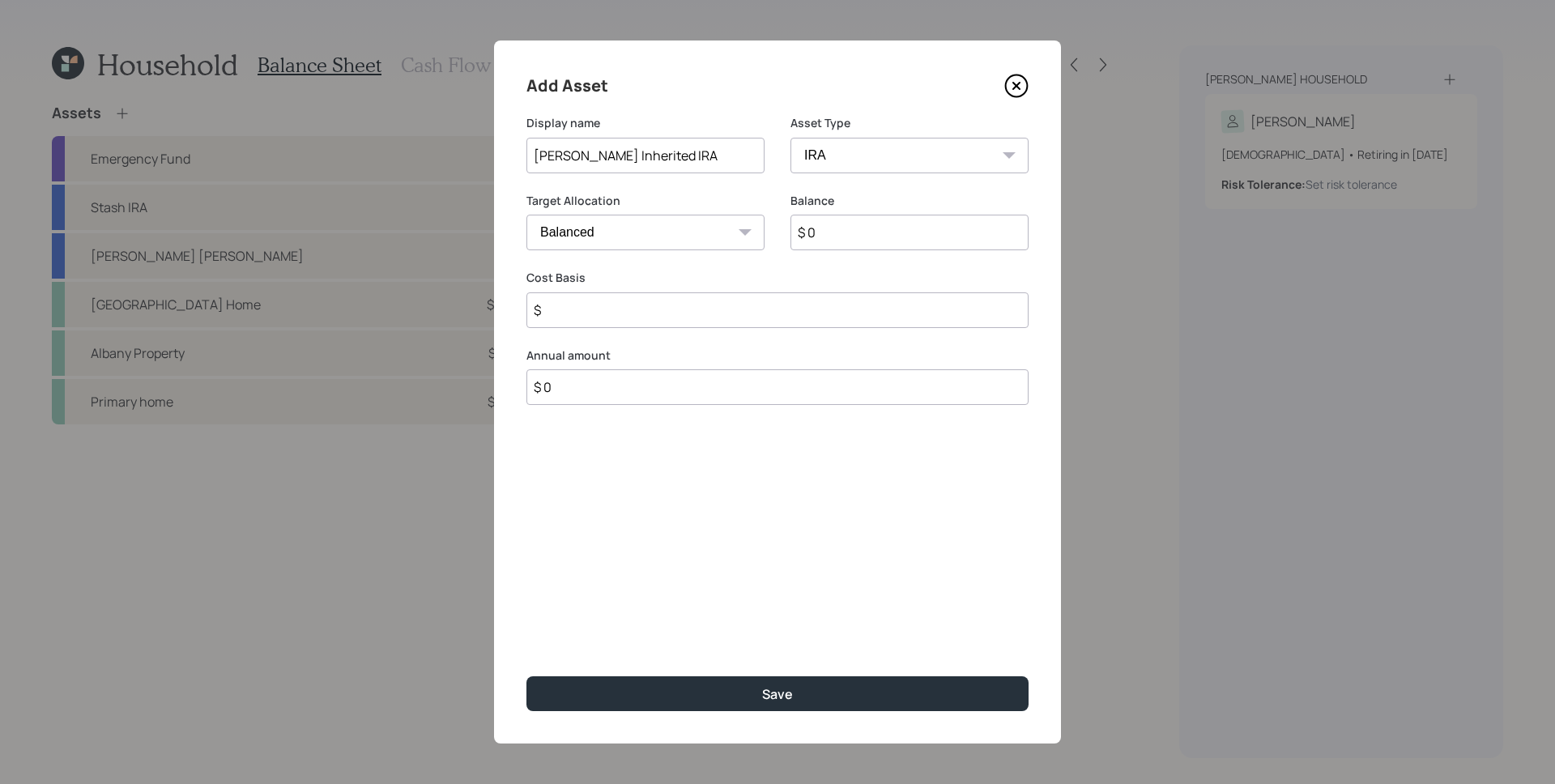
type input "$"
click at [903, 235] on input "$ 0" at bounding box center [909, 232] width 238 height 36
type input "$ 230,000"
type input "$ 0"
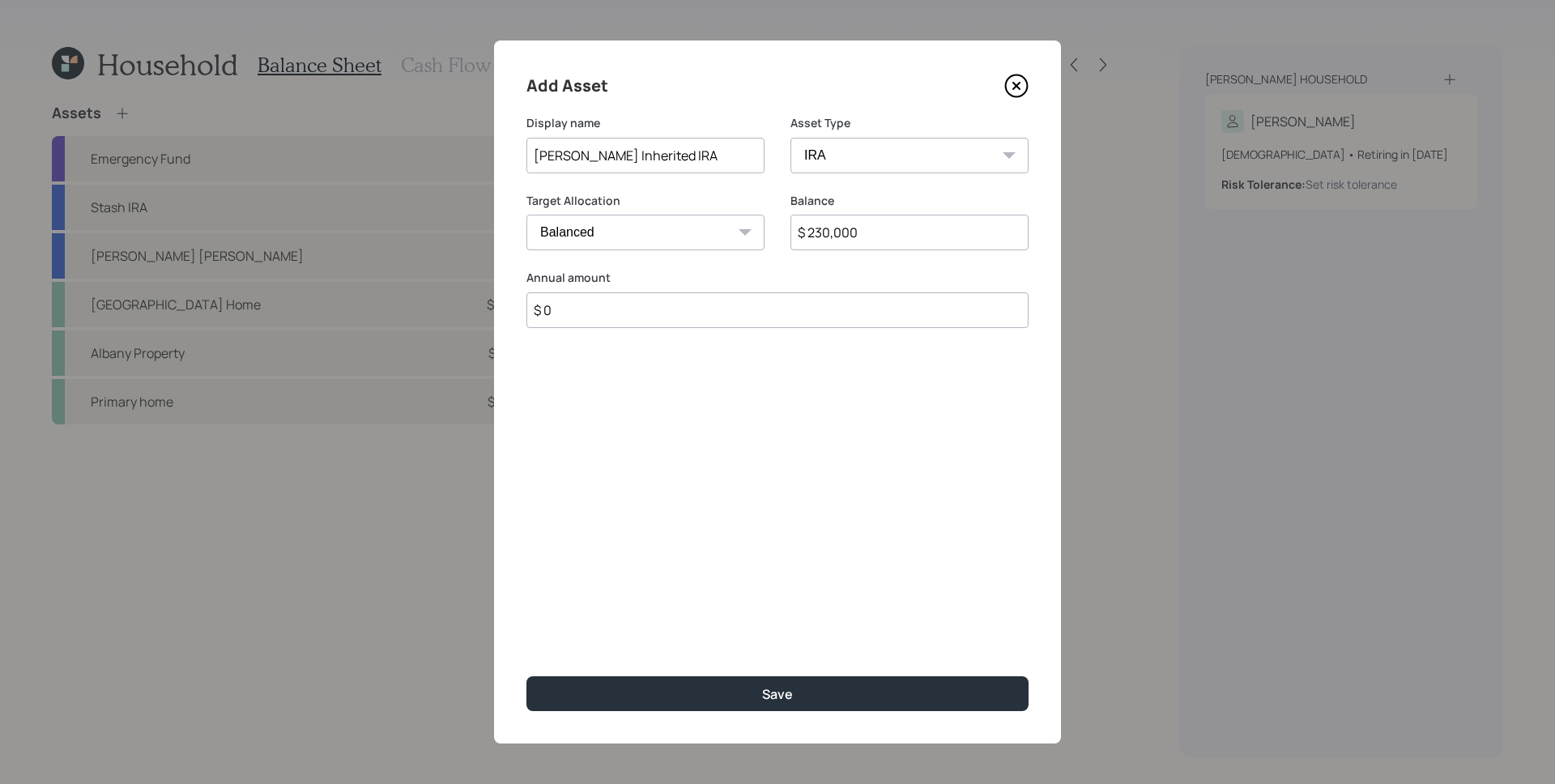
click at [526, 676] on button "Save" at bounding box center [777, 694] width 502 height 35
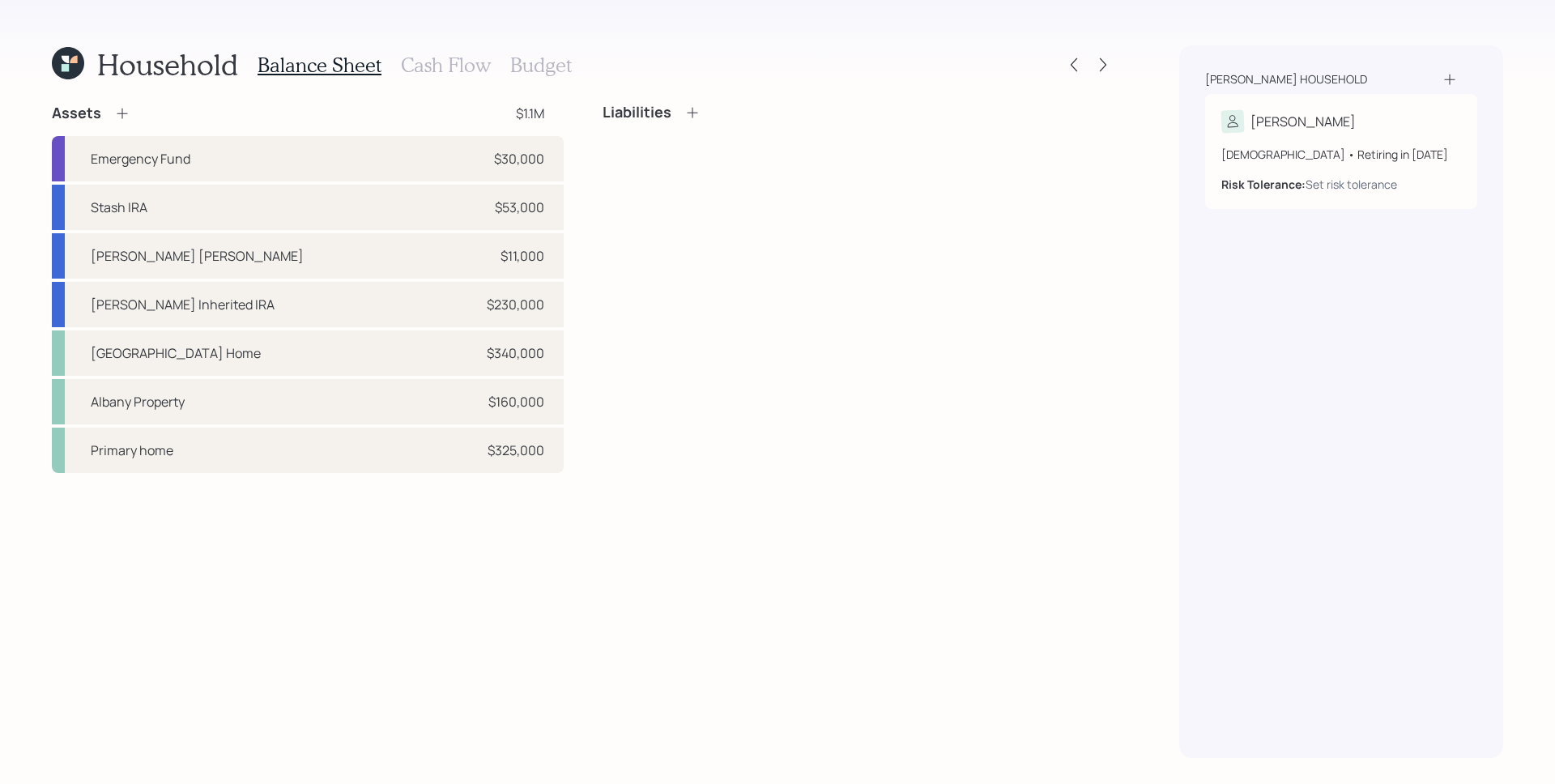
click at [432, 68] on h3 "Cash Flow" at bounding box center [446, 65] width 90 height 23
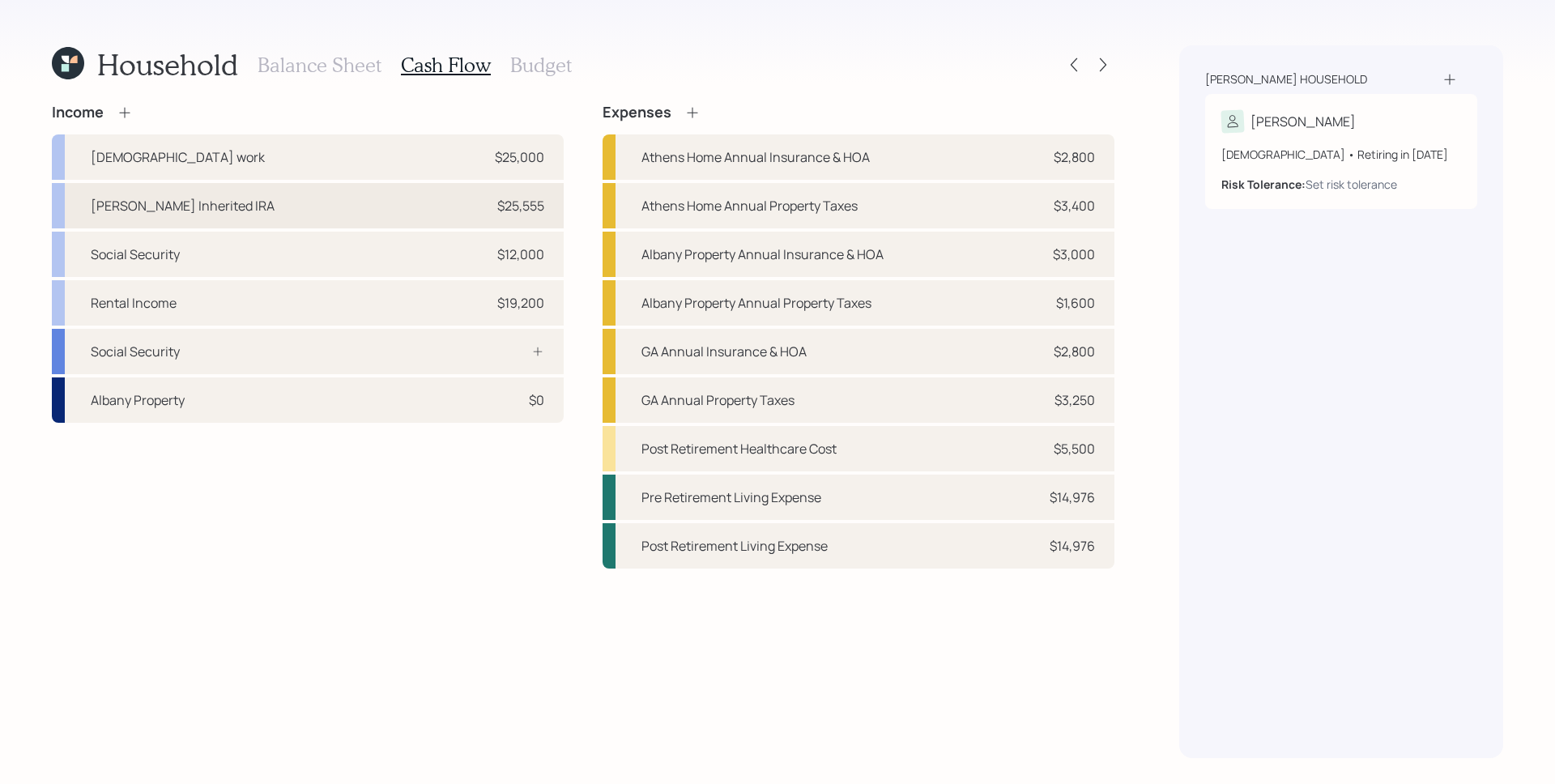
click at [358, 218] on div "[PERSON_NAME] Inherited IRA $25,555" at bounding box center [307, 205] width 512 height 45
select select "other"
select select "earned"
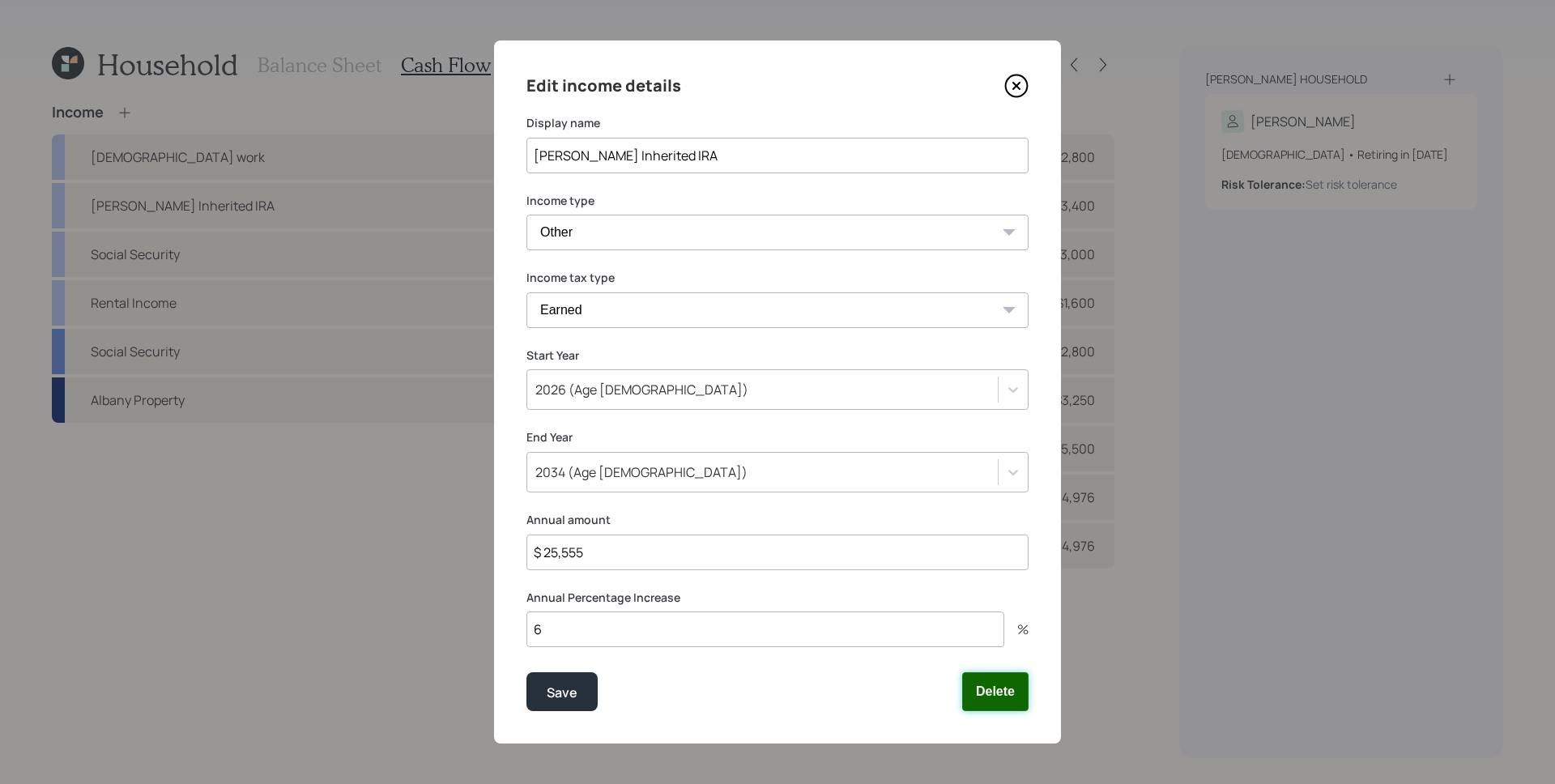
click at [1015, 691] on button "Delete" at bounding box center [995, 691] width 67 height 39
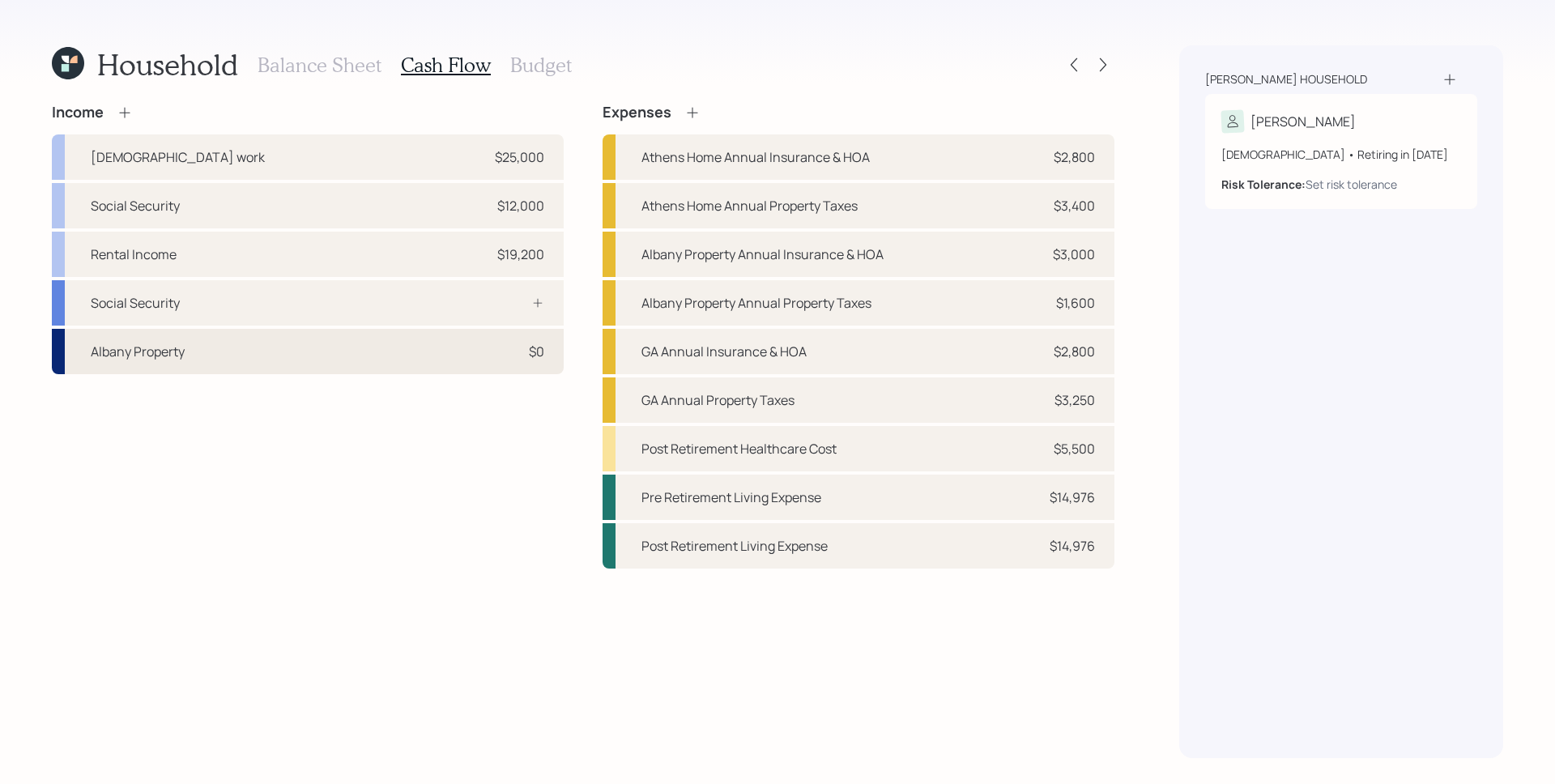
click at [374, 360] on div "Albany Property $0" at bounding box center [307, 352] width 512 height 45
select select "rental_property"
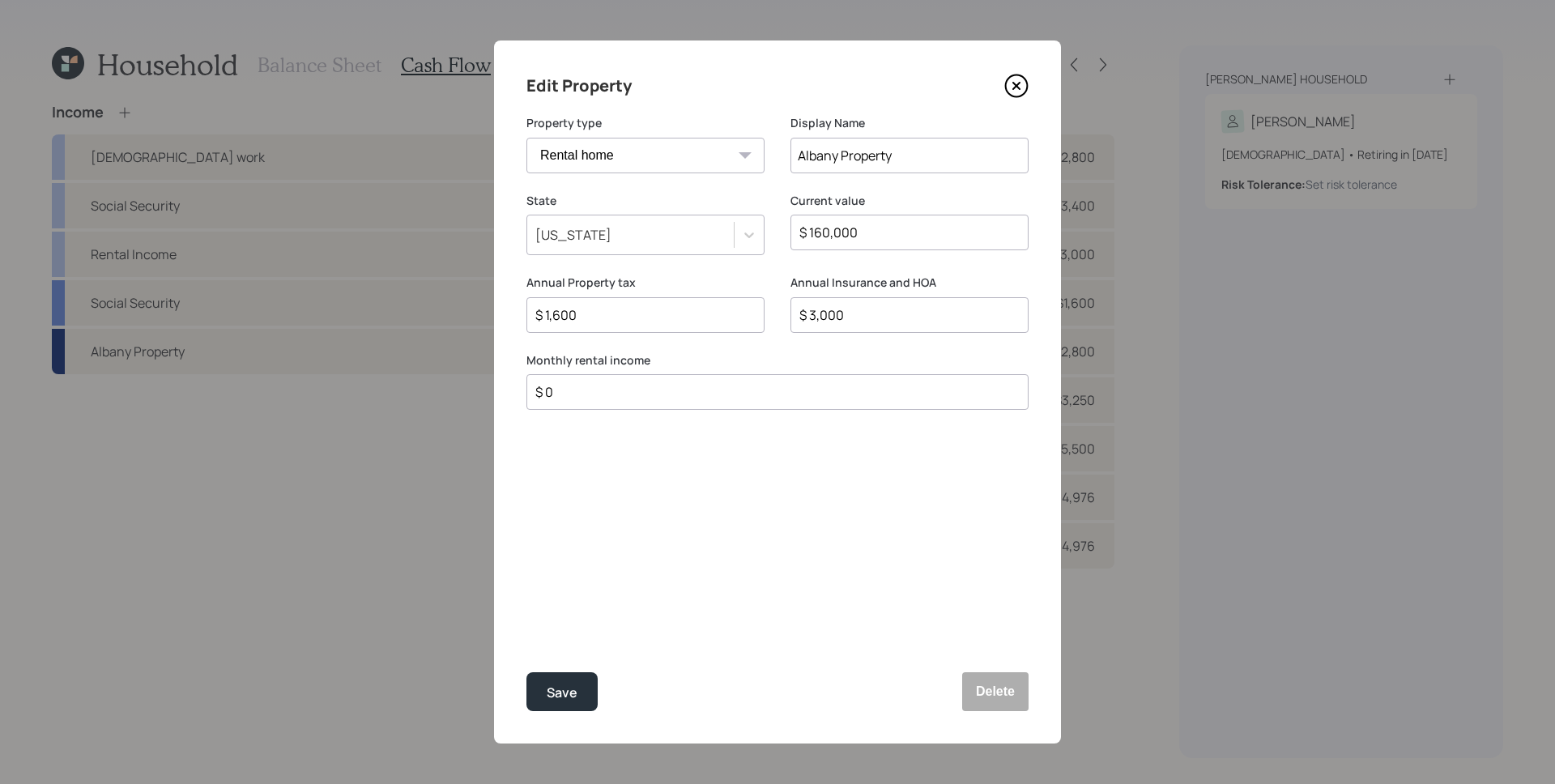
click at [1021, 73] on icon at bounding box center [1016, 85] width 24 height 24
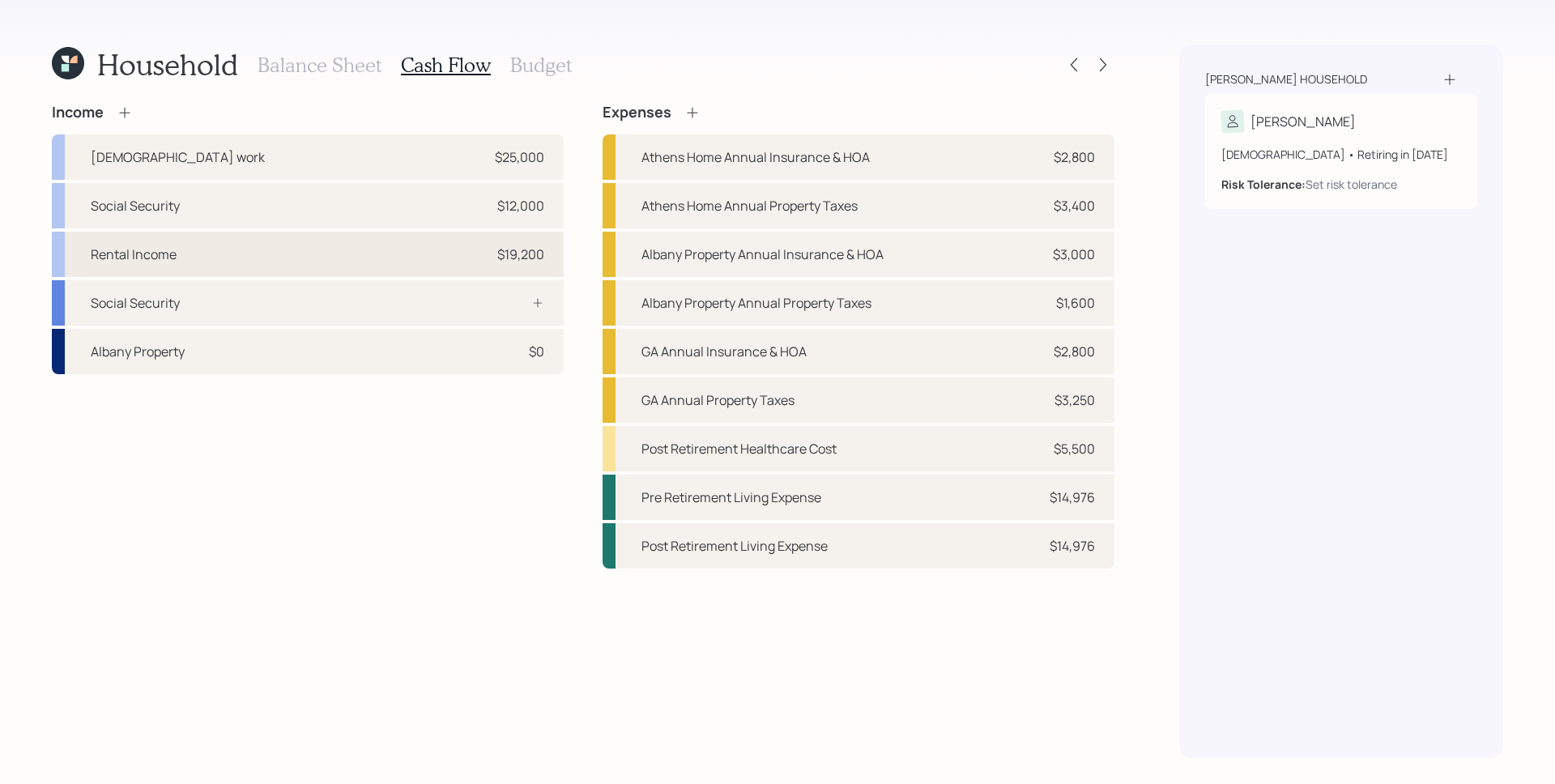
click at [452, 261] on div "Rental Income $19,200" at bounding box center [307, 254] width 512 height 45
select select "other"
select select "earned"
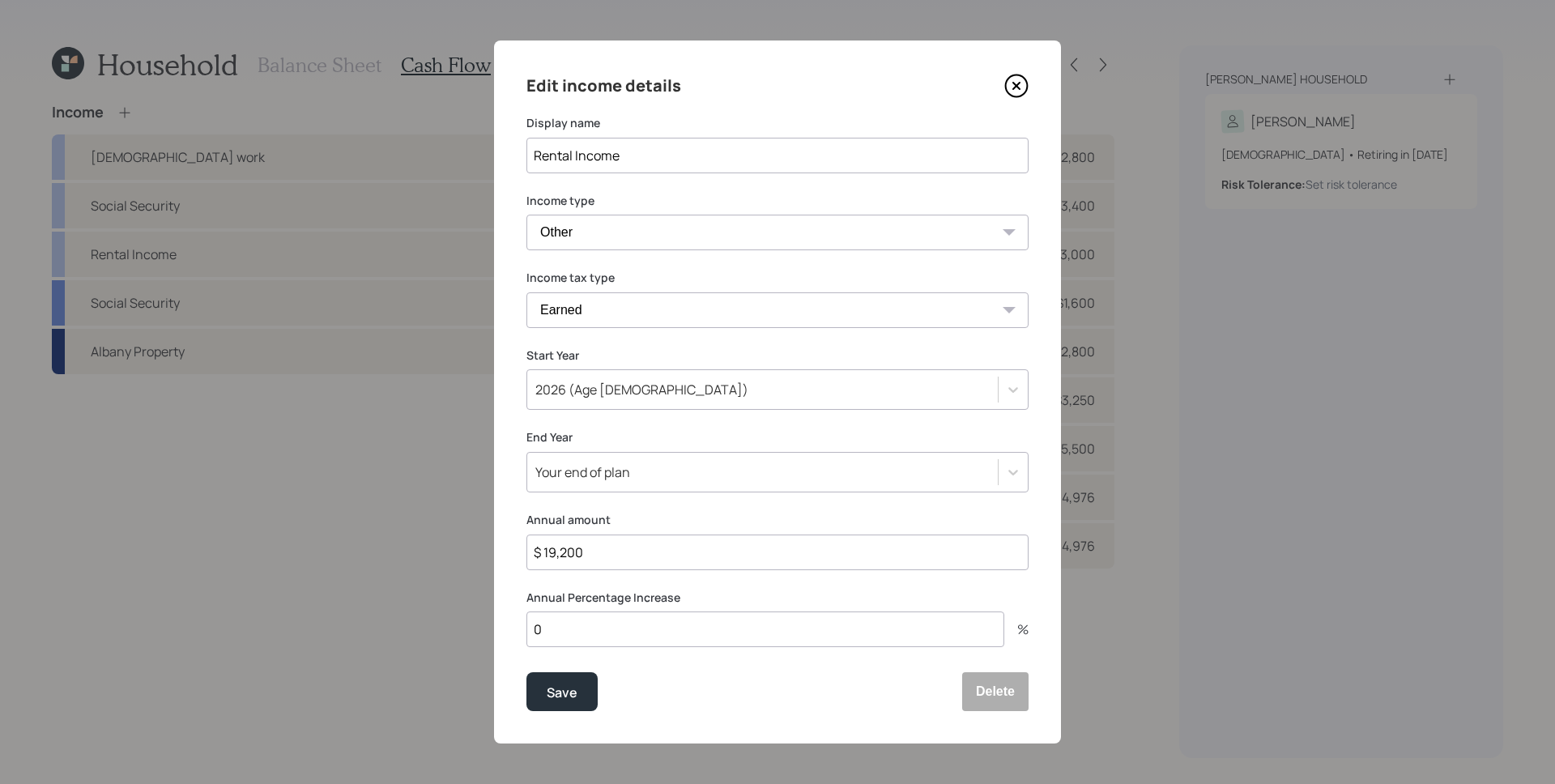
click at [1016, 93] on icon at bounding box center [1016, 85] width 24 height 24
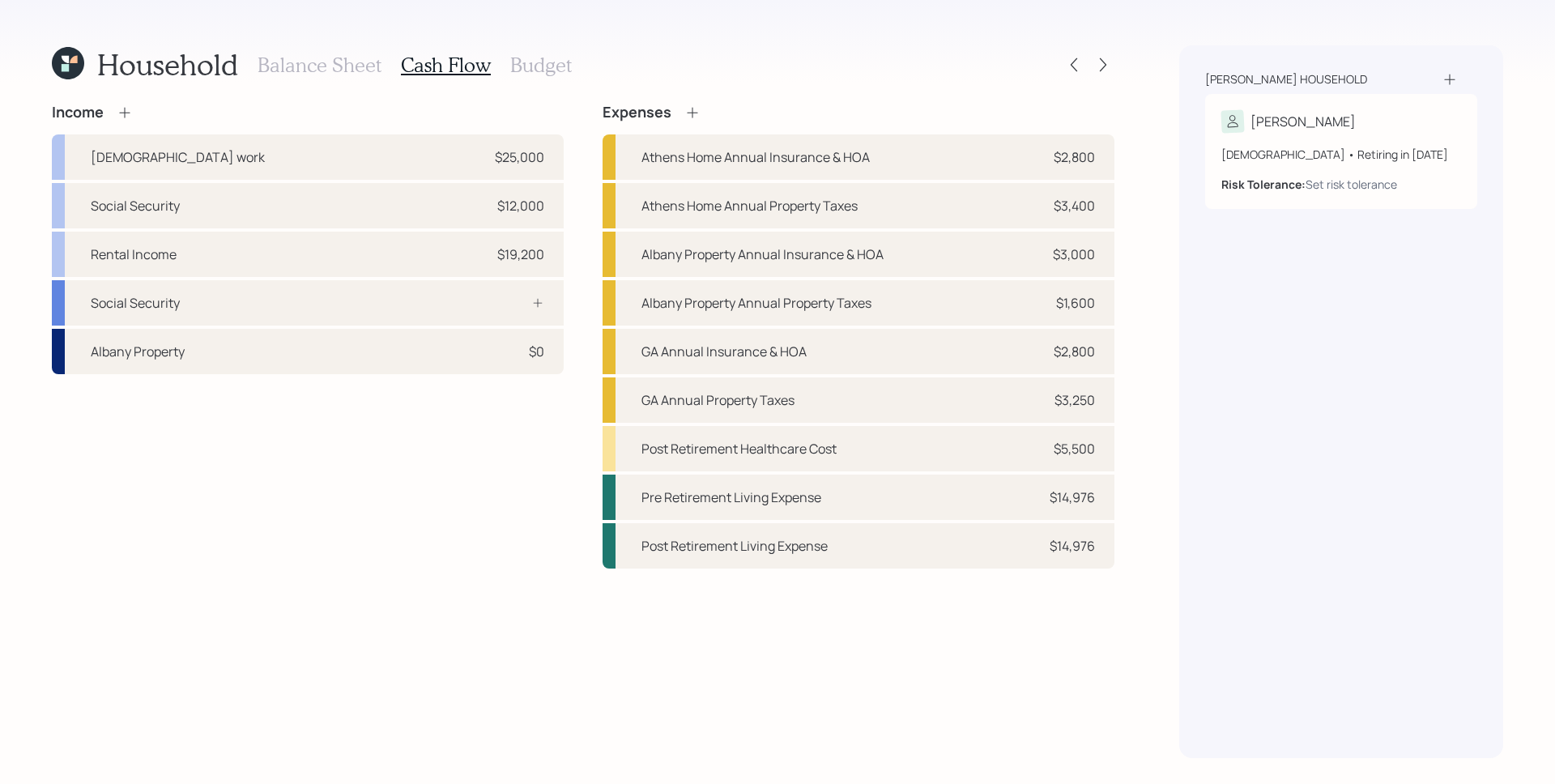
click at [553, 68] on h3 "Budget" at bounding box center [541, 65] width 62 height 23
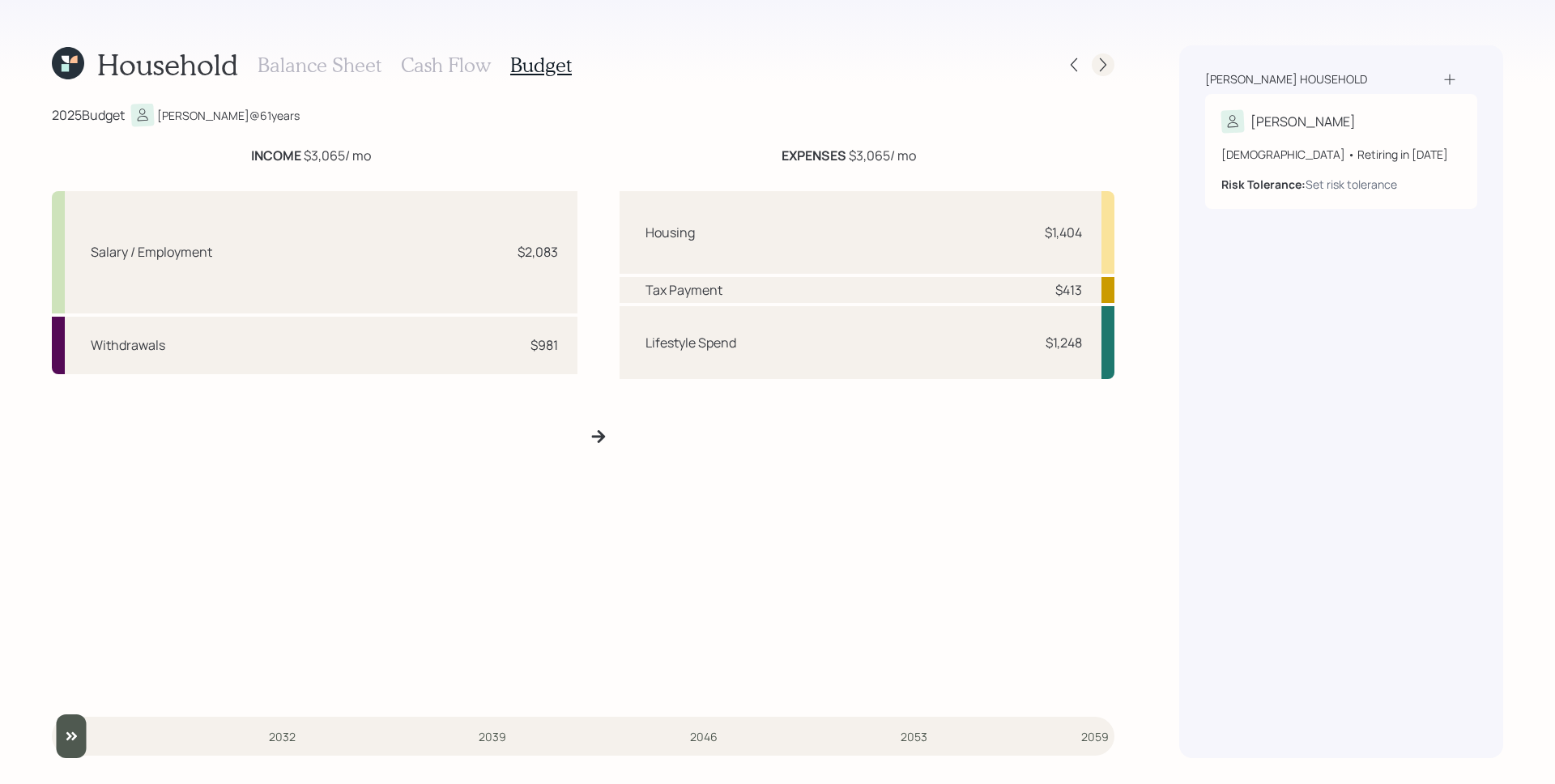
click at [1110, 68] on icon at bounding box center [1102, 64] width 16 height 16
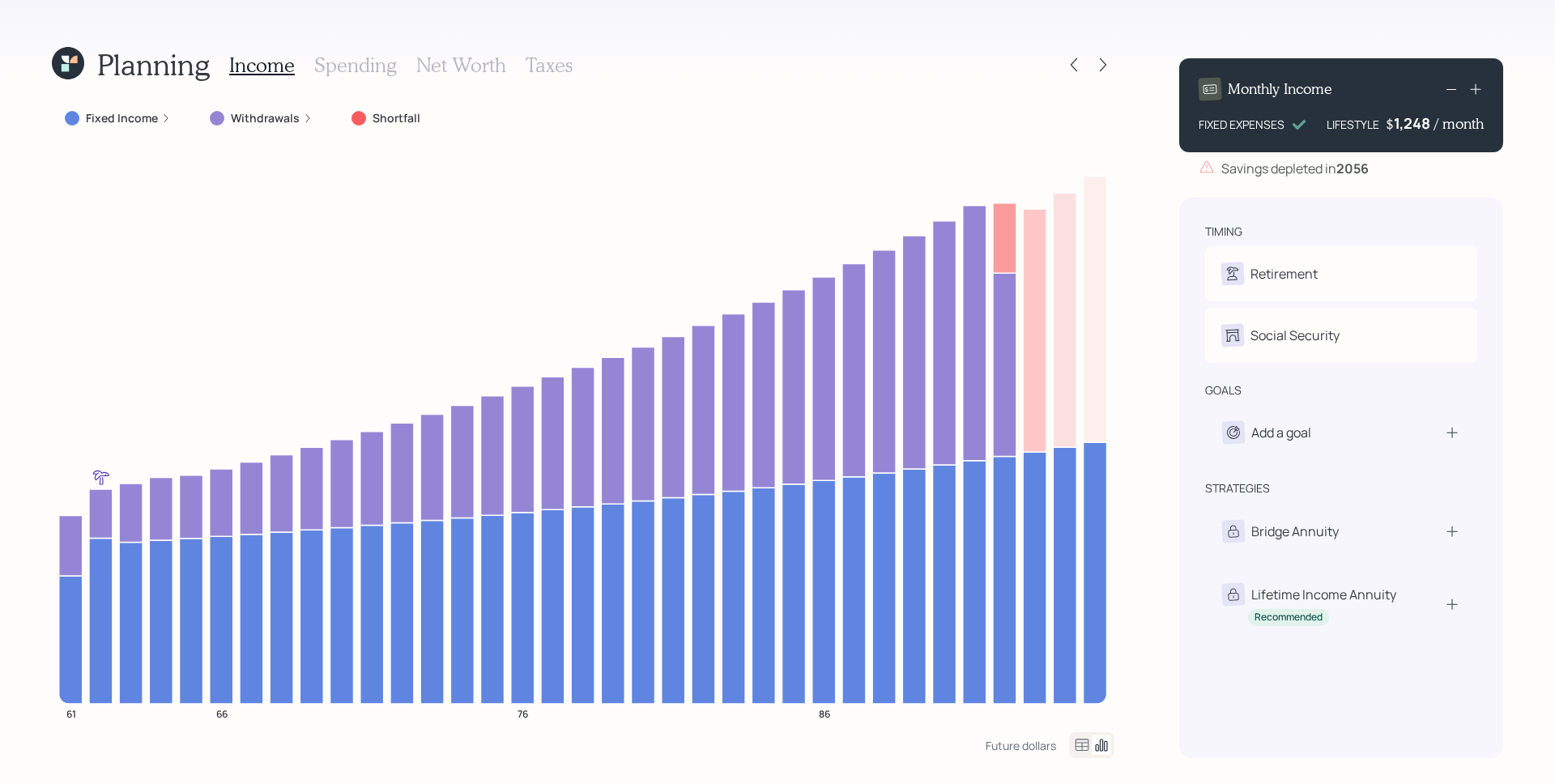
click at [67, 49] on icon at bounding box center [68, 63] width 33 height 33
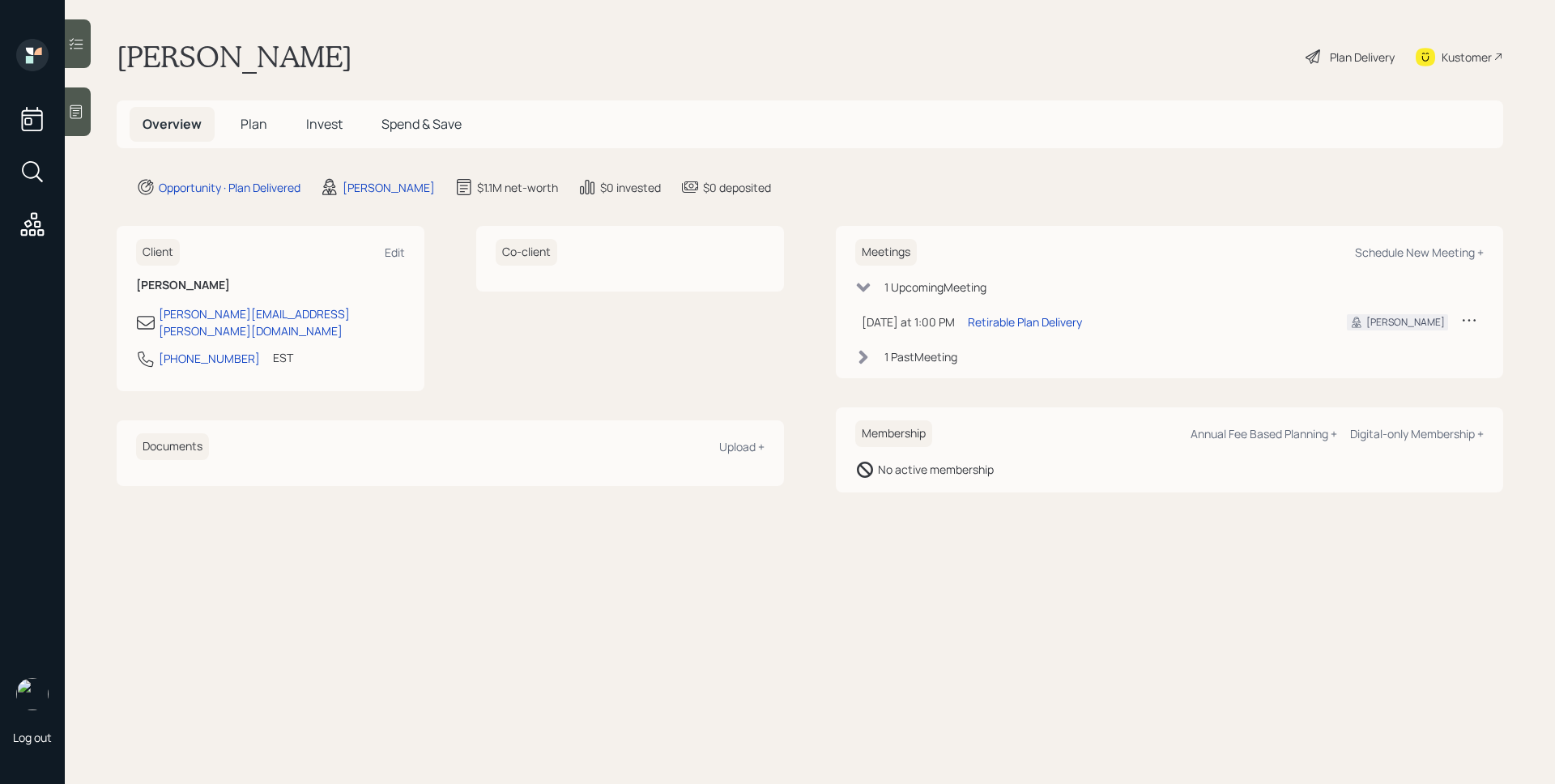
click at [1166, 150] on main "[PERSON_NAME] Plan Delivery Kustomer Overview Plan Invest Spend & Save Opportun…" at bounding box center [810, 392] width 1491 height 784
click at [1034, 328] on div "Retirable Plan Delivery" at bounding box center [1025, 321] width 114 height 17
click at [1036, 31] on main "[PERSON_NAME] Plan Delivery Kustomer Overview Plan Invest Spend & Save Opportun…" at bounding box center [810, 392] width 1491 height 784
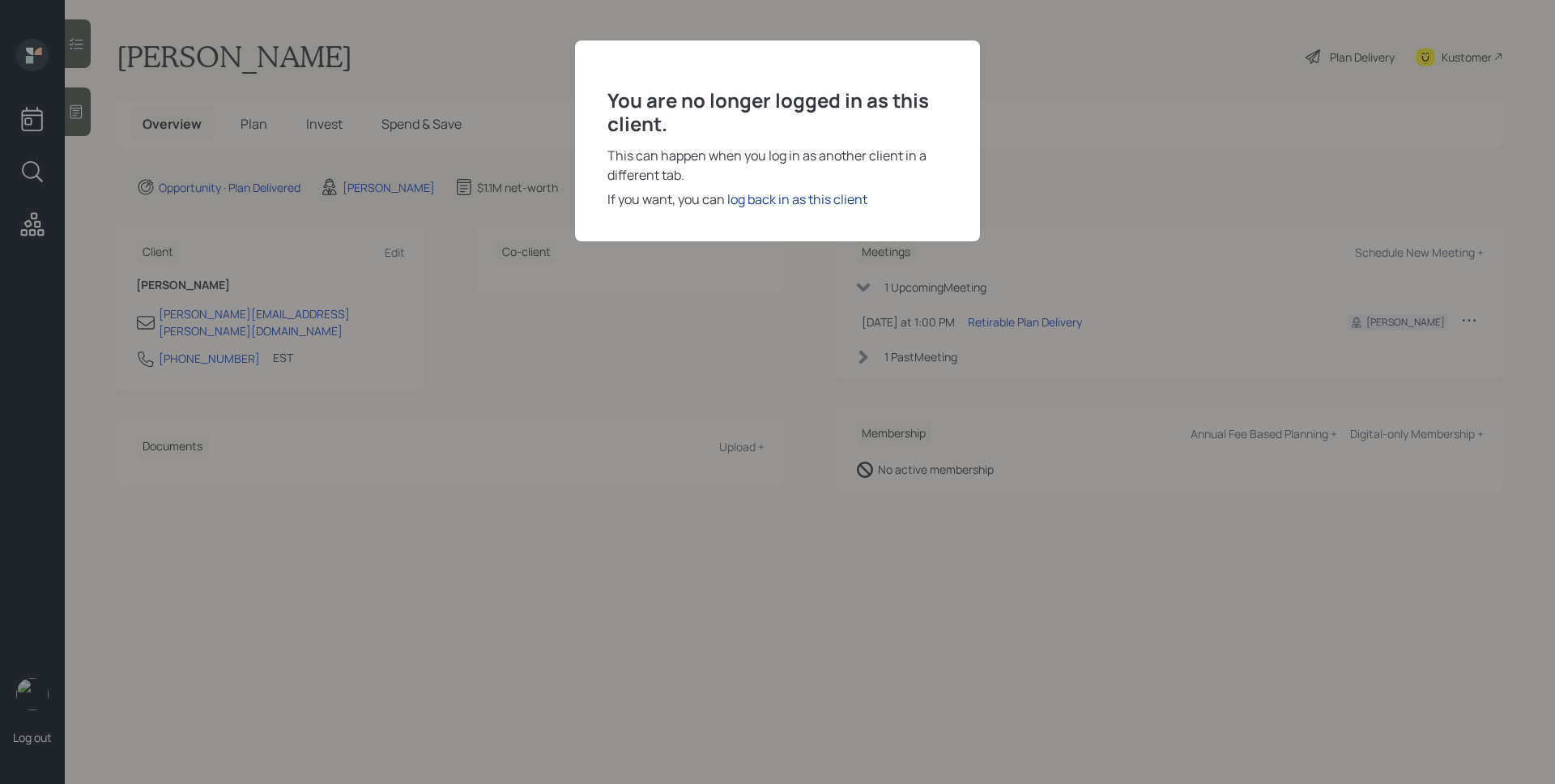
click at [813, 199] on div "log back in as this client" at bounding box center [798, 199] width 140 height 19
